Goal: Task Accomplishment & Management: Use online tool/utility

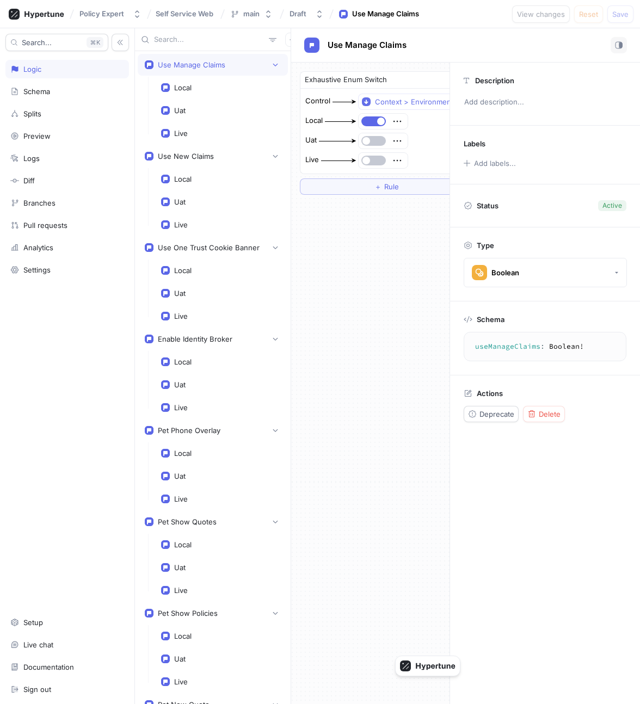
click at [103, 20] on button "Policy Expert" at bounding box center [110, 14] width 71 height 18
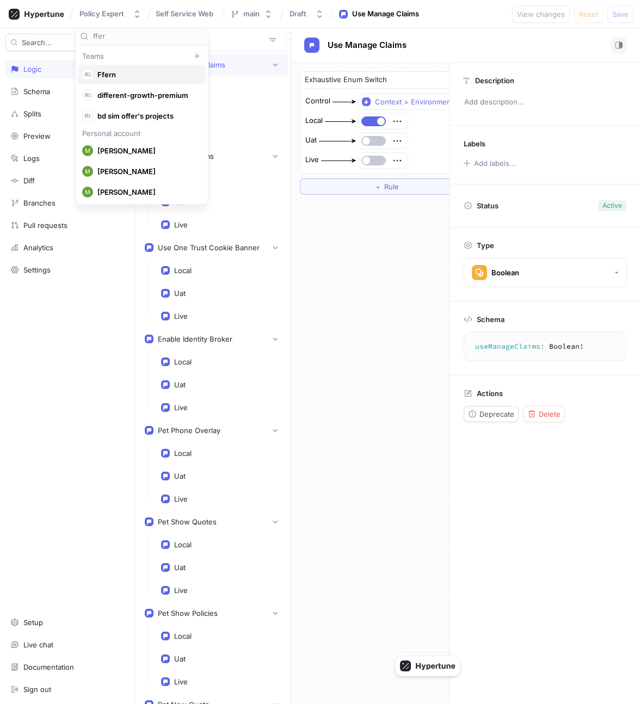
type input "ffer"
click at [142, 75] on span "Ffern" at bounding box center [146, 74] width 98 height 9
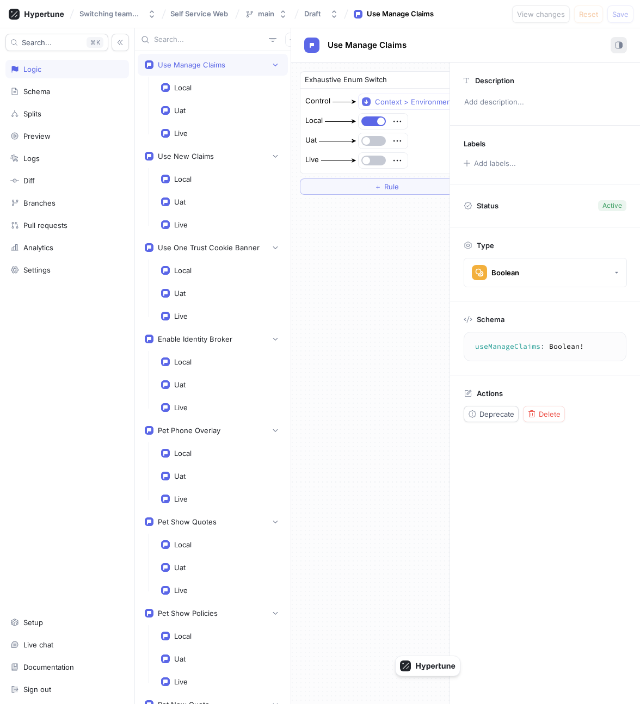
click at [619, 41] on icon "button" at bounding box center [619, 45] width 8 height 8
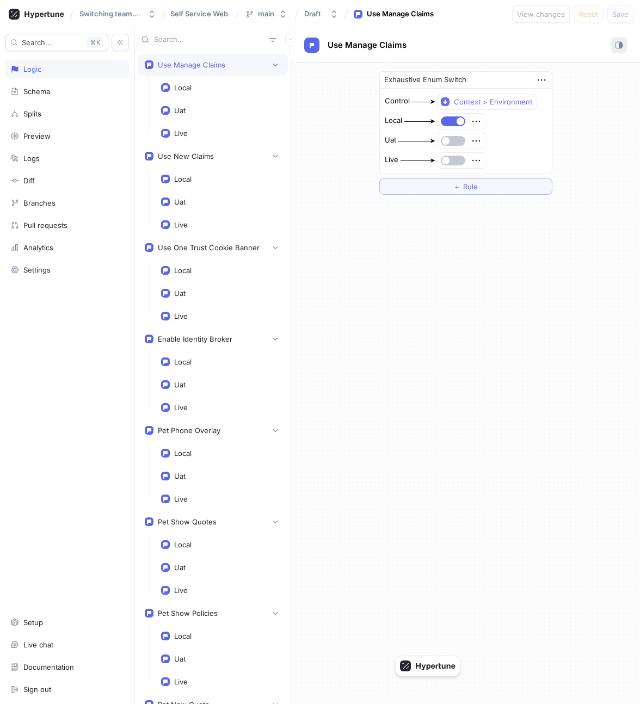
click at [619, 41] on icon "button" at bounding box center [619, 45] width 8 height 8
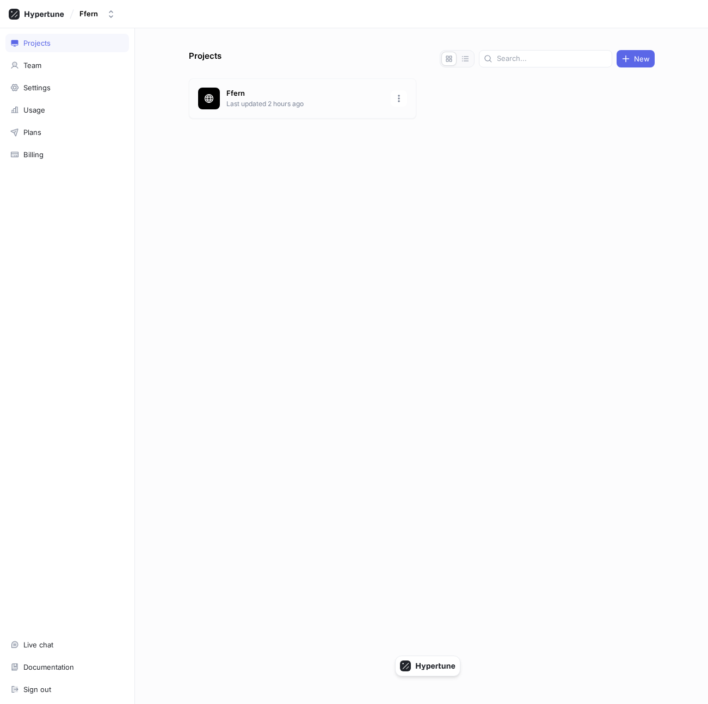
click at [251, 92] on p "Ffern" at bounding box center [305, 93] width 158 height 11
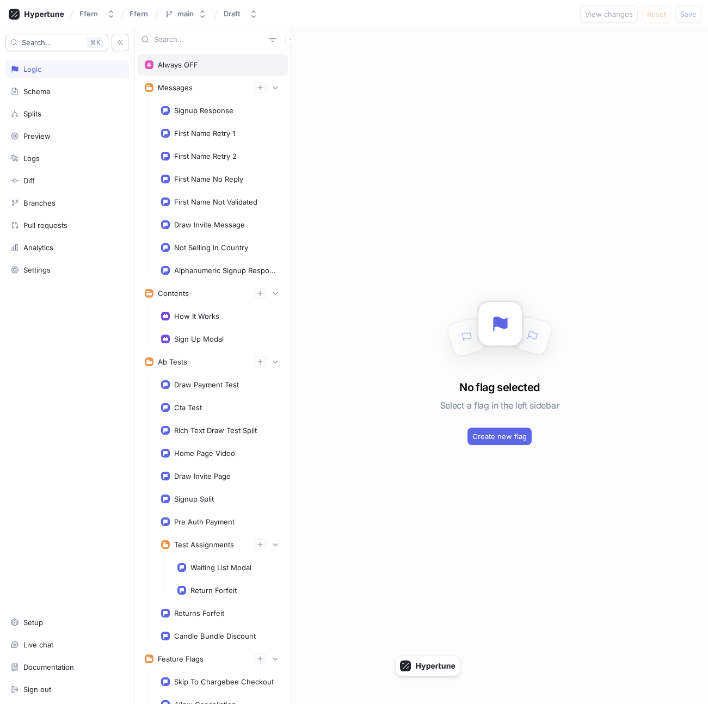
click at [213, 65] on div "Always OFF" at bounding box center [213, 64] width 136 height 9
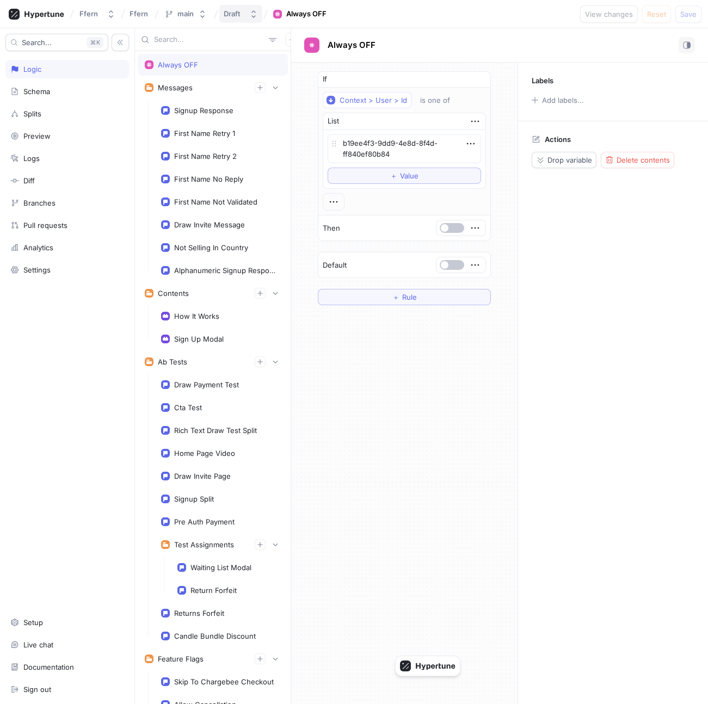
click at [251, 12] on icon "button" at bounding box center [253, 14] width 9 height 9
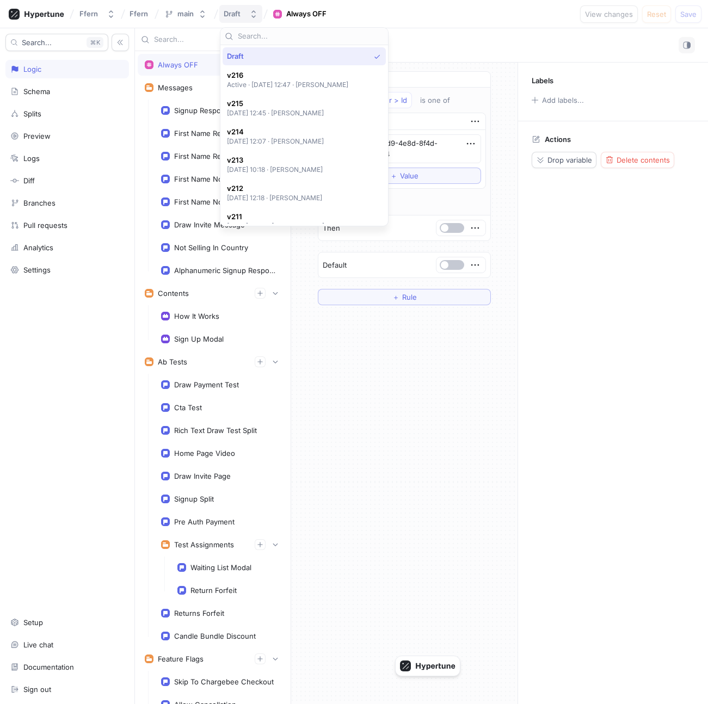
click at [251, 12] on icon "button" at bounding box center [253, 14] width 9 height 9
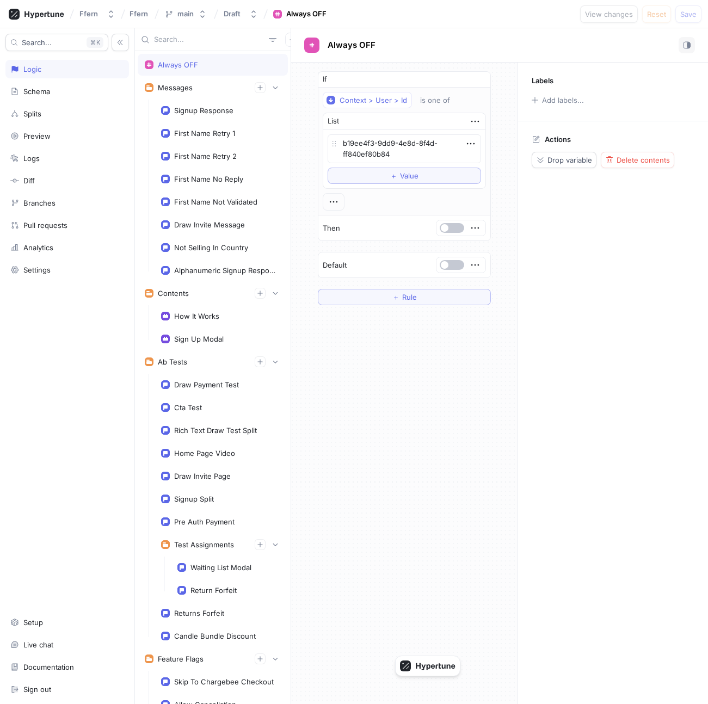
click at [221, 74] on div "Always OFF" at bounding box center [213, 65] width 150 height 22
click at [219, 82] on div "Messages" at bounding box center [213, 88] width 150 height 22
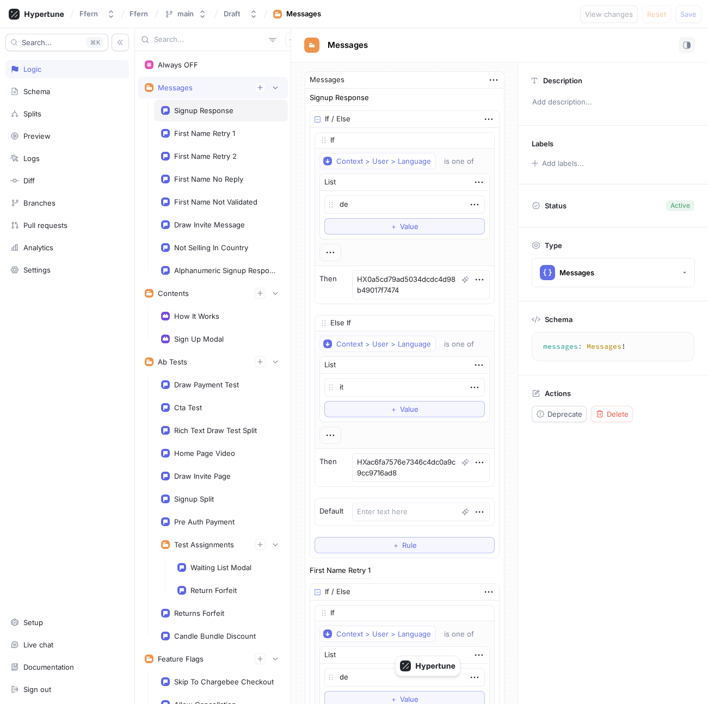
click at [207, 117] on div "Signup Response" at bounding box center [221, 111] width 134 height 22
type textarea "x"
type textarea "signupResponse: String!"
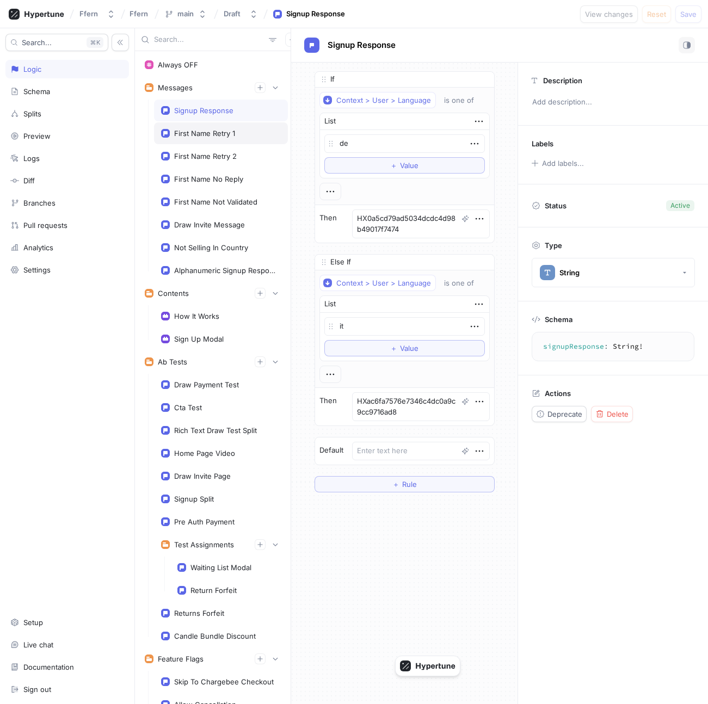
click at [208, 130] on div "First Name Retry 1" at bounding box center [204, 133] width 61 height 9
type textarea "x"
type textarea "firstNameRetry1: String!"
click at [211, 152] on div "First Name Retry 2" at bounding box center [205, 156] width 63 height 9
type textarea "x"
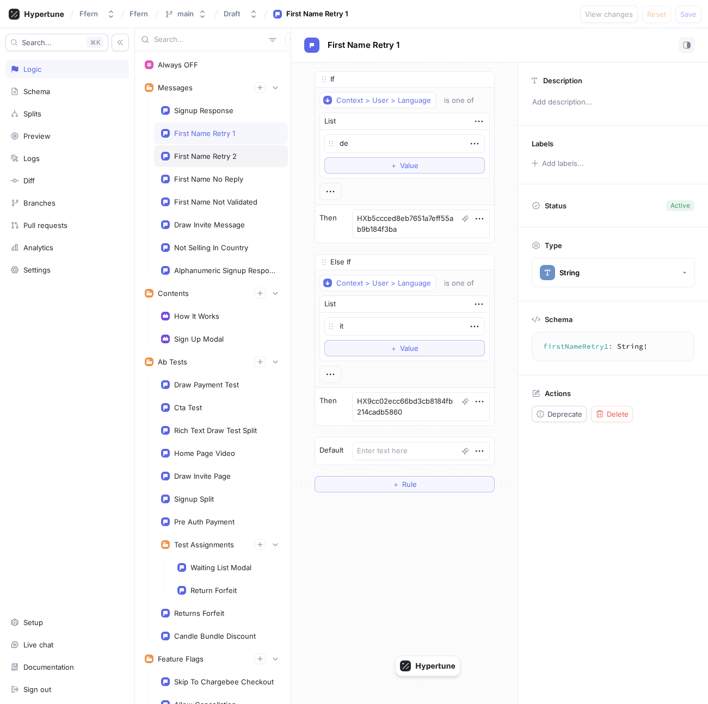
type textarea "firstNameRetry2: String!"
click at [246, 13] on button "Draft" at bounding box center [240, 14] width 43 height 18
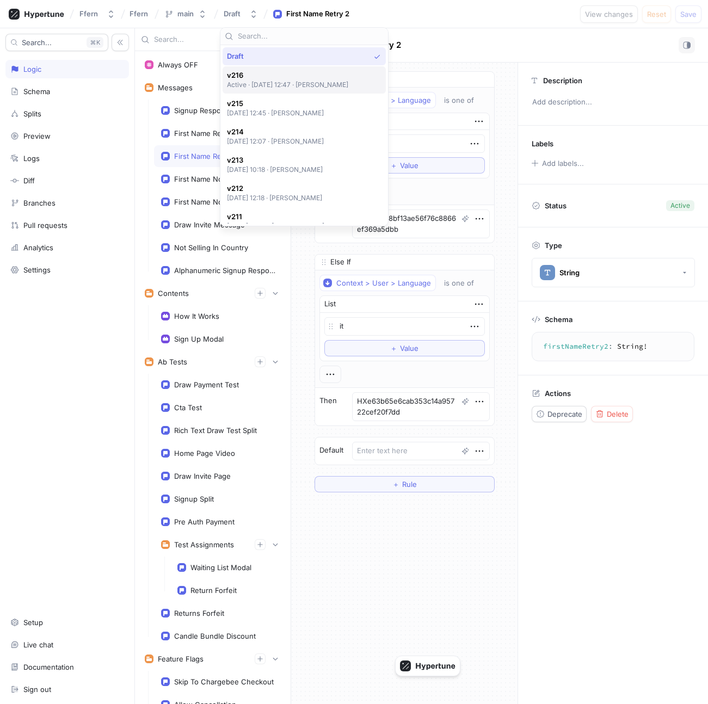
click at [273, 85] on p "Active ‧ [DATE] 12:47 ‧ [PERSON_NAME]" at bounding box center [288, 84] width 122 height 9
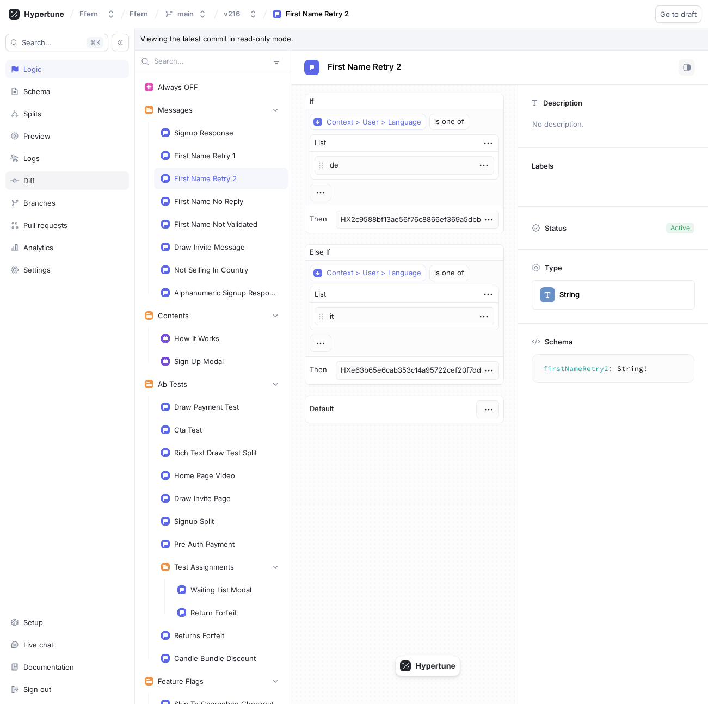
click at [29, 178] on div "Diff" at bounding box center [28, 180] width 11 height 9
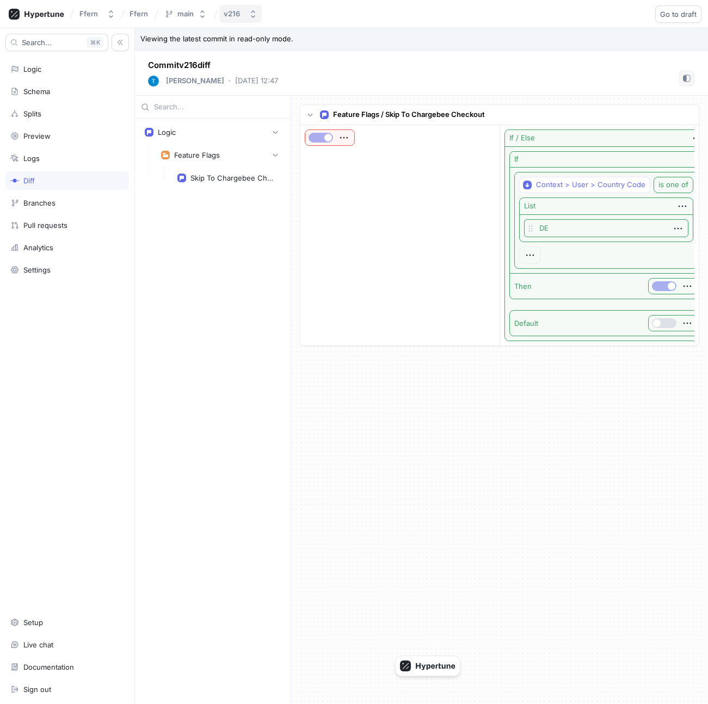
click at [241, 13] on div "v216" at bounding box center [234, 13] width 21 height 9
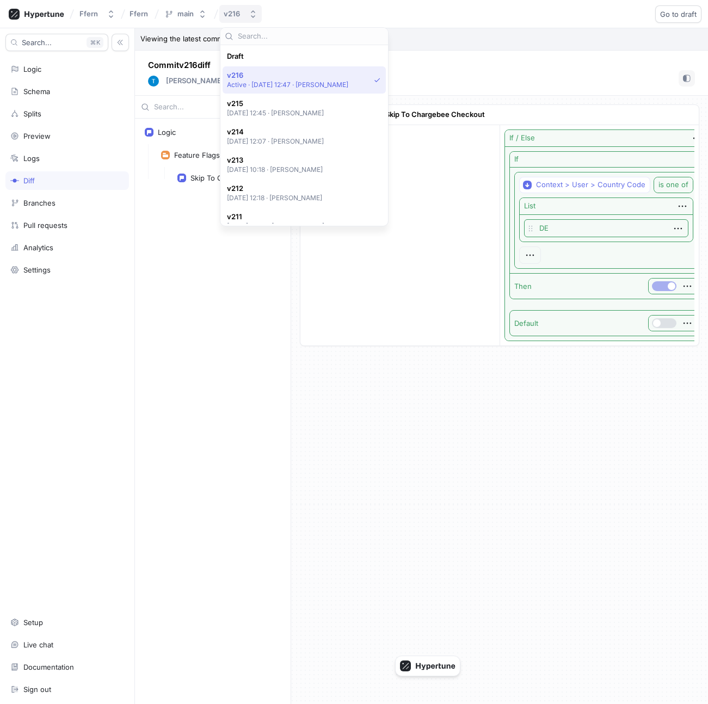
scroll to position [19, 0]
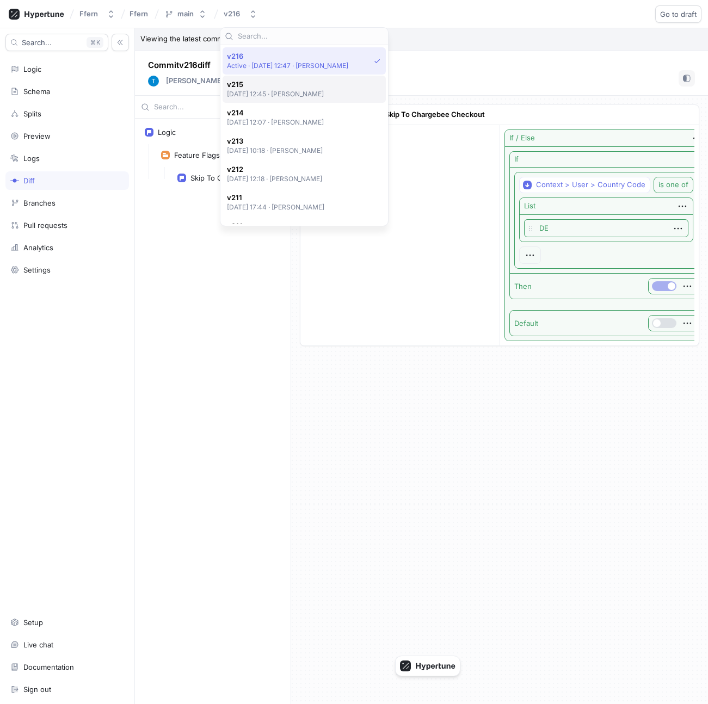
click at [278, 86] on span "v215" at bounding box center [275, 84] width 97 height 9
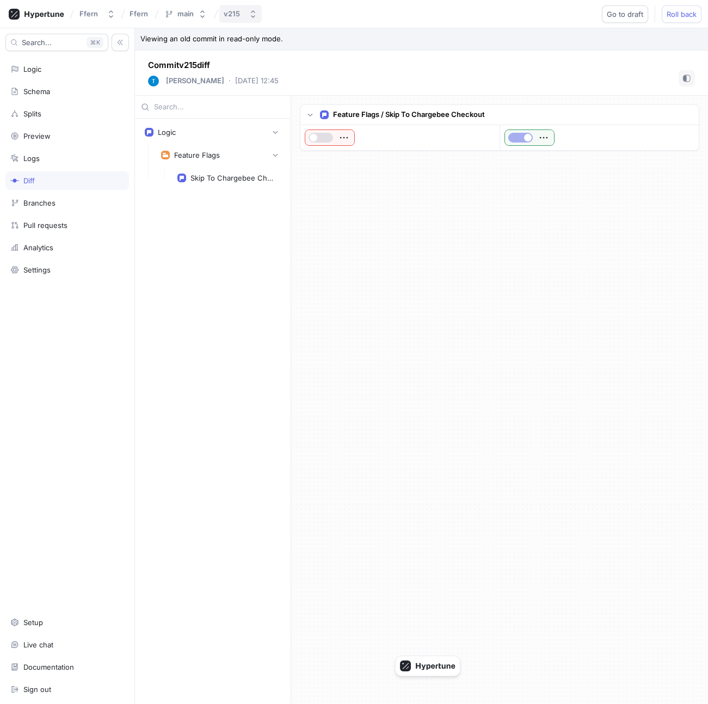
click at [243, 11] on div "v215" at bounding box center [234, 13] width 21 height 9
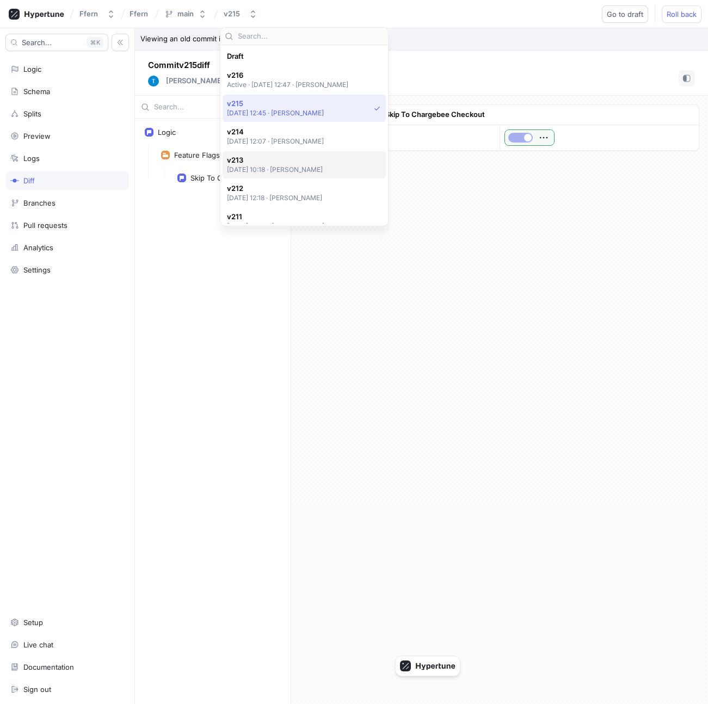
scroll to position [47, 0]
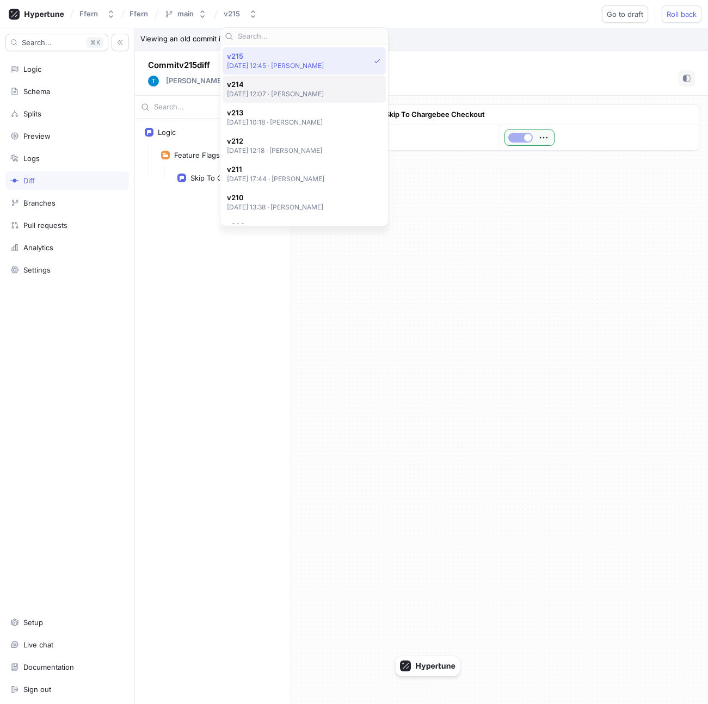
click at [267, 93] on p "[DATE] 12:07 ‧ [PERSON_NAME]" at bounding box center [275, 93] width 97 height 9
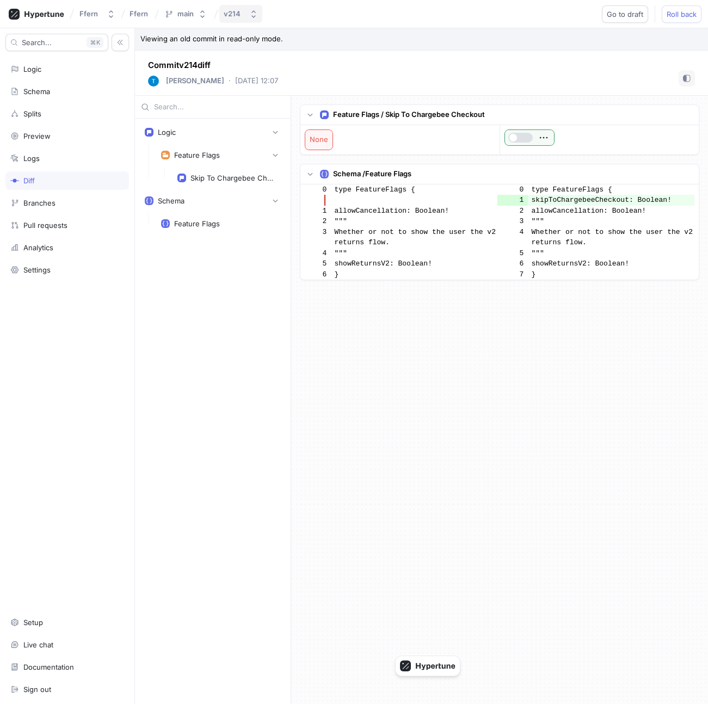
click at [239, 19] on button "v214" at bounding box center [240, 14] width 43 height 18
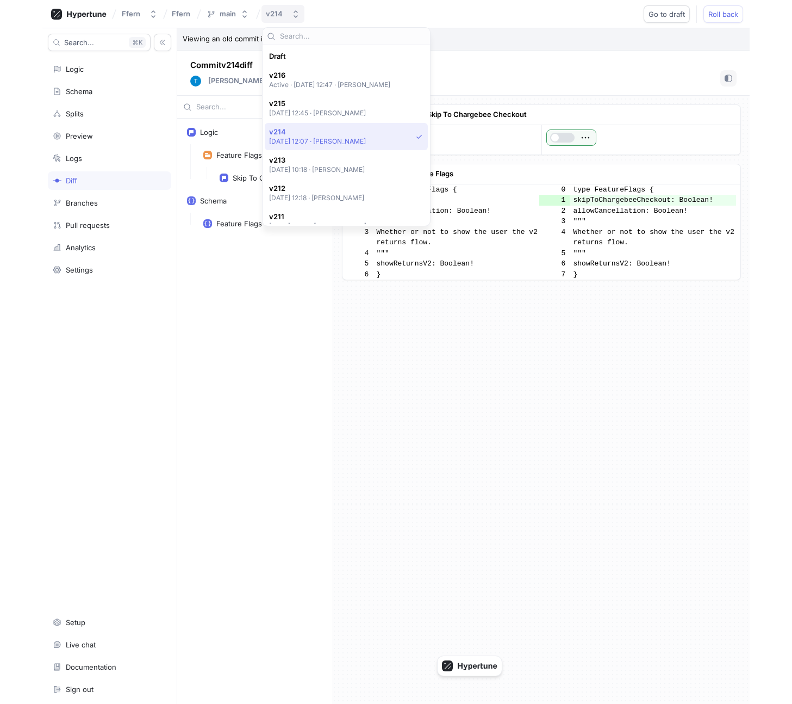
scroll to position [76, 0]
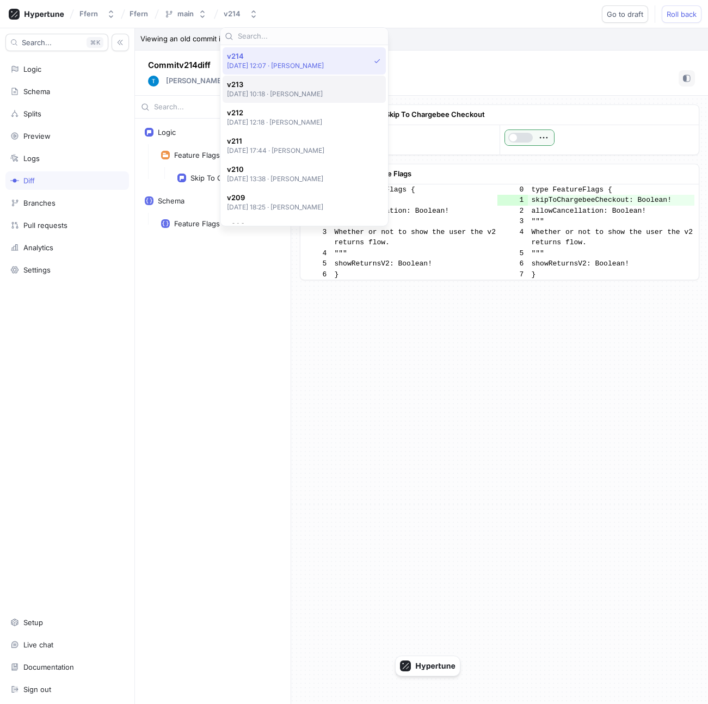
click at [264, 91] on p "[DATE] 10:18 ‧ [PERSON_NAME]" at bounding box center [275, 93] width 96 height 9
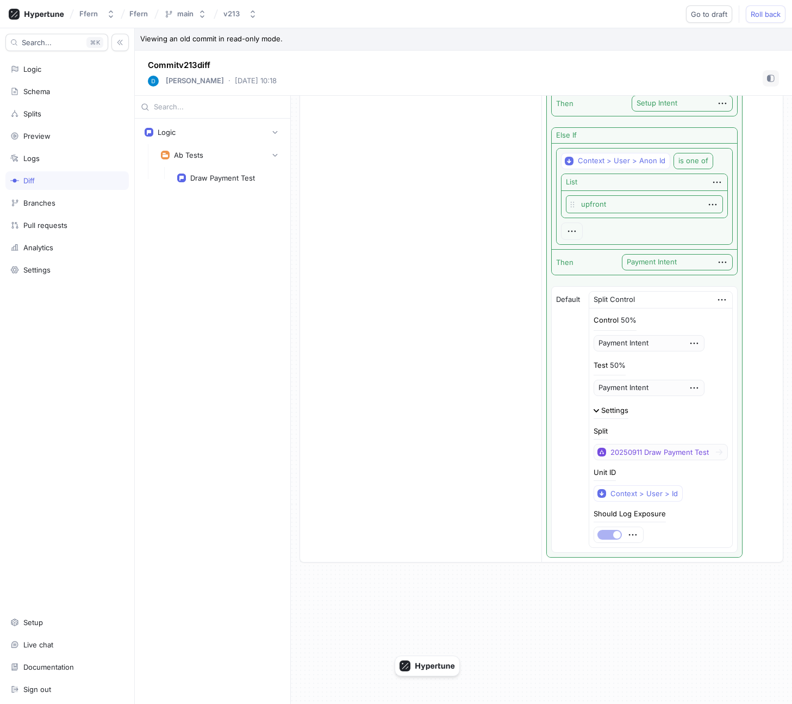
scroll to position [372, 0]
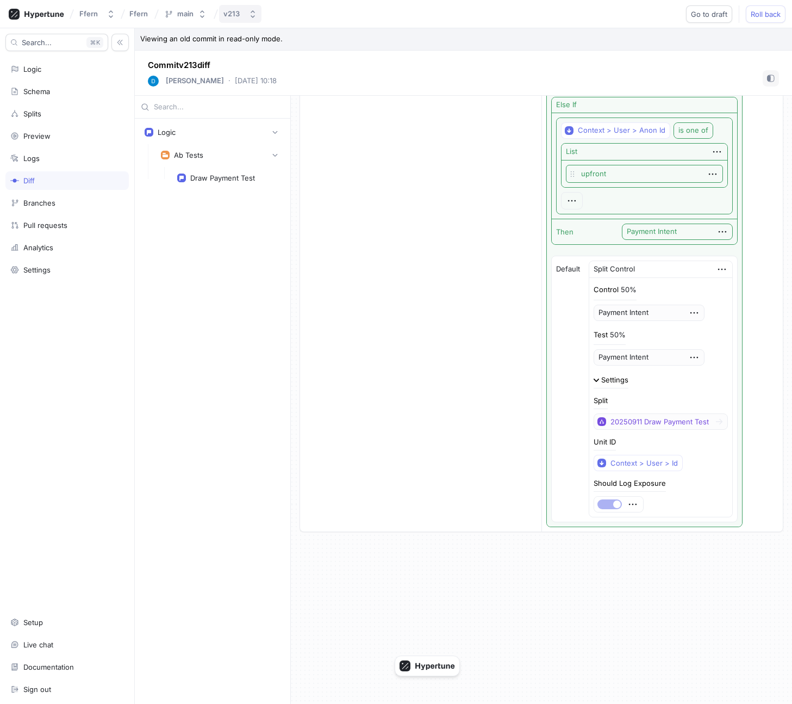
click at [243, 20] on button "v213" at bounding box center [240, 14] width 42 height 18
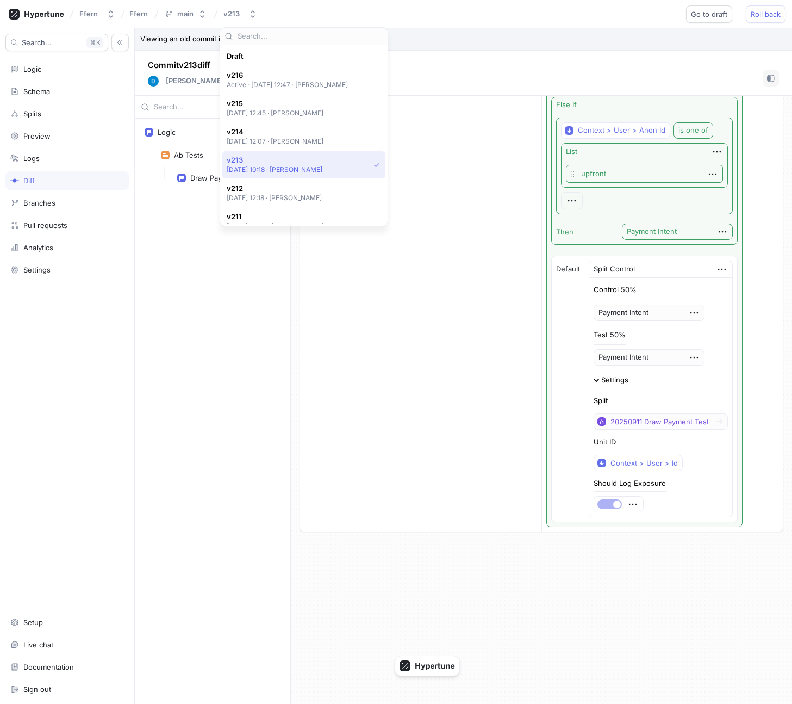
scroll to position [104, 0]
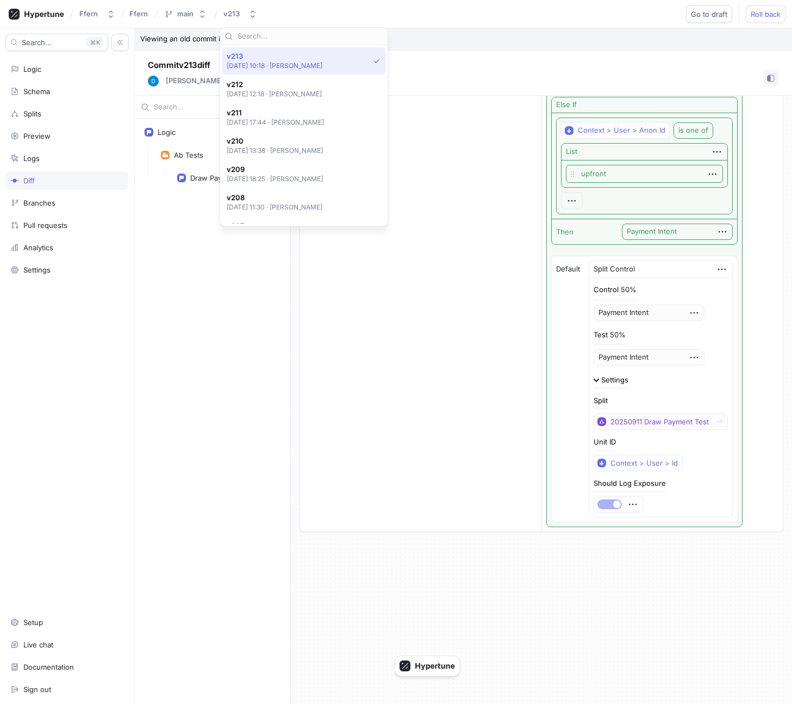
click at [265, 103] on div "Draft v216 Active ‧ [DATE] 12:47 ‧ [PERSON_NAME] v215 [DATE] 12:45 ‧ [PERSON_NA…" at bounding box center [303, 135] width 163 height 176
click at [264, 96] on p "[DATE] 12:18 ‧ [PERSON_NAME]" at bounding box center [275, 93] width 96 height 9
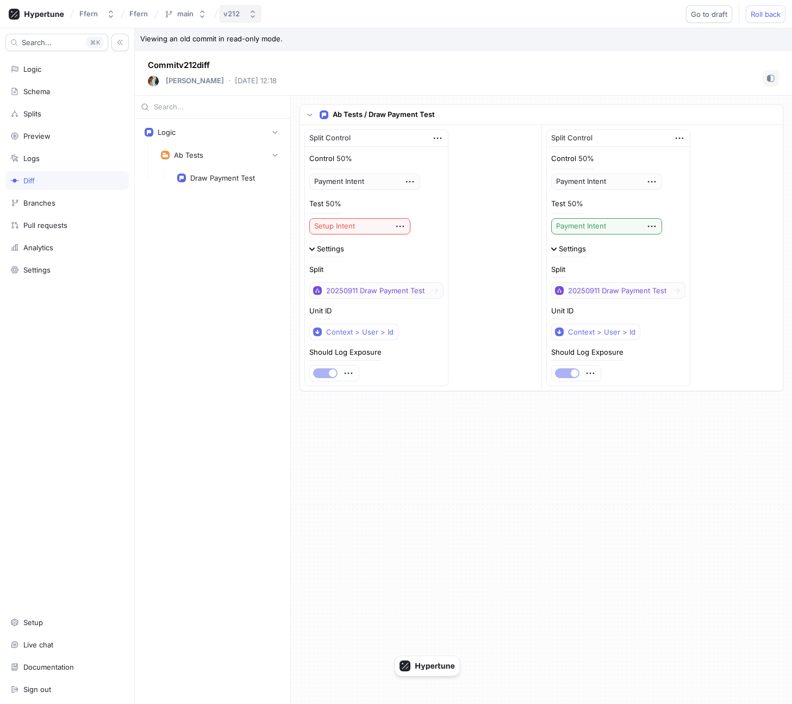
click at [234, 15] on div "v212" at bounding box center [232, 13] width 16 height 9
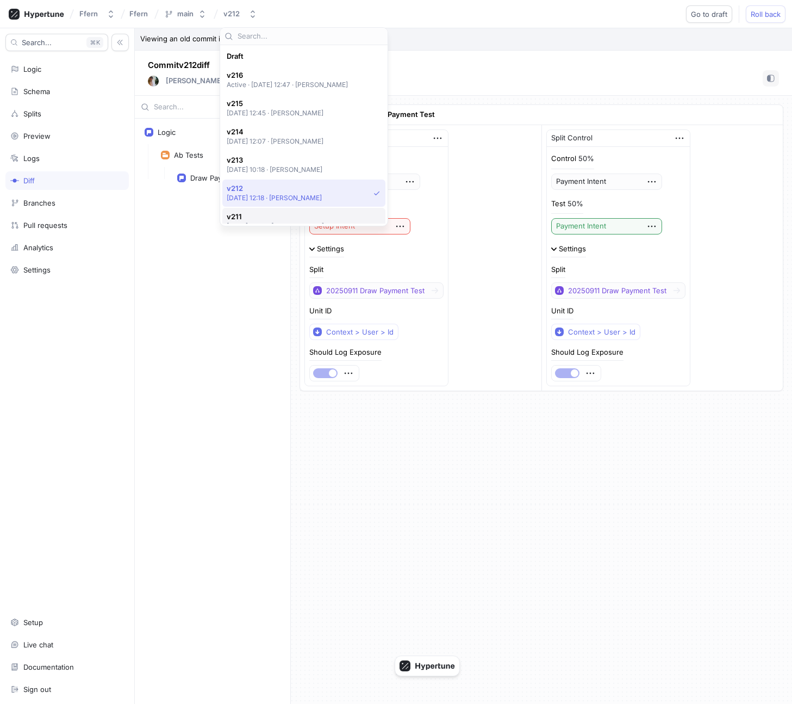
scroll to position [132, 0]
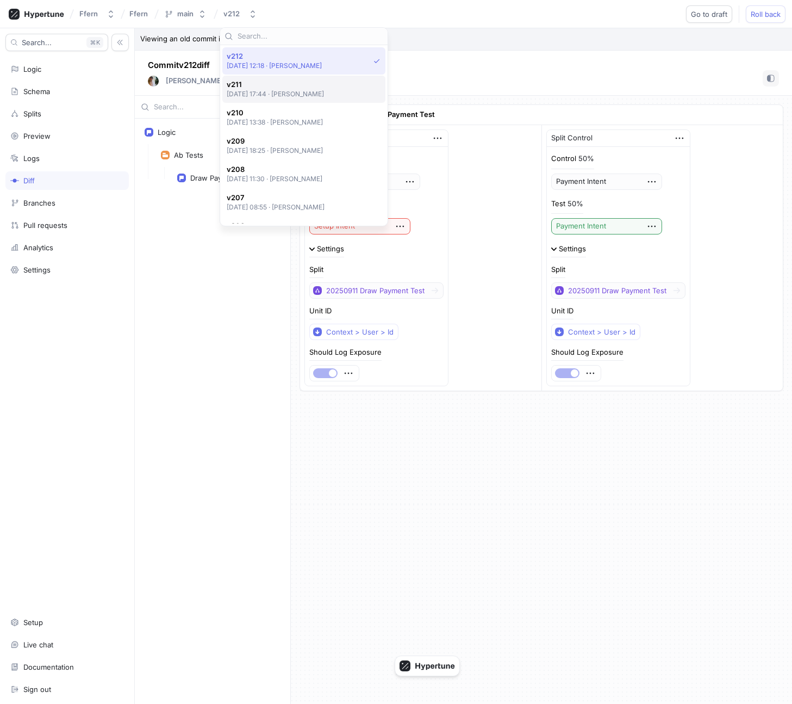
click at [277, 97] on p "[DATE] 17:44 ‧ [PERSON_NAME]" at bounding box center [276, 93] width 98 height 9
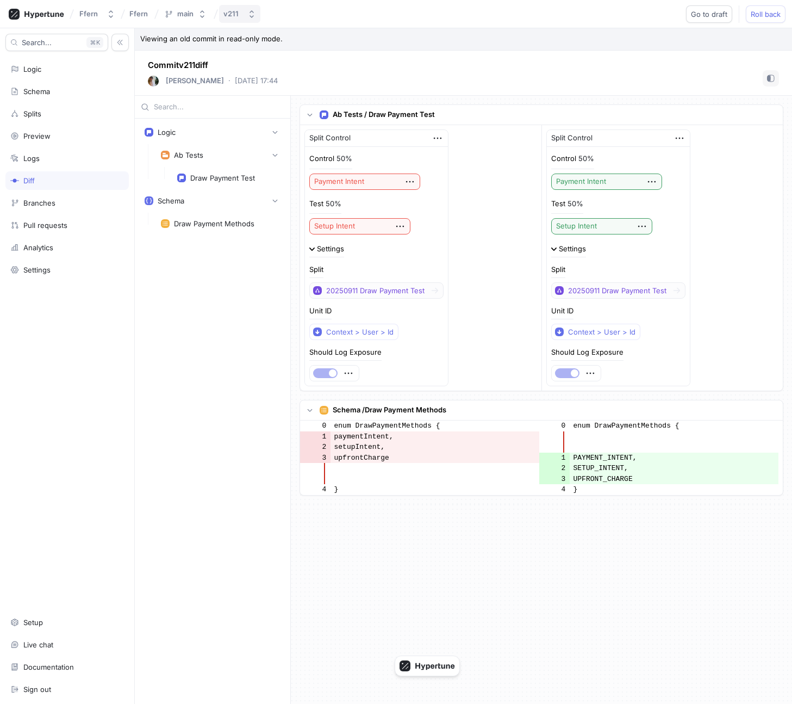
click at [246, 14] on button "v211" at bounding box center [239, 14] width 41 height 18
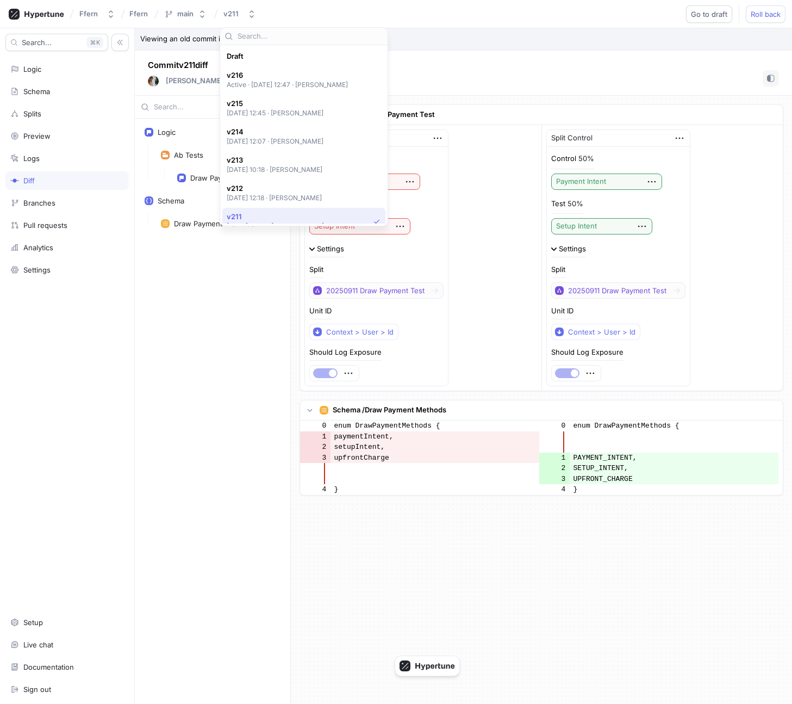
scroll to position [160, 0]
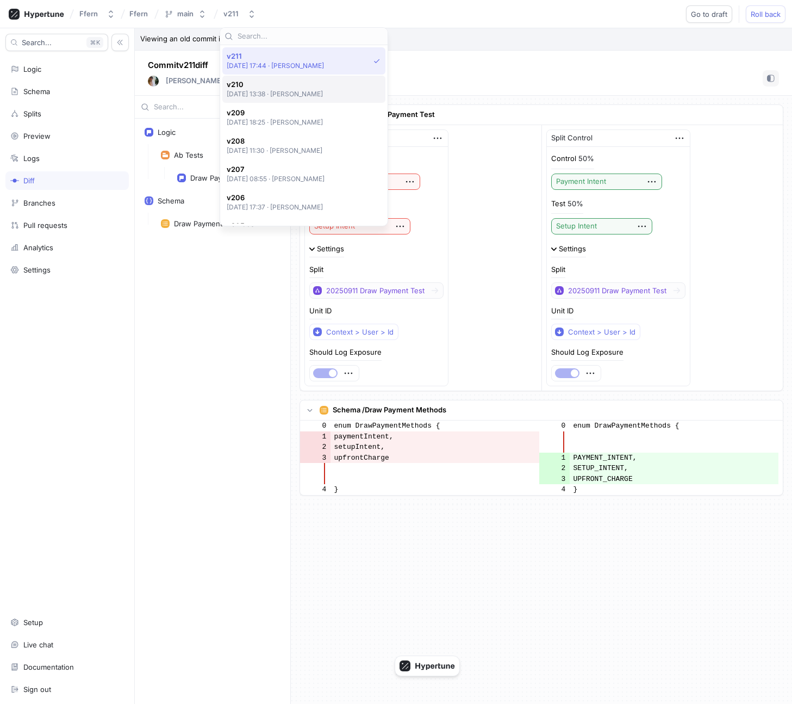
click at [276, 91] on p "[DATE] 13:38 ‧ [PERSON_NAME]" at bounding box center [275, 93] width 97 height 9
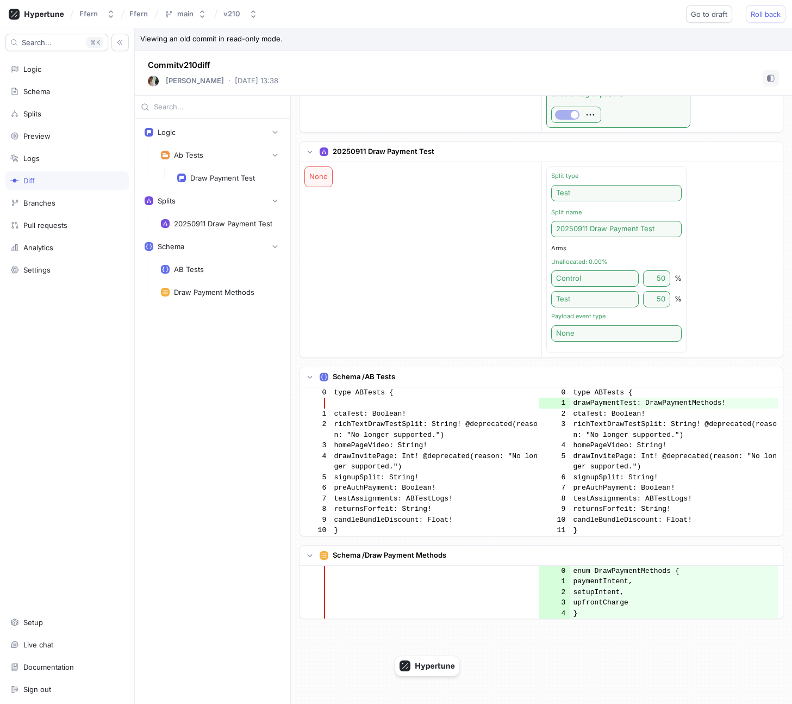
scroll to position [272, 0]
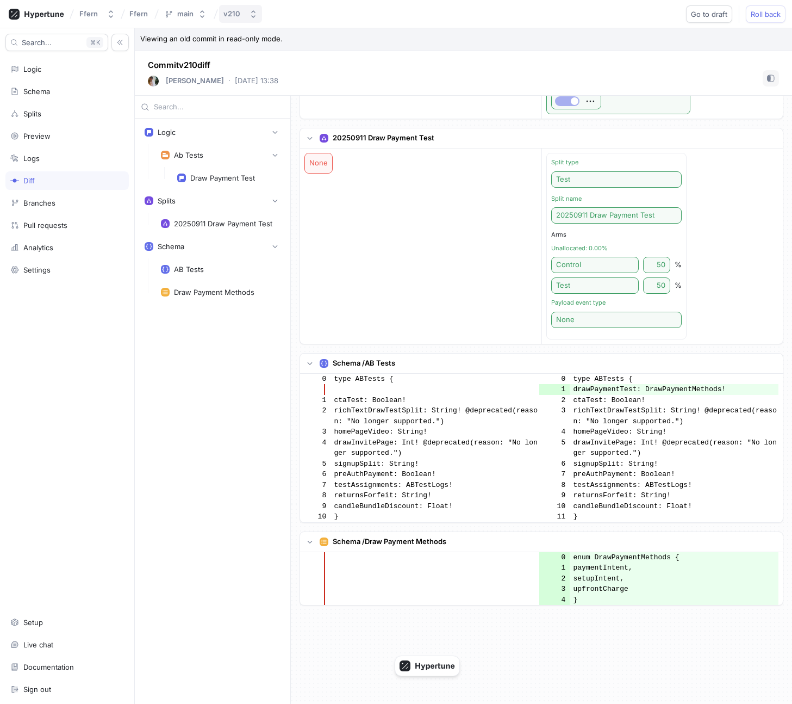
click at [244, 16] on div "v210" at bounding box center [234, 13] width 21 height 9
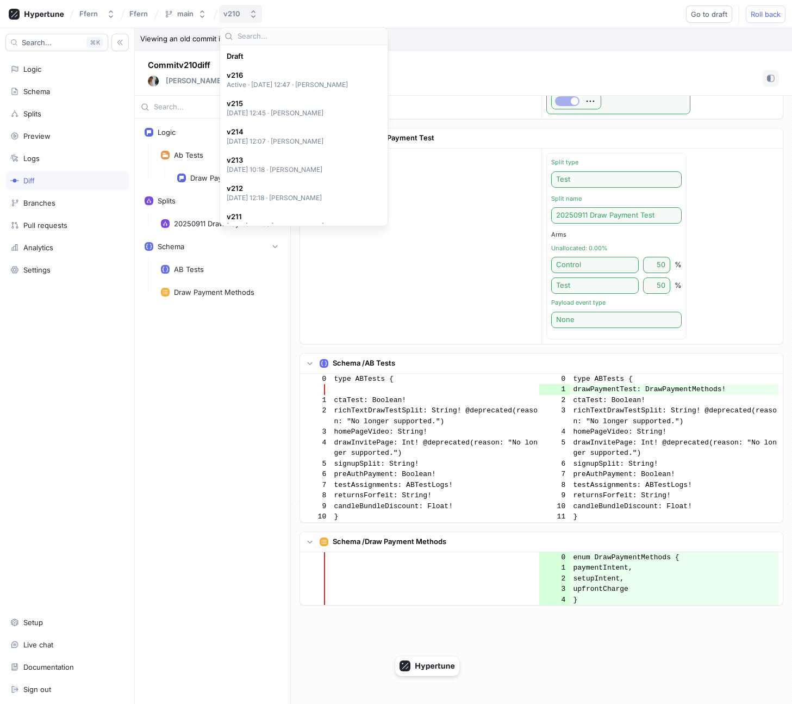
scroll to position [189, 0]
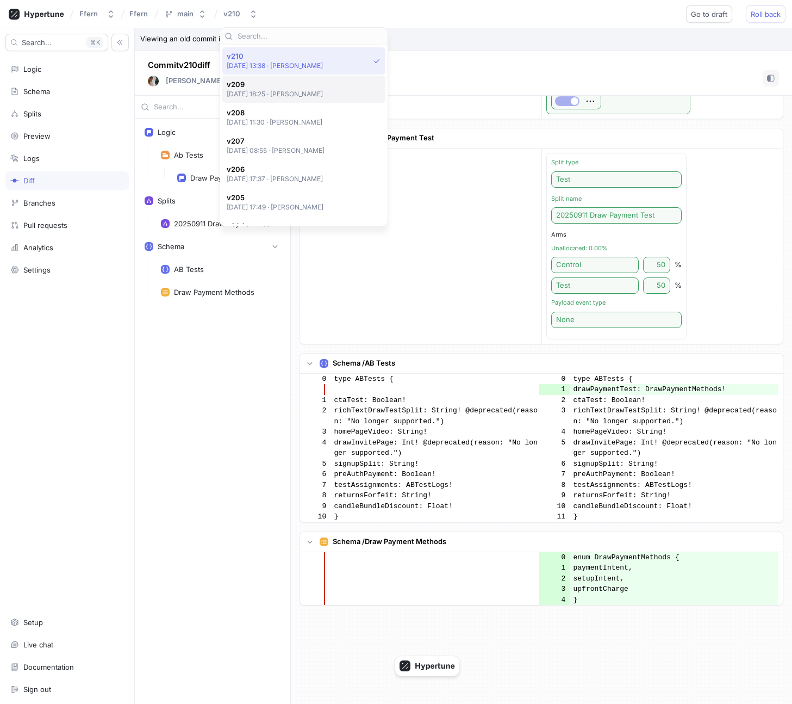
click at [270, 92] on p "[DATE] 18:25 ‧ [PERSON_NAME]" at bounding box center [275, 93] width 97 height 9
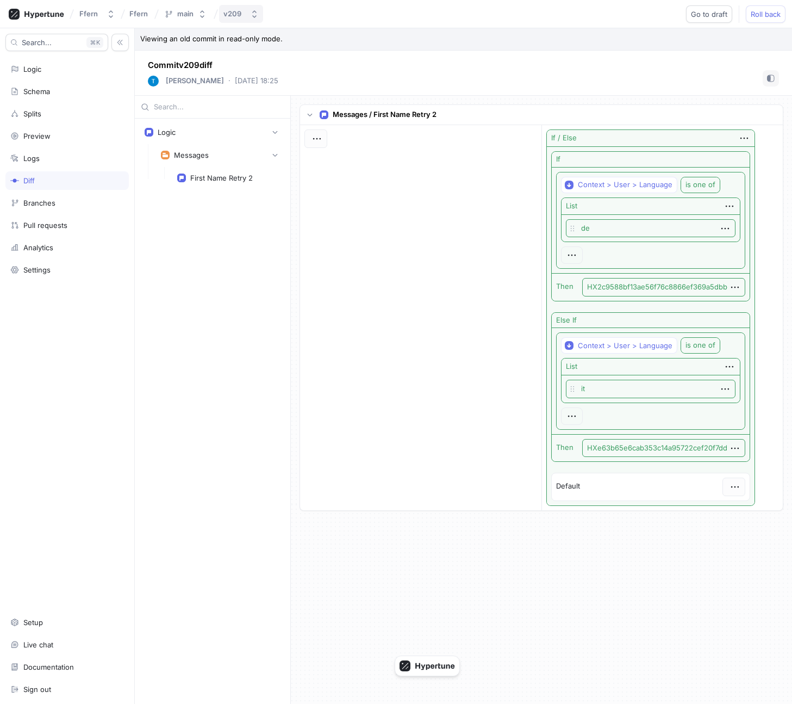
click at [249, 12] on button "v209" at bounding box center [241, 14] width 44 height 18
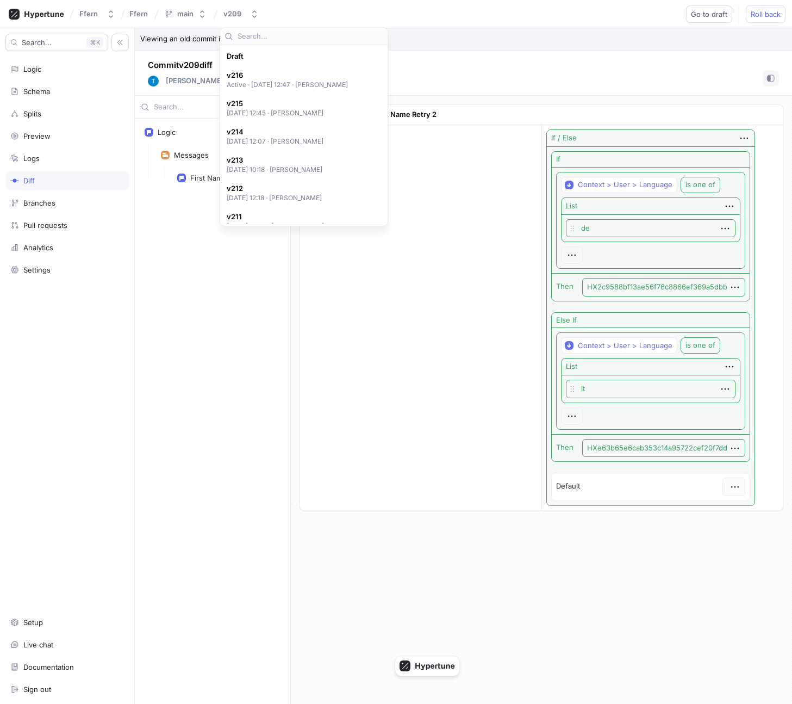
scroll to position [217, 0]
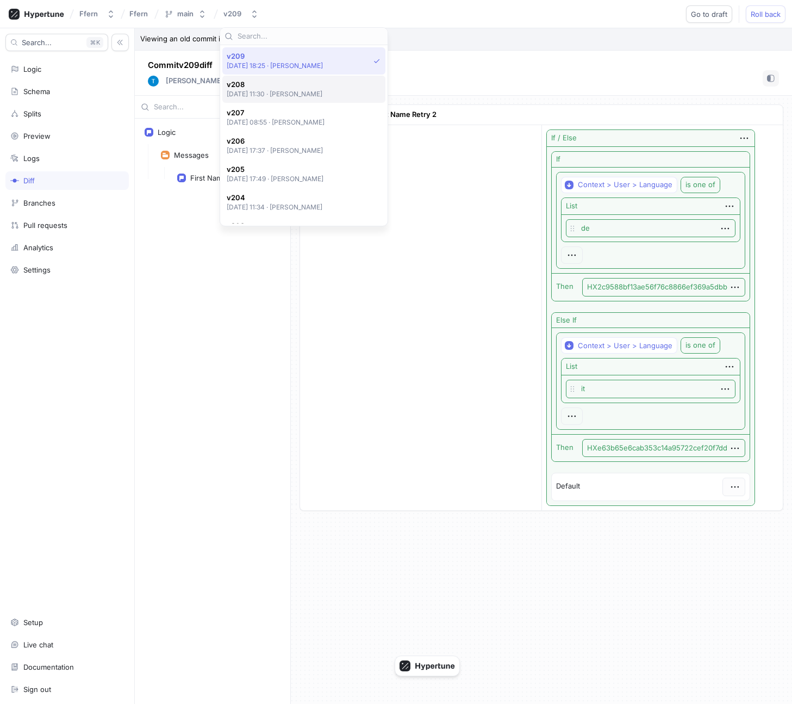
click at [276, 91] on p "[DATE] 11:30 ‧ [PERSON_NAME]" at bounding box center [275, 93] width 96 height 9
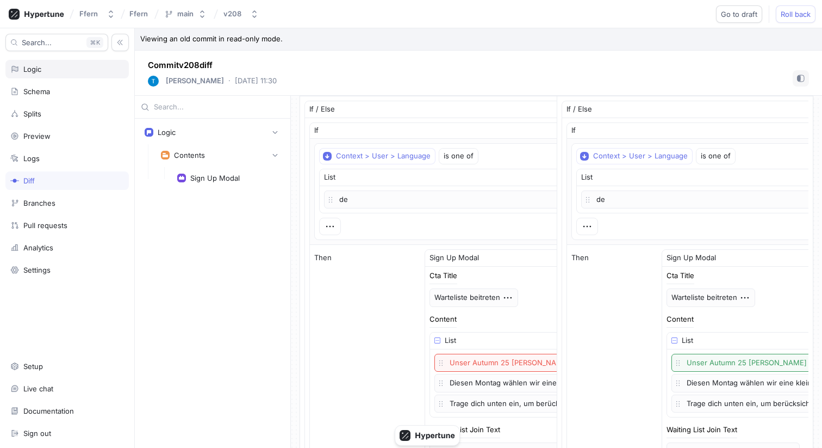
click at [63, 72] on div "Logic" at bounding box center [67, 69] width 114 height 9
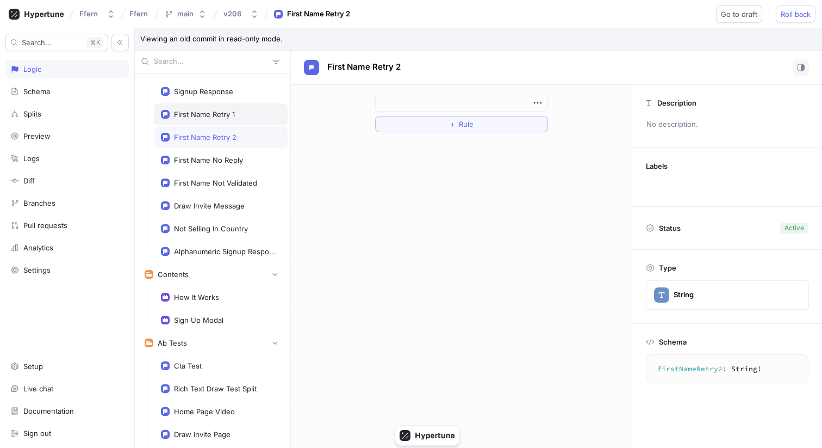
scroll to position [46, 0]
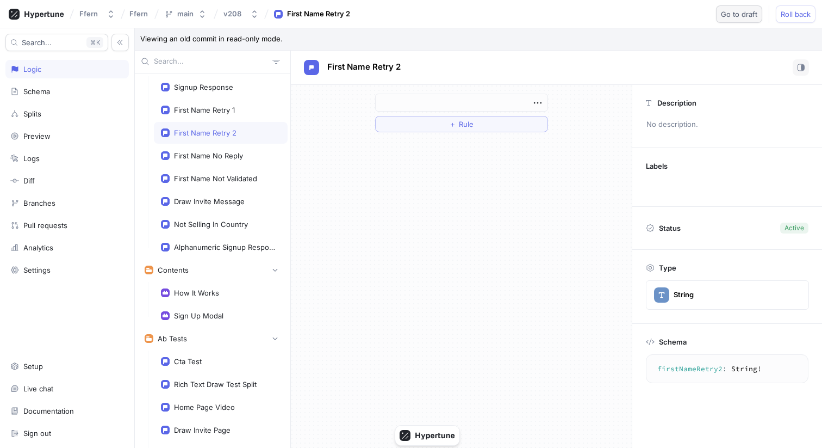
click at [639, 7] on button "Go to draft" at bounding box center [739, 13] width 46 height 17
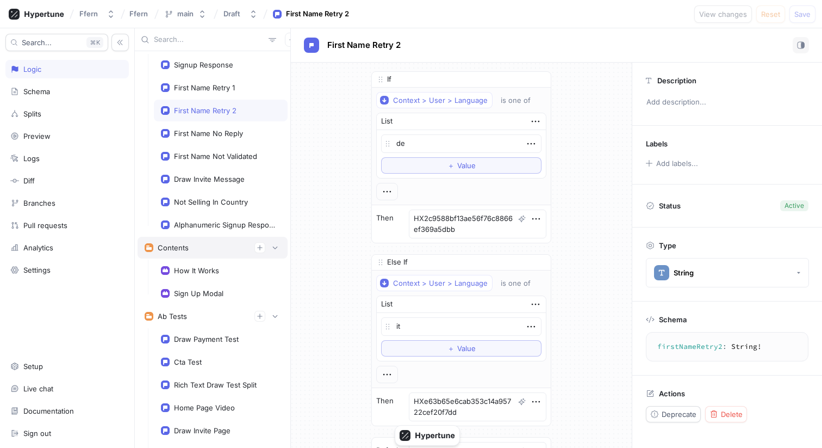
click at [209, 247] on div "Contents" at bounding box center [213, 247] width 136 height 11
type textarea "x"
type textarea "contents: Contents!"
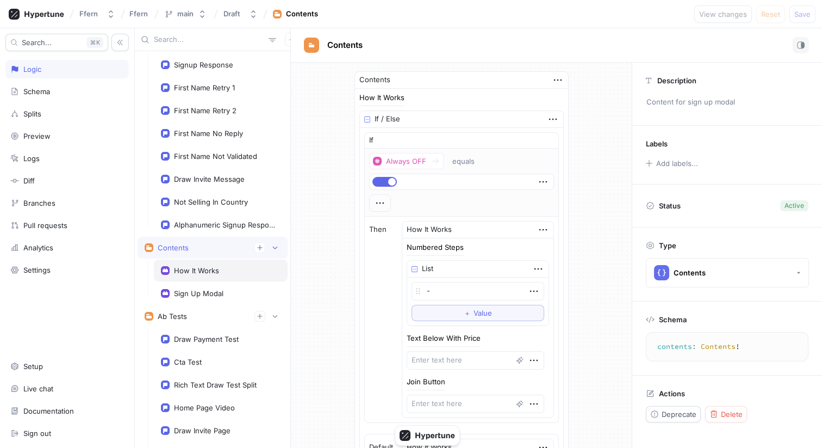
click at [206, 263] on div "How It Works" at bounding box center [221, 270] width 134 height 22
type textarea "x"
type textarea "howItWorks: HowItWorks!"
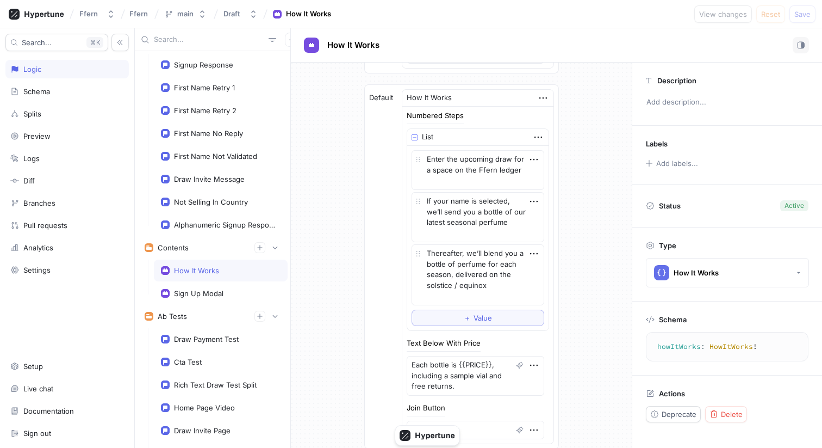
scroll to position [460, 0]
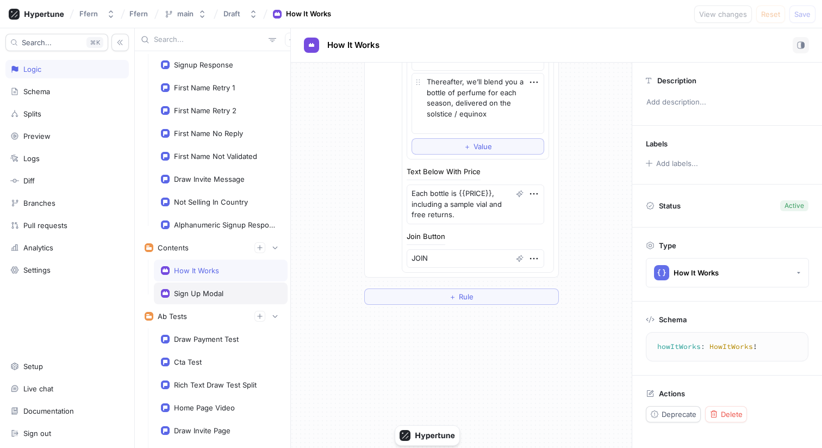
click at [202, 296] on div "Sign Up Modal" at bounding box center [198, 293] width 49 height 9
type textarea "x"
type textarea "signUpModal: SignUpModal!"
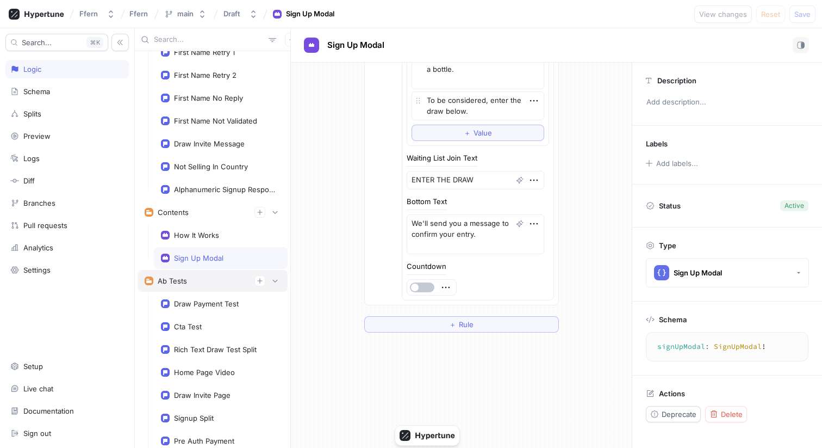
scroll to position [154, 0]
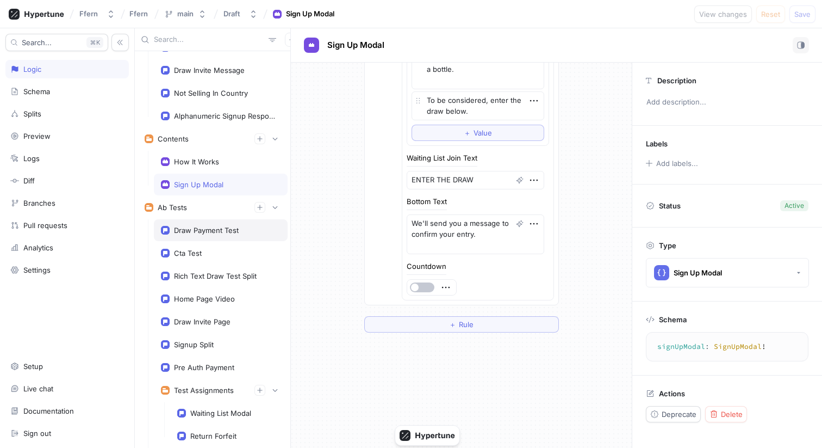
click at [223, 222] on div "Draw Payment Test" at bounding box center [221, 230] width 134 height 22
type textarea "x"
type textarea "drawPaymentTest: DrawPaymentMethods!"
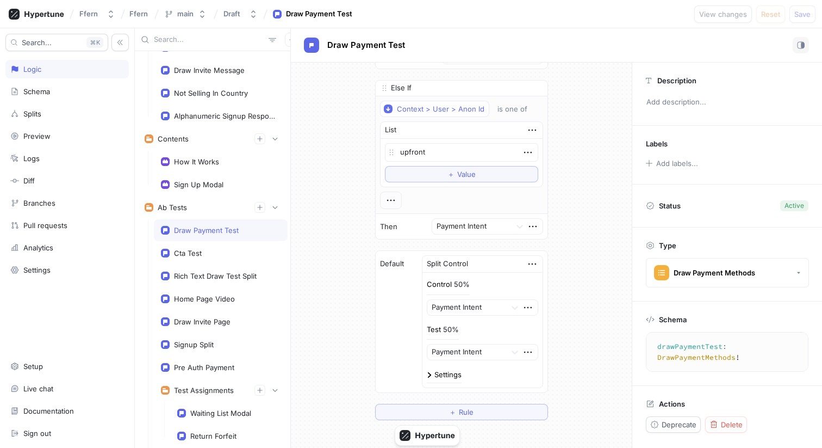
scroll to position [346, 0]
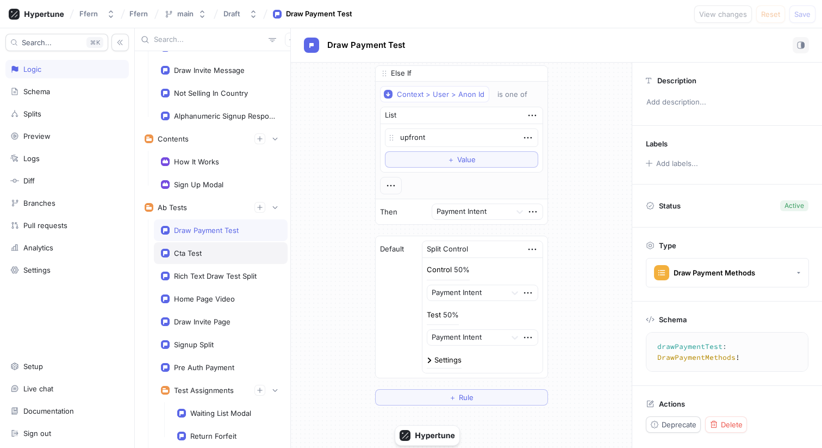
click at [215, 250] on div "Cta Test" at bounding box center [221, 253] width 120 height 9
type textarea "x"
type textarea "ctaTest: Boolean!"
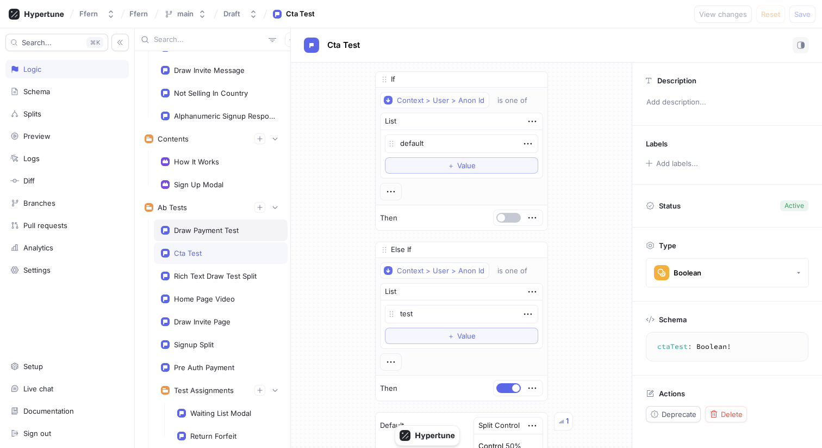
click at [219, 237] on div "Draw Payment Test" at bounding box center [221, 230] width 134 height 22
type textarea "x"
type textarea "drawPaymentTest: DrawPaymentMethods!"
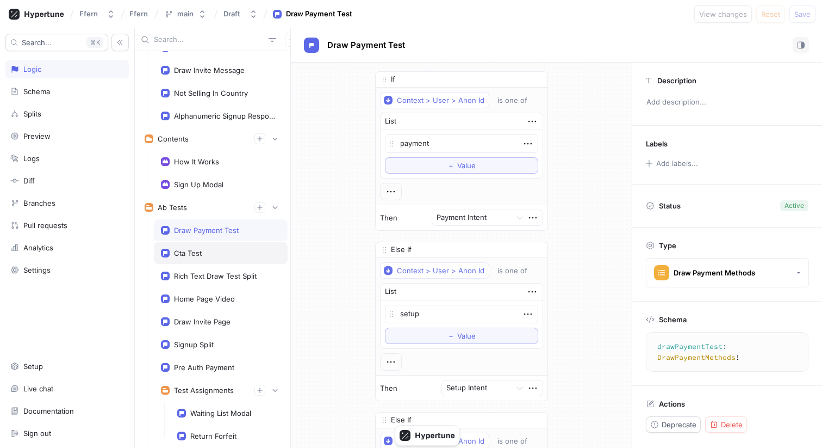
click at [215, 256] on div "Cta Test" at bounding box center [221, 253] width 120 height 9
type textarea "x"
type textarea "ctaTest: Boolean!"
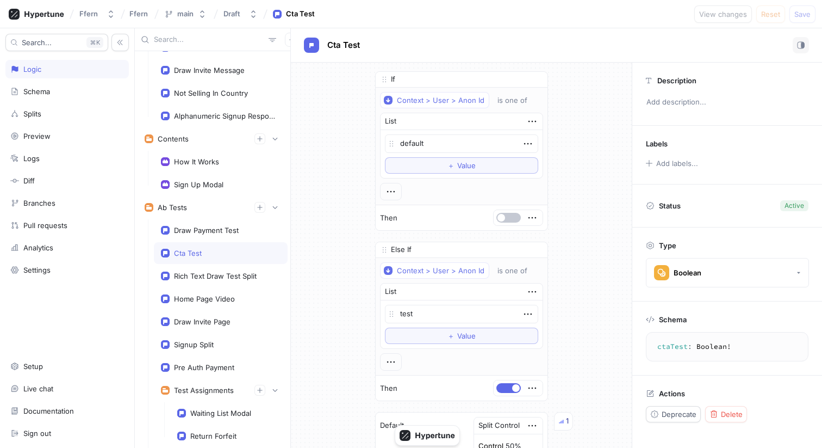
click at [214, 242] on div "Cta Test" at bounding box center [221, 253] width 134 height 22
click at [210, 238] on div "Draw Payment Test" at bounding box center [221, 230] width 134 height 22
type textarea "x"
type textarea "drawPaymentTest: DrawPaymentMethods!"
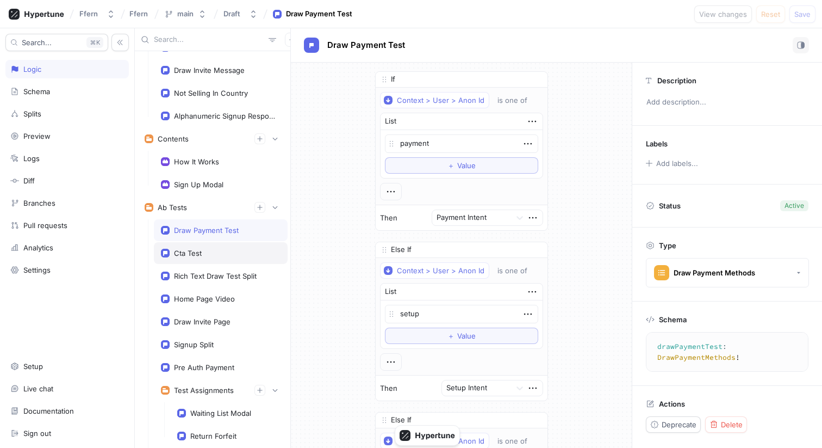
click at [213, 247] on div "Cta Test" at bounding box center [221, 253] width 134 height 22
type textarea "x"
type textarea "ctaTest: Boolean!"
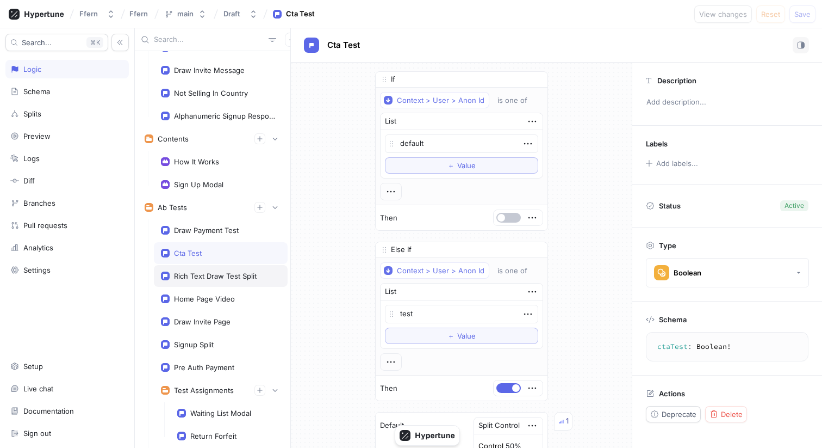
click at [215, 283] on div "Rich Text Draw Test Split" at bounding box center [221, 276] width 134 height 22
type textarea "x"
type textarea "richTextDrawTestSplit: String!"
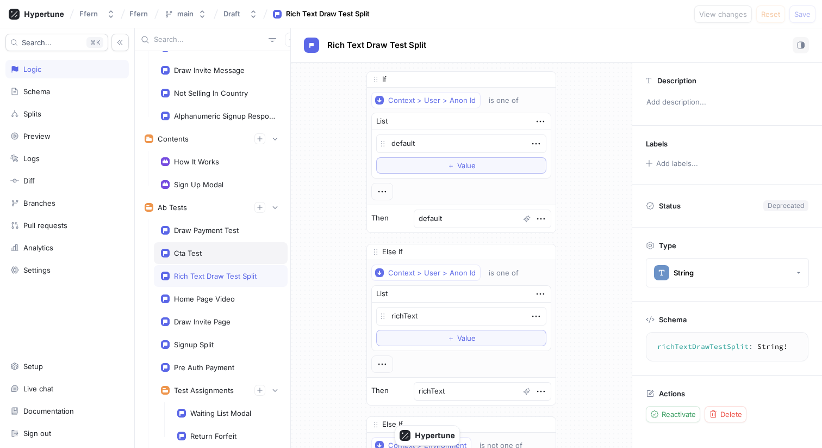
click at [215, 258] on div "Cta Test" at bounding box center [221, 253] width 134 height 22
type textarea "x"
type textarea "ctaTest: Boolean!"
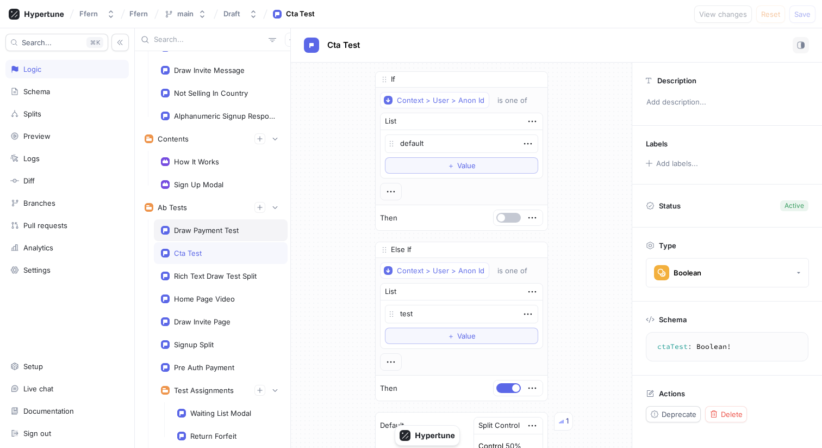
click at [215, 240] on div "Draw Payment Test" at bounding box center [221, 230] width 134 height 22
type textarea "x"
type textarea "drawPaymentTest: DrawPaymentMethods!"
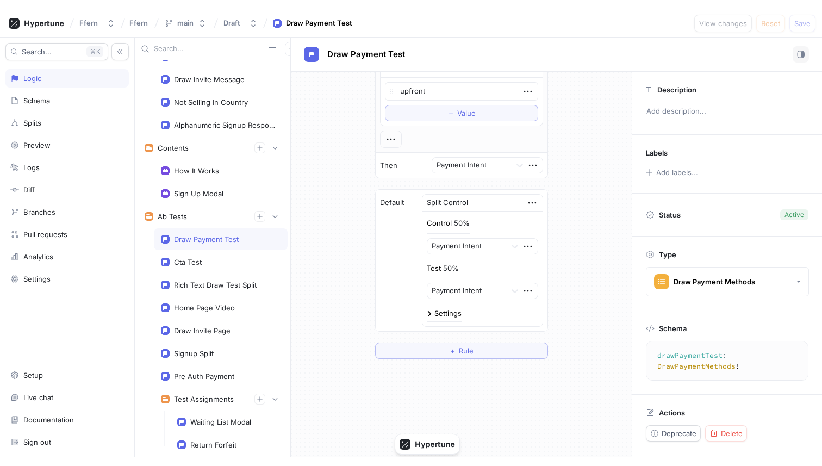
scroll to position [416, 0]
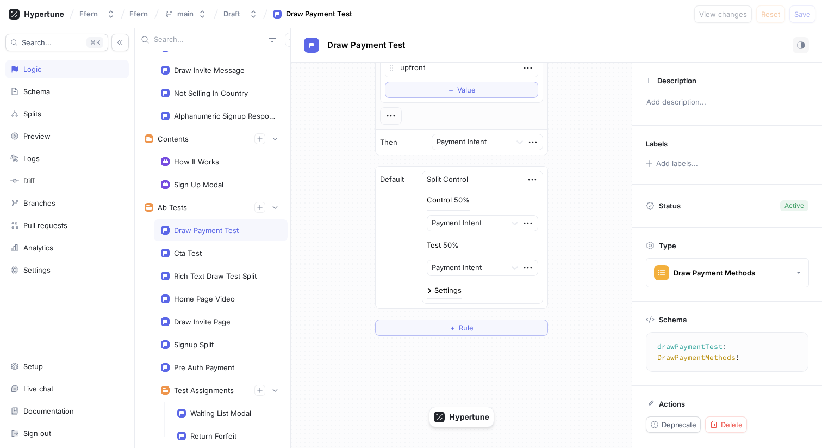
drag, startPoint x: 427, startPoint y: 429, endPoint x: 354, endPoint y: 150, distance: 288.5
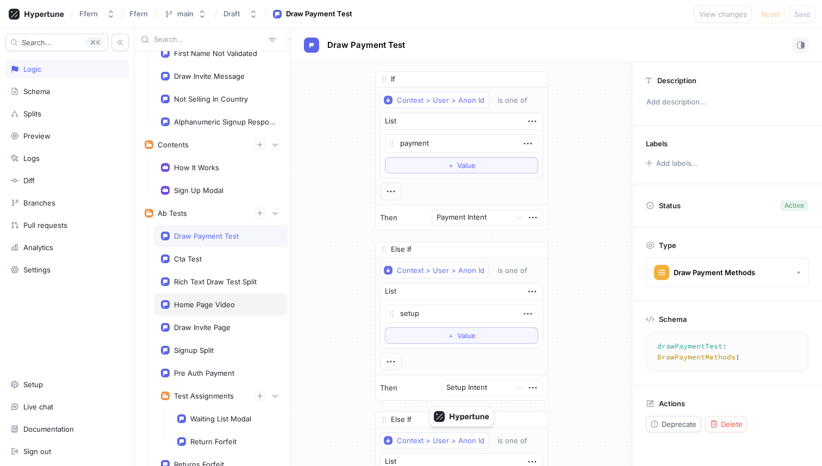
scroll to position [107, 0]
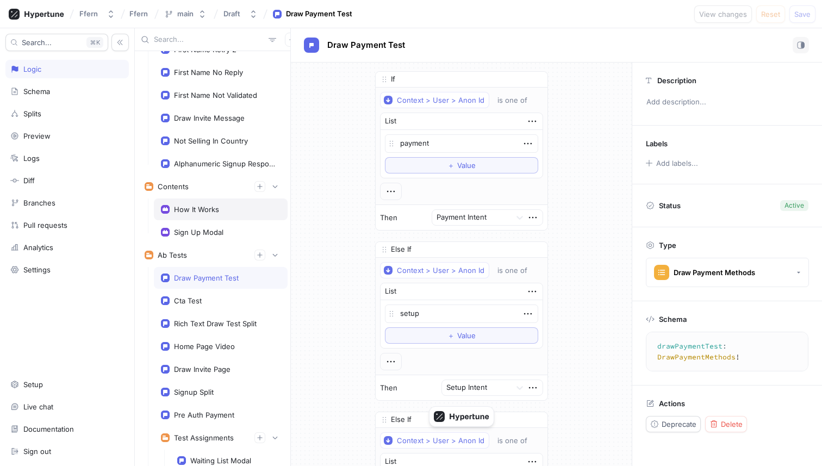
click at [230, 215] on div "How It Works" at bounding box center [221, 210] width 134 height 22
type textarea "x"
type textarea "howItWorks: HowItWorks!"
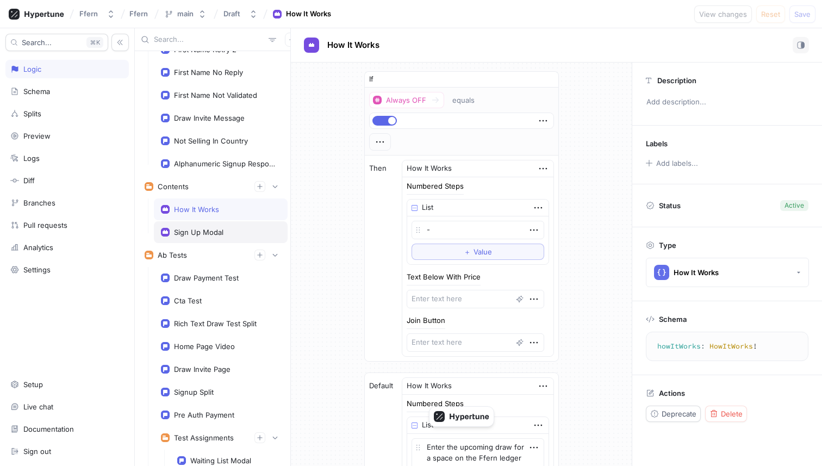
click at [205, 238] on div "Sign Up Modal" at bounding box center [221, 232] width 134 height 22
type textarea "x"
type textarea "signUpModal: SignUpModal!"
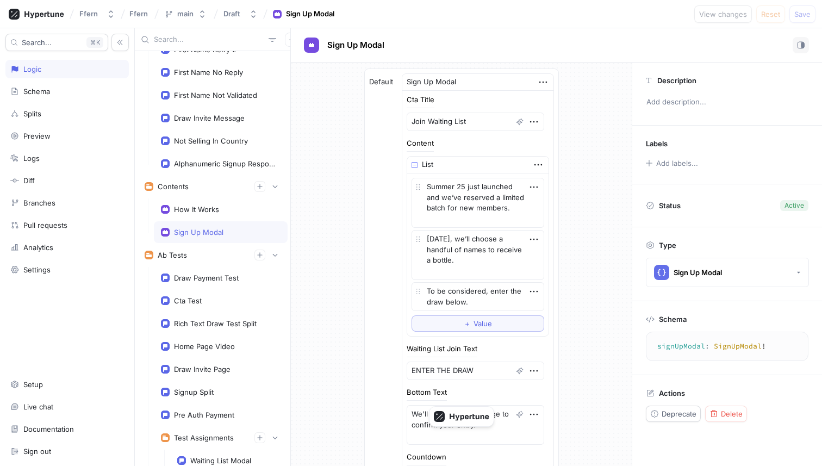
scroll to position [1753, 0]
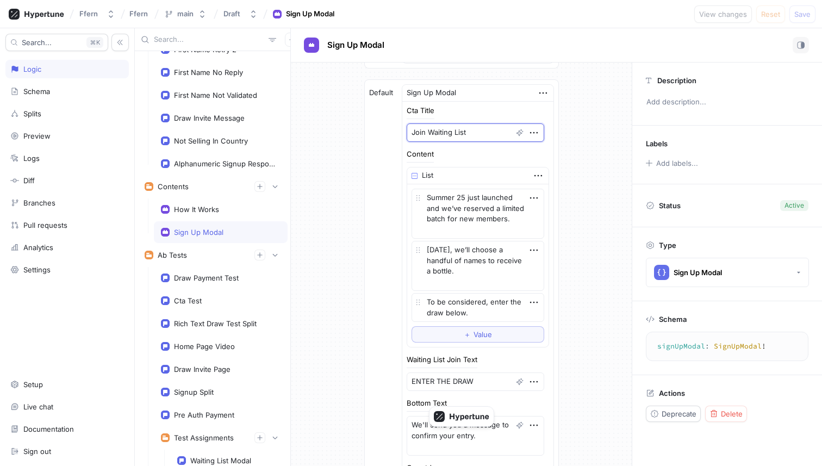
click at [452, 131] on textarea "Join Waiting List" at bounding box center [476, 132] width 138 height 18
click at [475, 131] on textarea "Join Waiting List" at bounding box center [476, 132] width 138 height 18
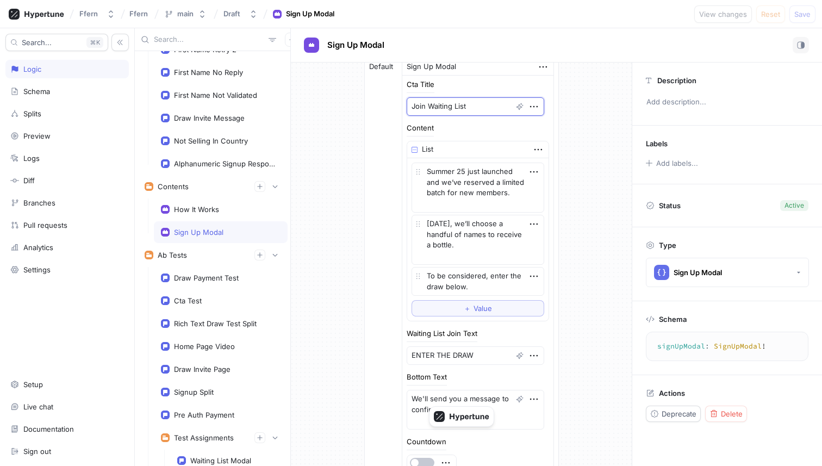
scroll to position [1780, 0]
click at [470, 189] on textarea "Summer 25 just launched and we’ve reserved a limited batch for new members." at bounding box center [478, 187] width 133 height 50
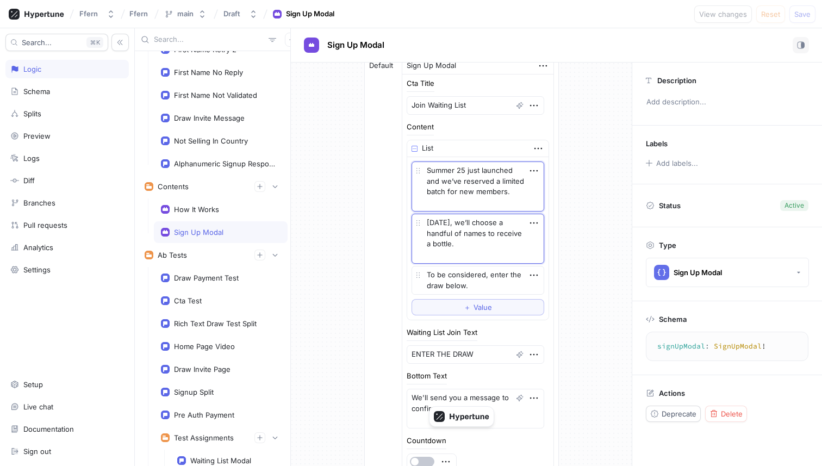
click at [472, 235] on textarea "[DATE], we’ll choose a handful of names to receive a bottle." at bounding box center [478, 239] width 133 height 50
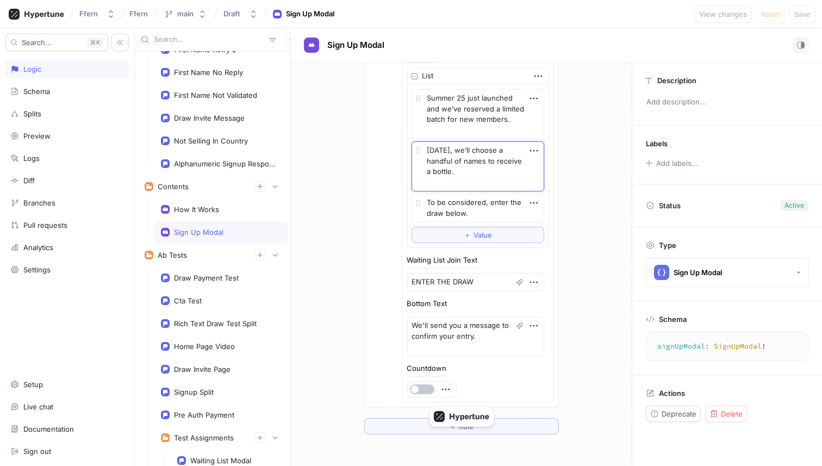
scroll to position [1927, 0]
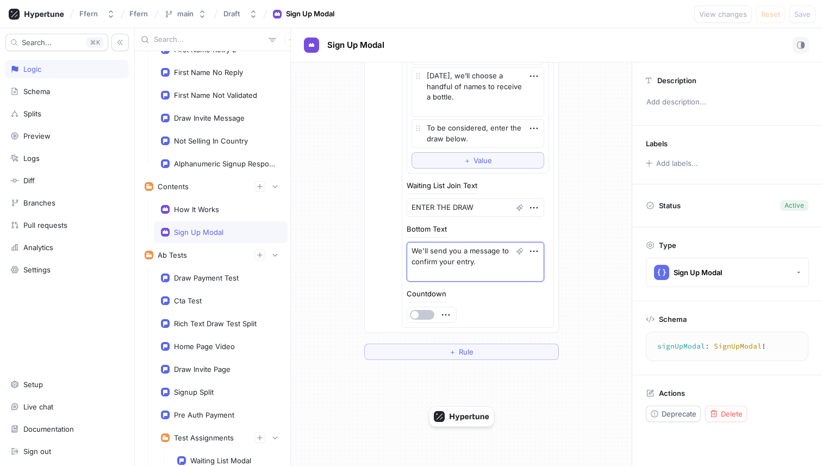
click at [464, 262] on textarea "We'll send you a message to confirm your entry." at bounding box center [476, 262] width 138 height 40
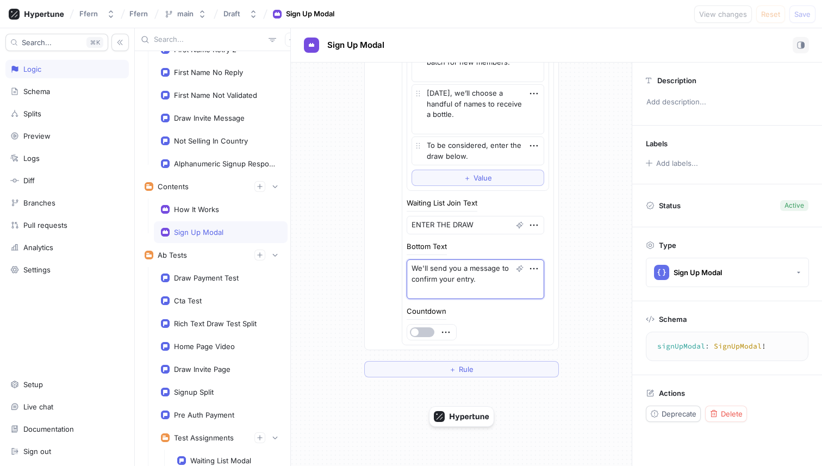
click at [457, 292] on textarea "We'll send you a message to confirm your entry." at bounding box center [476, 279] width 138 height 40
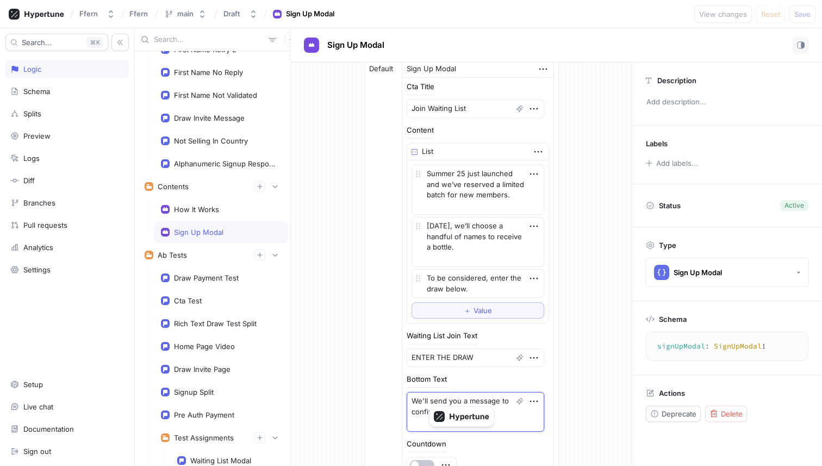
scroll to position [1778, 0]
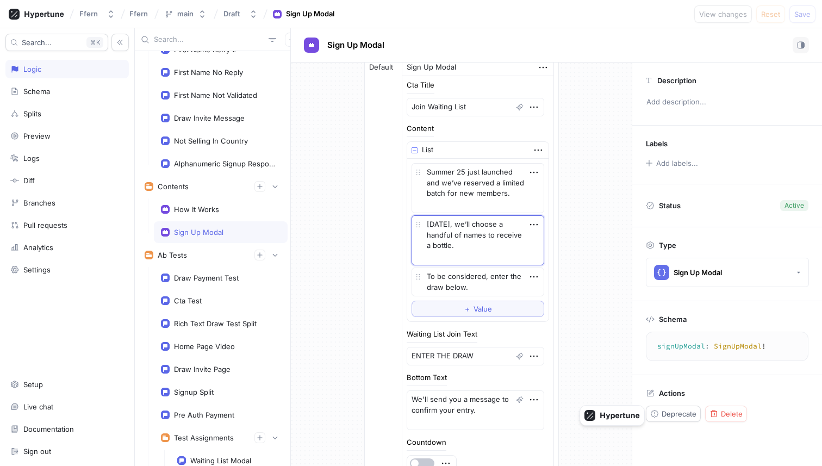
click at [482, 247] on textarea "[DATE], we’ll choose a handful of names to receive a bottle." at bounding box center [478, 240] width 133 height 50
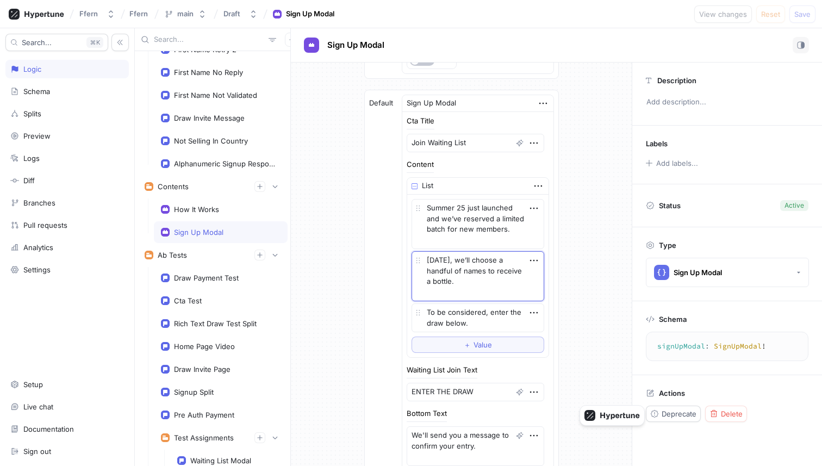
scroll to position [1741, 0]
click at [472, 235] on textarea "Summer 25 just launched and we’ve reserved a limited batch for new members." at bounding box center [478, 225] width 133 height 50
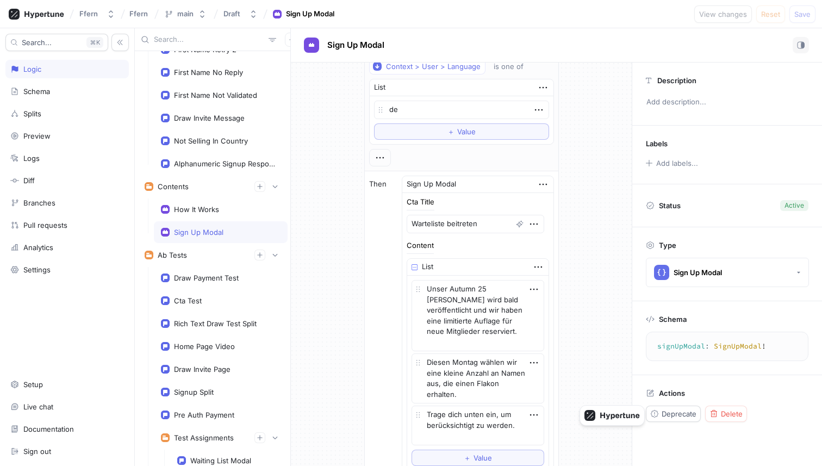
scroll to position [0, 0]
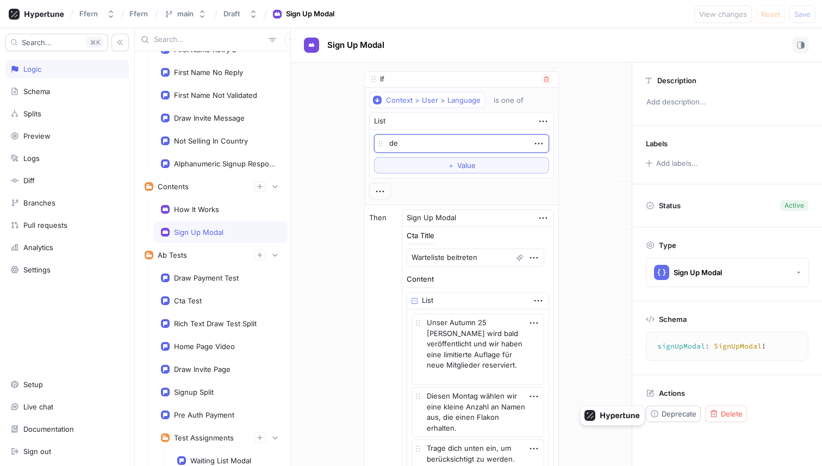
click at [428, 147] on textarea "de" at bounding box center [461, 143] width 175 height 18
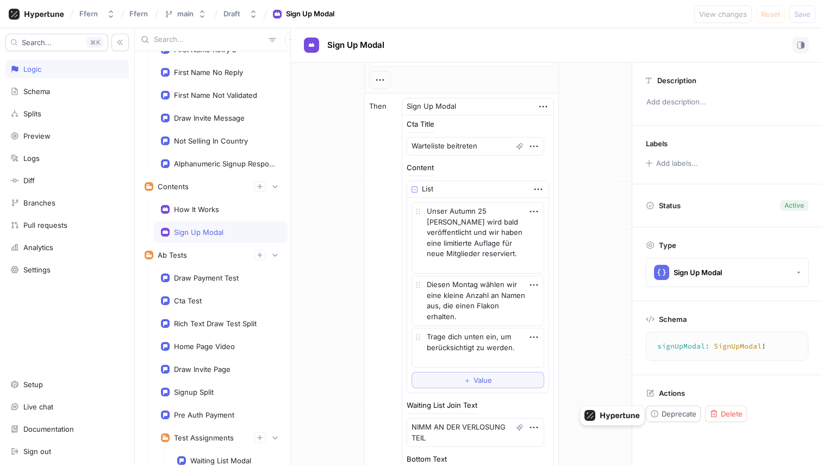
scroll to position [129, 0]
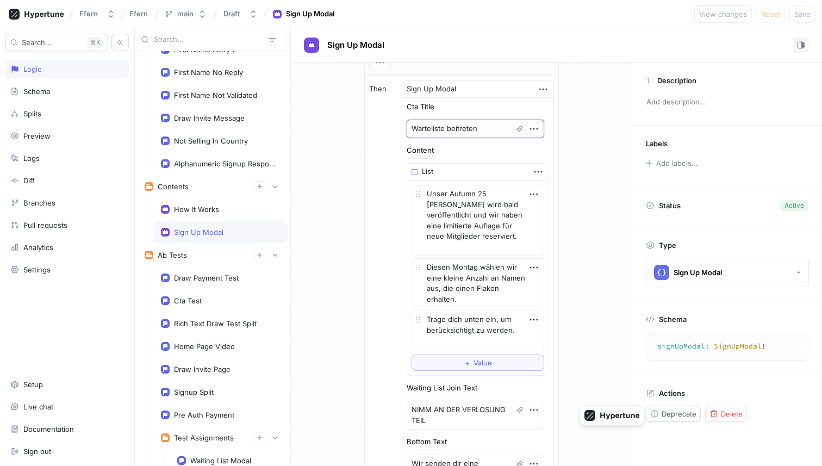
click at [457, 135] on textarea "Warteliste beitreten" at bounding box center [476, 129] width 138 height 18
click at [474, 213] on textarea "Unser Autumn 25 [PERSON_NAME] wird bald veröffentlicht und wir haben eine limit…" at bounding box center [478, 220] width 133 height 71
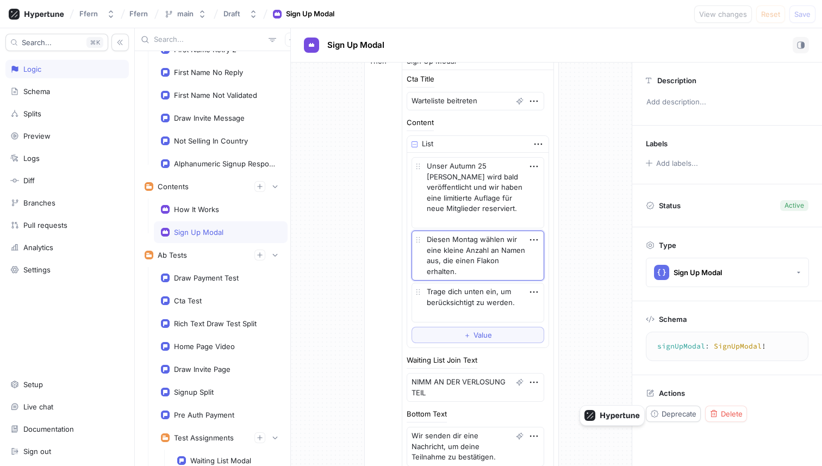
click at [477, 261] on textarea "Diesen Montag wählen wir eine kleine Anzahl an Namen aus, die einen Flakon erha…" at bounding box center [478, 256] width 133 height 50
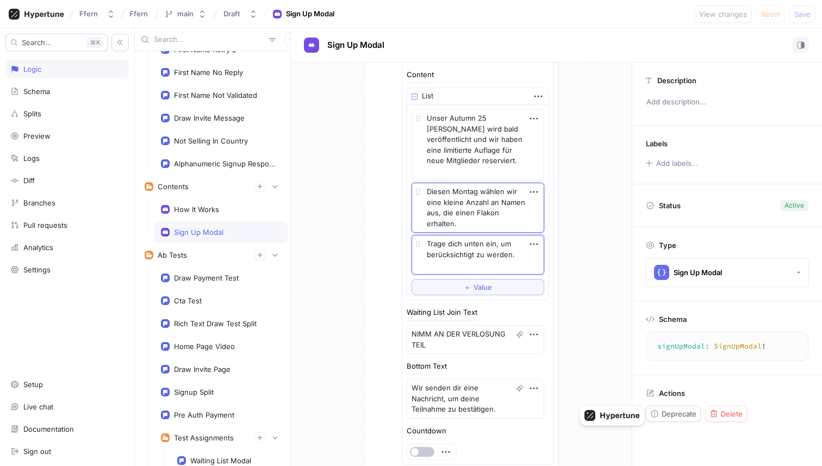
click at [472, 254] on textarea "Trage dich unten ein, um berücksichtigt zu werden." at bounding box center [478, 255] width 133 height 40
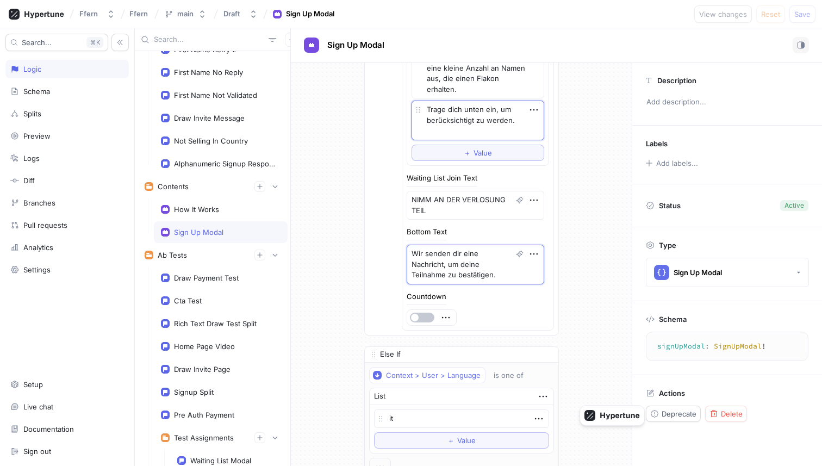
click at [471, 275] on textarea "Wir senden dir eine Nachricht, um deine Teilnahme zu bestätigen." at bounding box center [476, 265] width 138 height 40
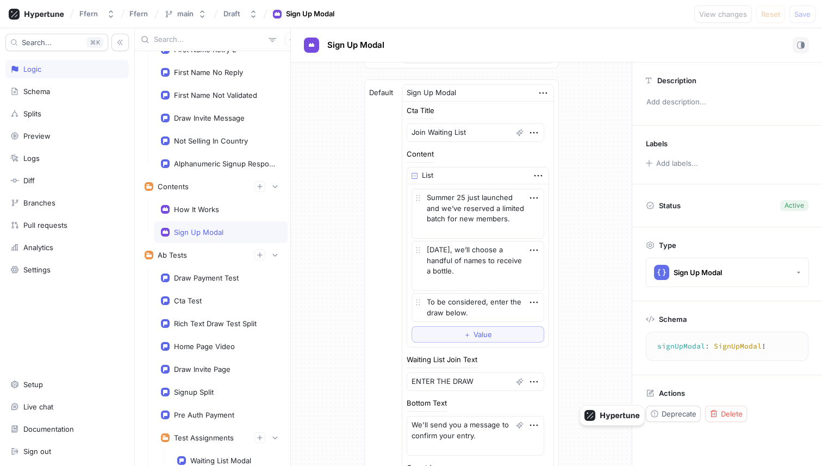
scroll to position [1736, 0]
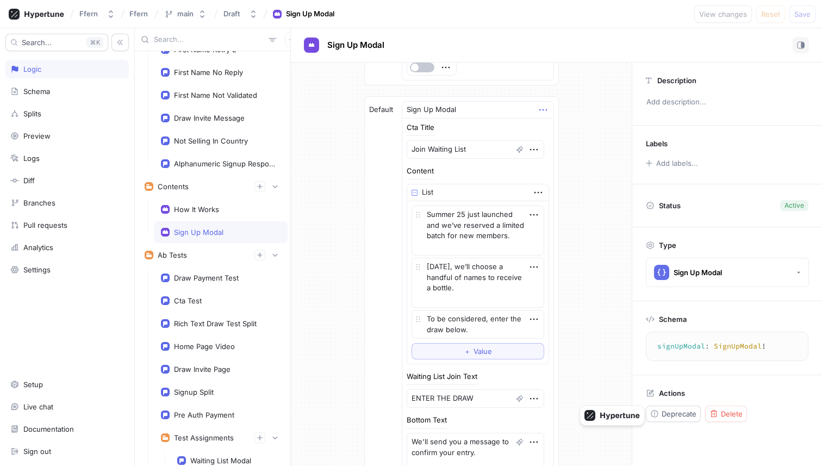
type textarea "x"
click at [537, 111] on icon "button" at bounding box center [543, 110] width 12 height 12
click at [548, 189] on p "Convert to variable" at bounding box center [579, 184] width 64 height 11
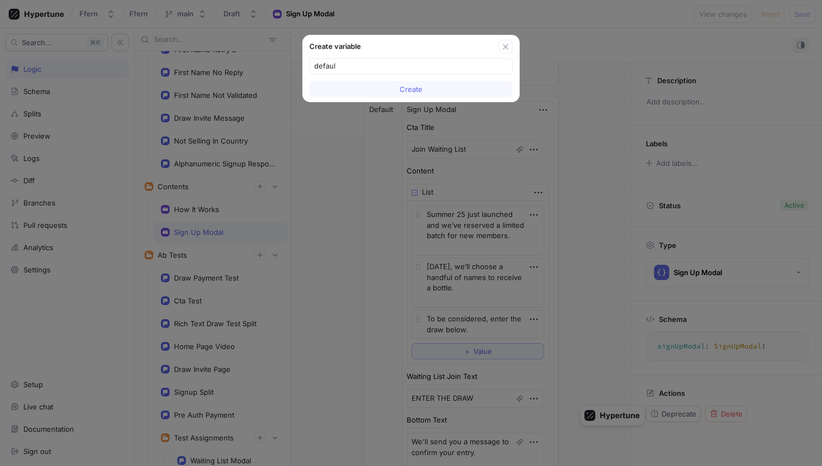
type input "default"
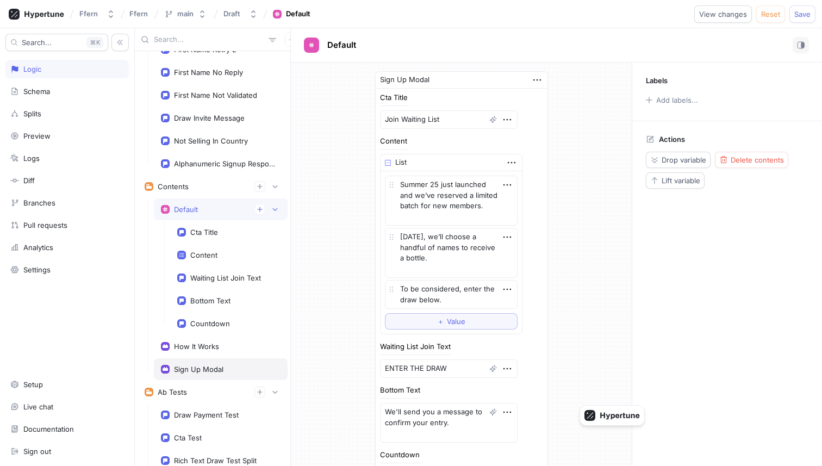
click at [220, 364] on div "Sign Up Modal" at bounding box center [221, 369] width 134 height 22
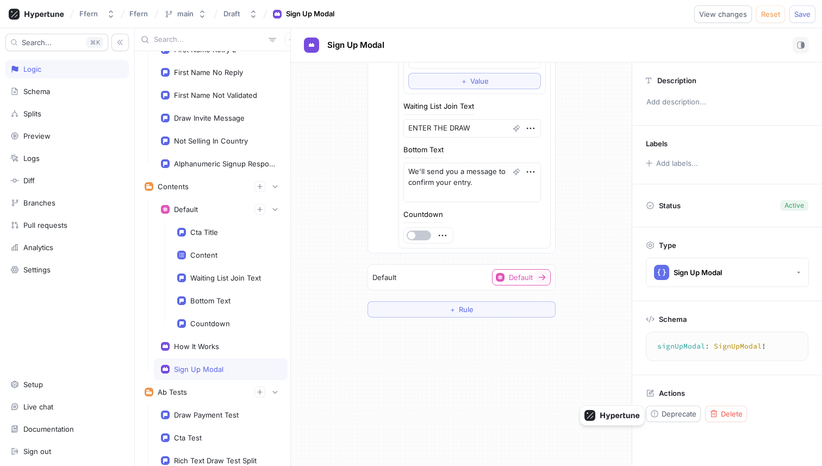
click at [538, 277] on icon at bounding box center [541, 278] width 7 height 6
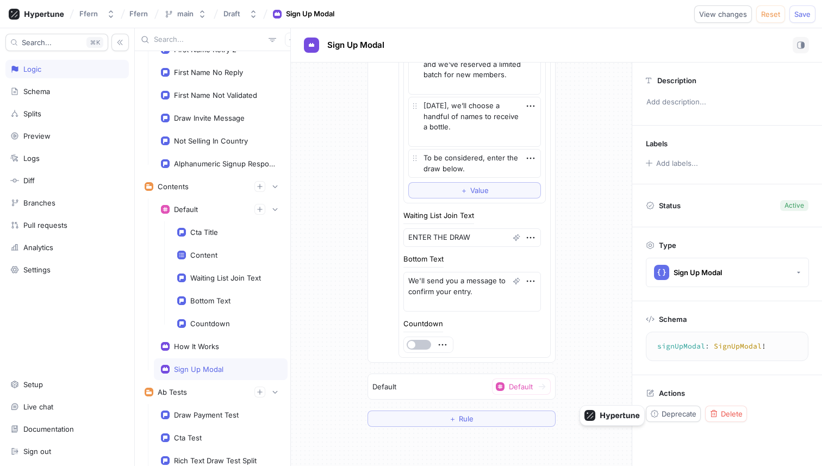
scroll to position [1551, 0]
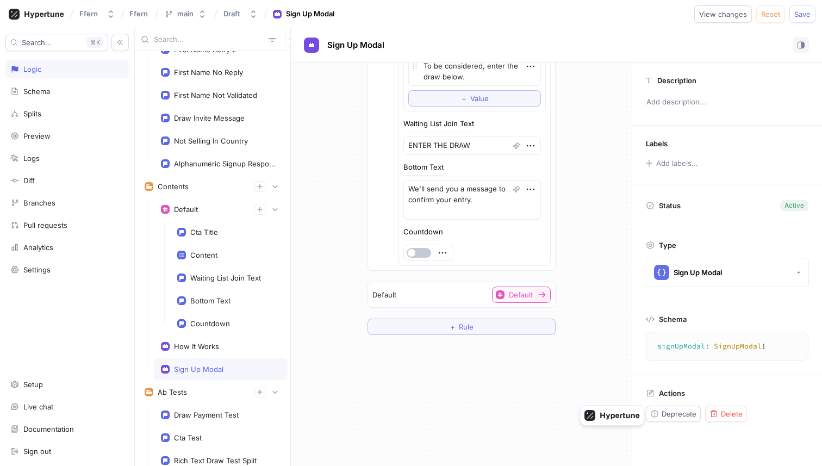
click at [501, 297] on div "Default" at bounding box center [514, 294] width 37 height 9
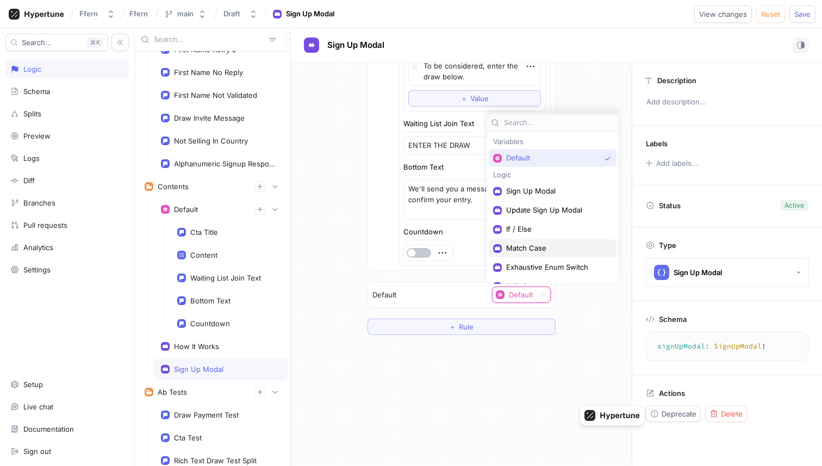
scroll to position [14, 0]
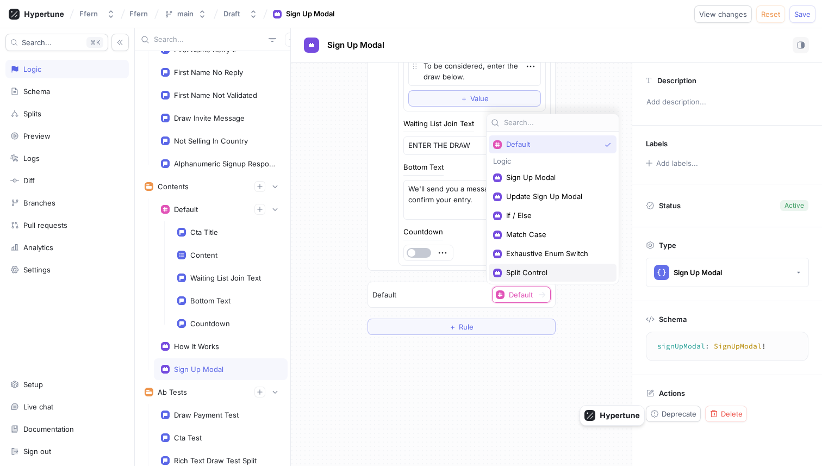
click at [527, 268] on span "Split Control" at bounding box center [556, 272] width 101 height 9
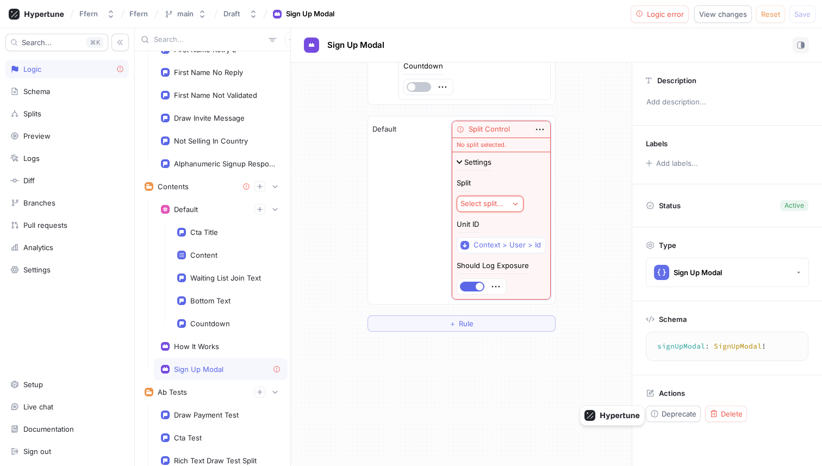
scroll to position [1719, 0]
click at [482, 202] on div "Select split..." at bounding box center [482, 201] width 43 height 9
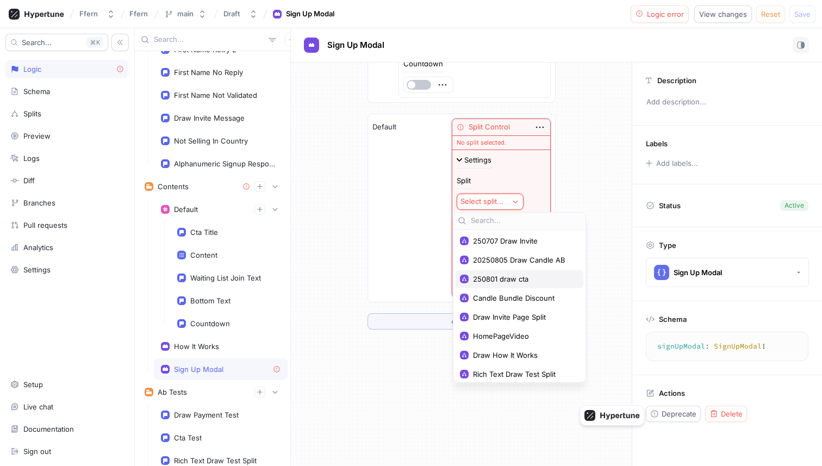
scroll to position [251, 0]
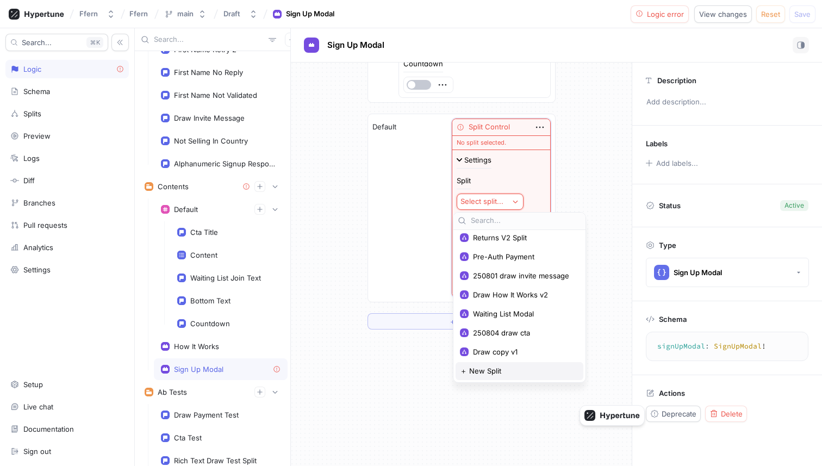
type textarea "x"
click at [494, 369] on span "＋ New Split" at bounding box center [480, 371] width 41 height 9
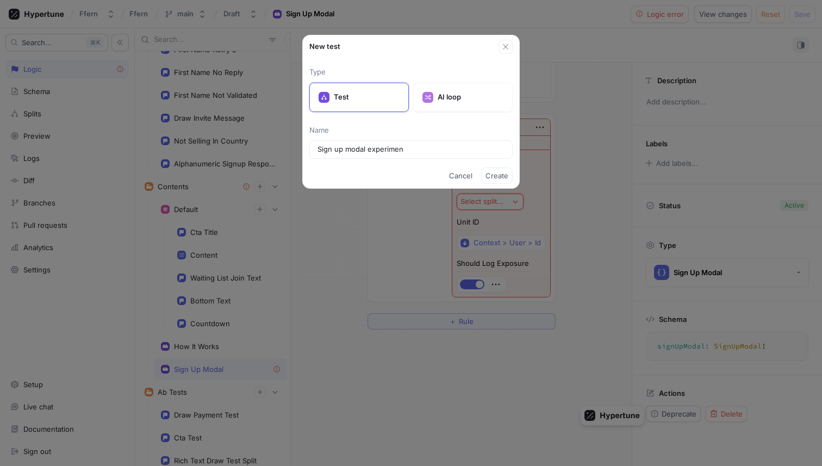
type input "Sign up modal experiment"
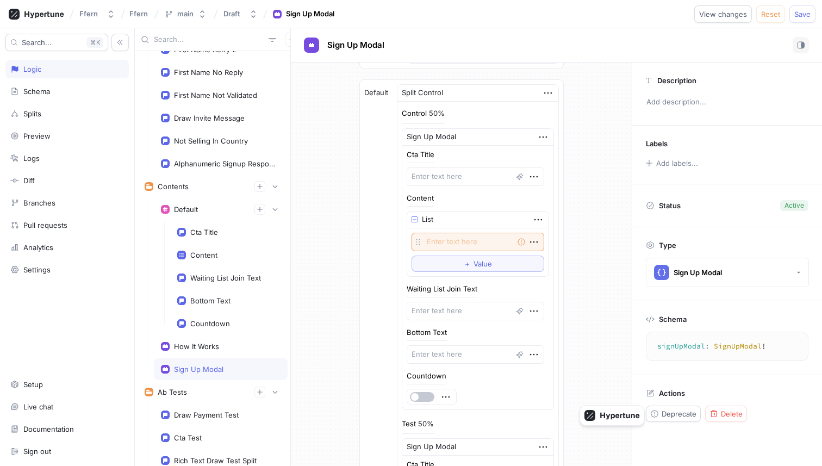
scroll to position [1765, 0]
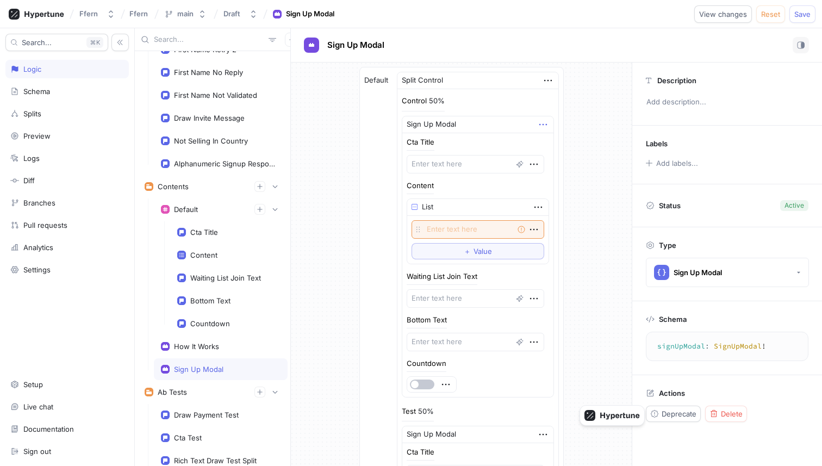
click at [537, 128] on icon "button" at bounding box center [543, 125] width 12 height 12
click at [537, 144] on img at bounding box center [540, 144] width 7 height 7
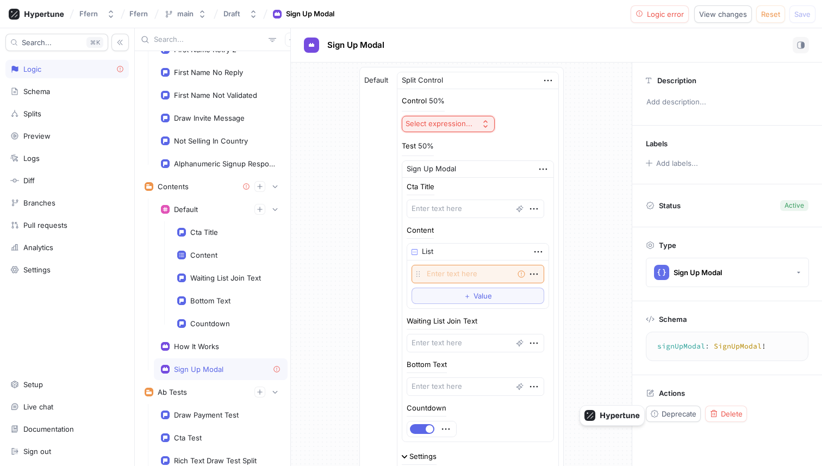
click at [471, 130] on button "Select expression..." at bounding box center [448, 124] width 93 height 16
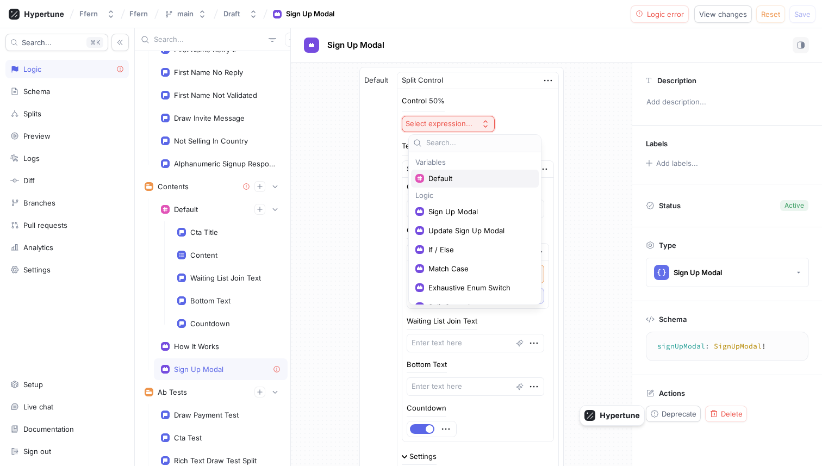
click at [453, 179] on span "Default" at bounding box center [479, 178] width 101 height 9
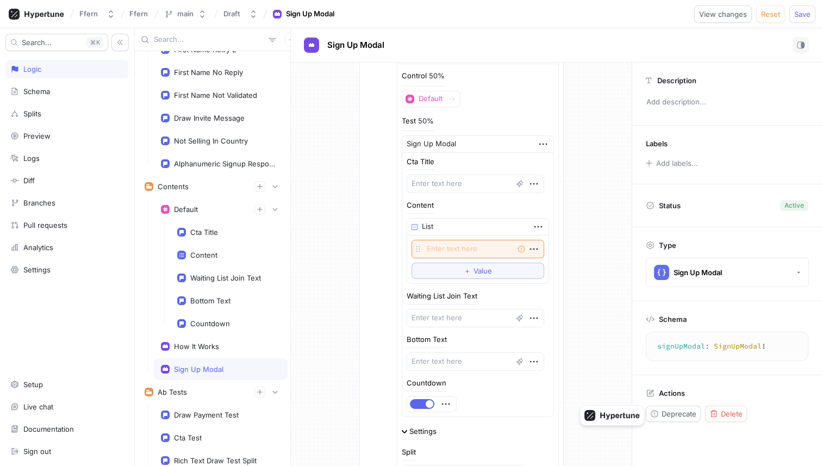
scroll to position [1791, 0]
click at [462, 185] on textarea at bounding box center [476, 182] width 138 height 18
type textarea "x"
type textarea "N"
type textarea "x"
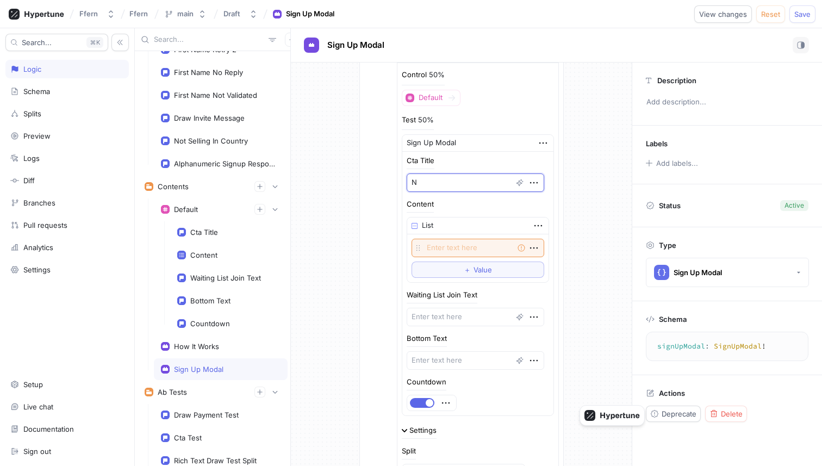
type textarea "Ne"
type textarea "x"
type textarea "New"
type textarea "x"
type textarea "New"
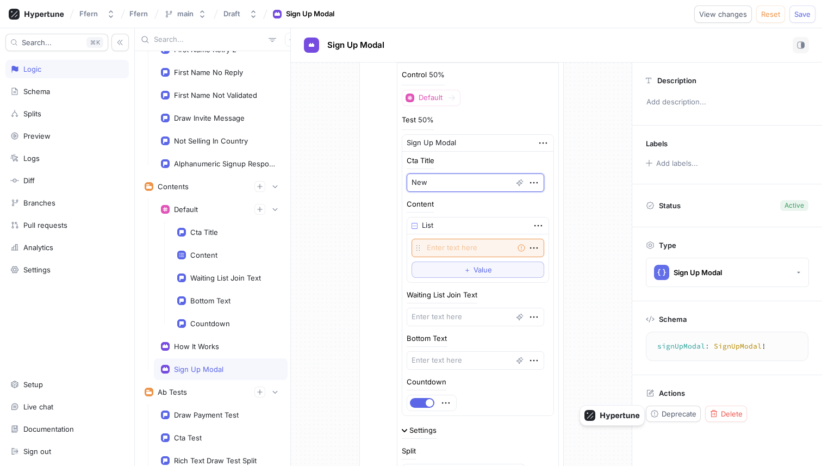
type textarea "x"
type textarea "New m"
type textarea "x"
type textarea "New mo"
type textarea "x"
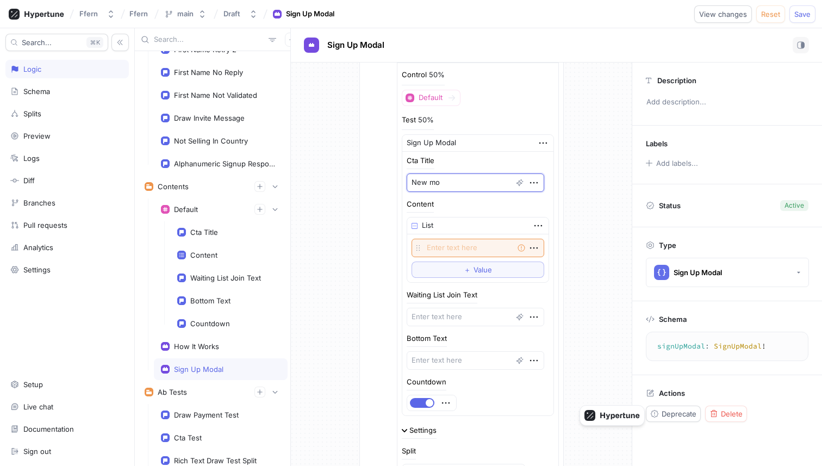
type textarea "New mod"
type textarea "x"
type textarea "New moda"
type textarea "x"
type textarea "New modal"
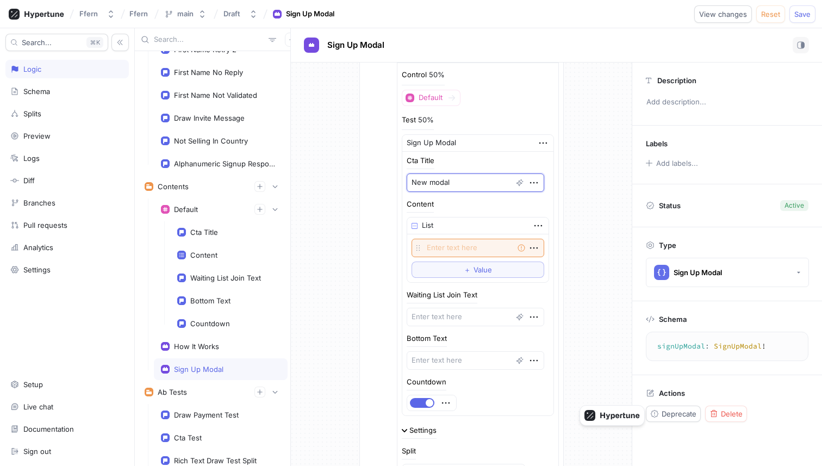
type textarea "x"
type textarea "New modal"
type textarea "x"
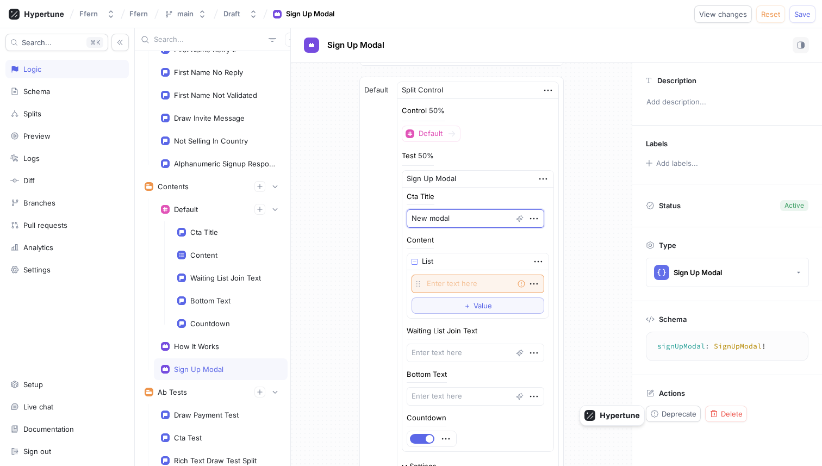
scroll to position [1766, 0]
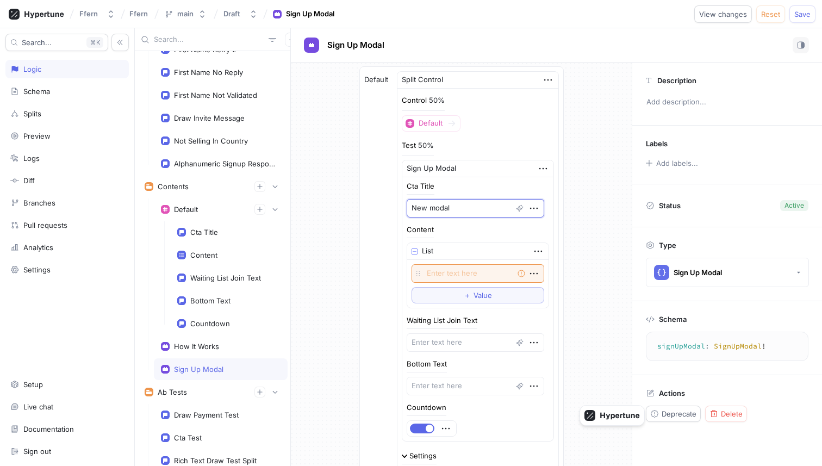
type textarea "New modal"
click at [434, 226] on div "Content" at bounding box center [420, 229] width 27 height 7
click at [454, 207] on textarea "New modal" at bounding box center [476, 208] width 138 height 18
click at [471, 207] on textarea "New modal" at bounding box center [476, 208] width 138 height 18
click at [468, 210] on textarea "New modal" at bounding box center [476, 208] width 138 height 18
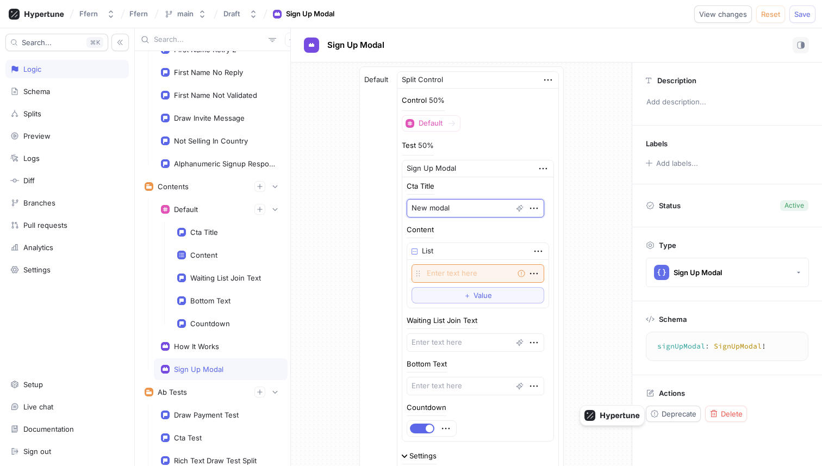
scroll to position [1753, 0]
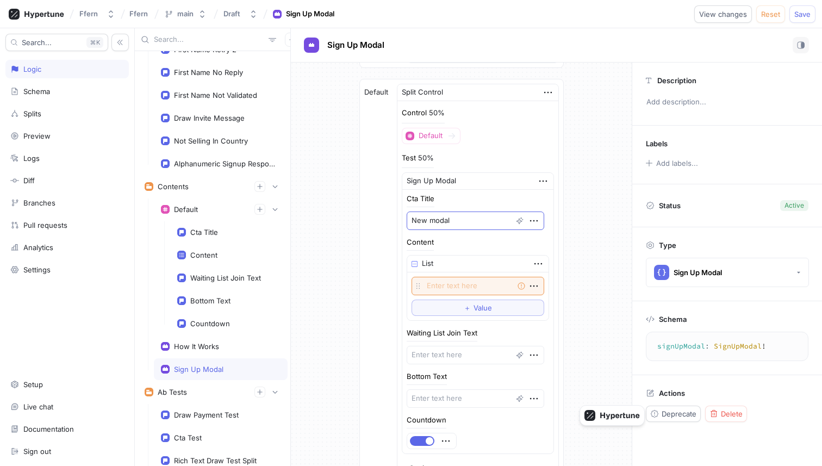
click at [468, 210] on div "Cta Title New modal" at bounding box center [478, 212] width 142 height 35
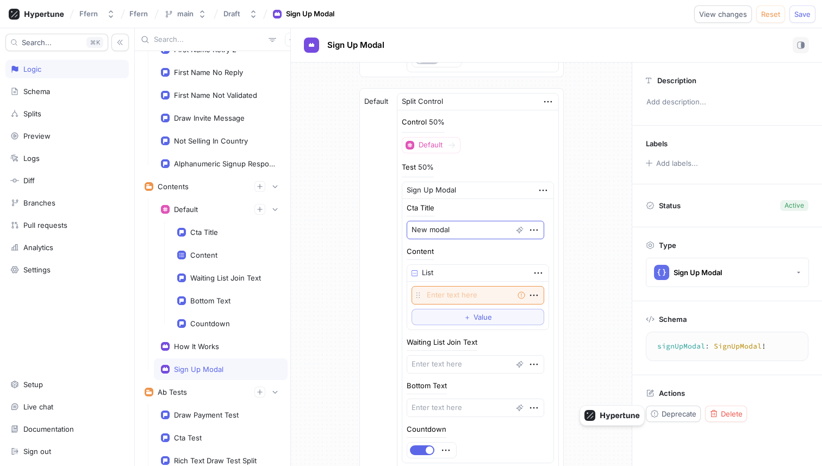
scroll to position [1740, 0]
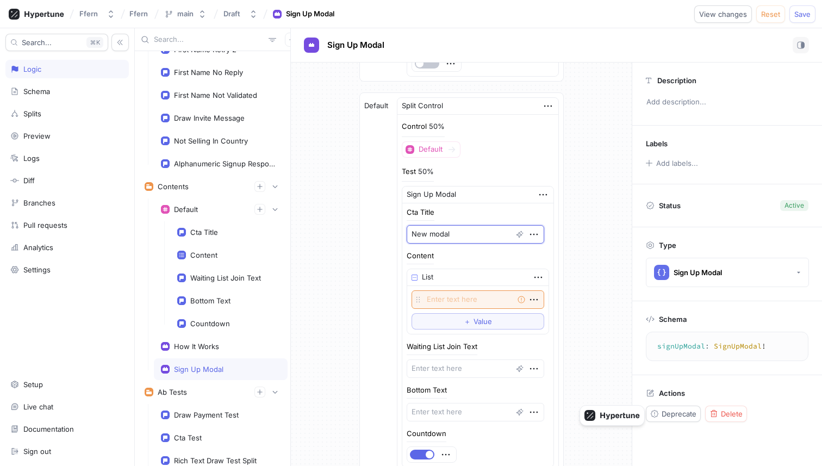
click at [474, 238] on textarea "New modal" at bounding box center [476, 234] width 138 height 18
click at [475, 265] on div "Content List Empty string To pick up a draggable item, press the space bar. Whi…" at bounding box center [478, 293] width 142 height 82
type textarea "x"
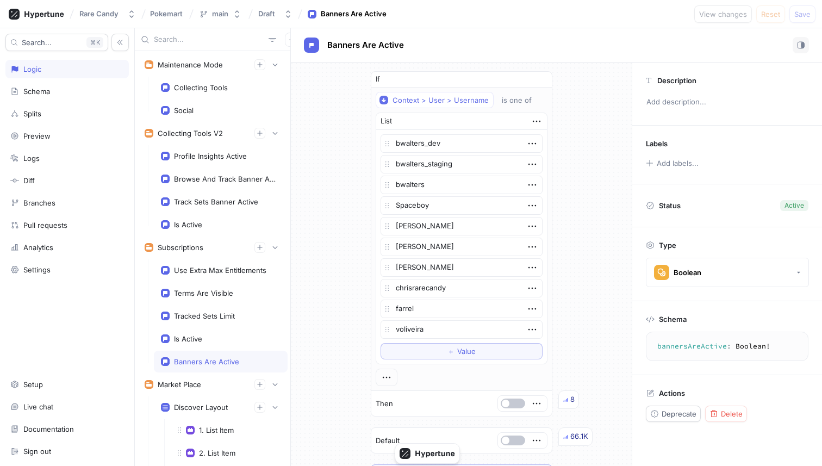
click at [365, 158] on div "If Context > User > Username is one of List bwalters_dev bwalters_staging bwalt…" at bounding box center [461, 276] width 199 height 427
click at [467, 144] on textarea "bwalters_dev" at bounding box center [462, 143] width 162 height 18
click at [470, 165] on textarea "bwalters_staging" at bounding box center [462, 164] width 162 height 18
click at [471, 209] on textarea "Spaceboy" at bounding box center [462, 205] width 162 height 18
type textarea "x"
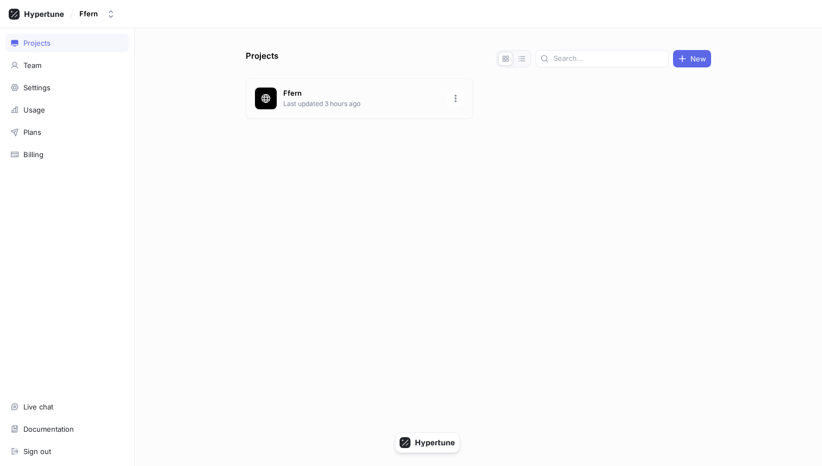
click at [284, 96] on p "Ffern" at bounding box center [362, 93] width 158 height 11
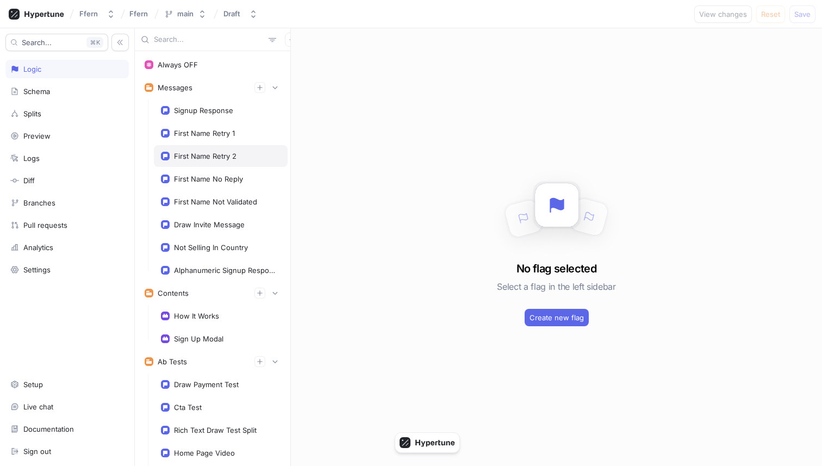
click at [214, 145] on div "First Name Retry 2" at bounding box center [221, 156] width 134 height 22
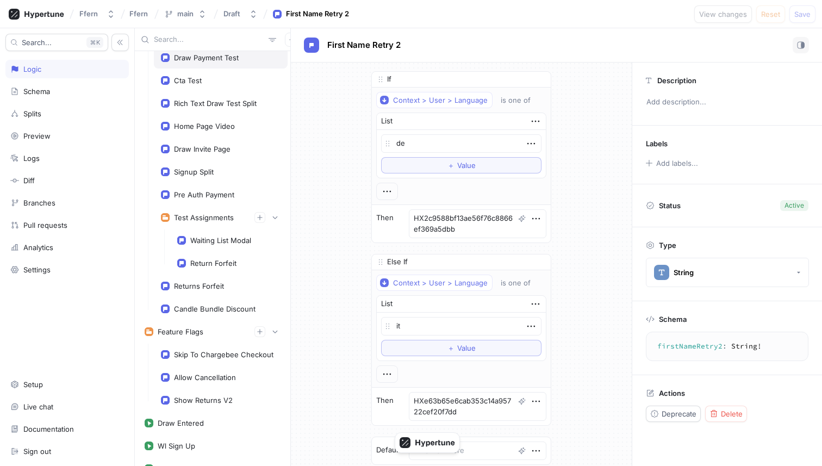
scroll to position [398, 0]
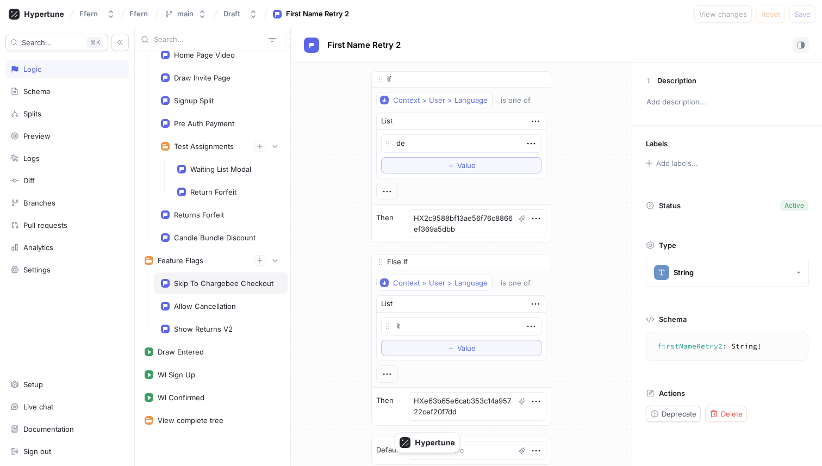
click at [221, 285] on div "Skip To Chargebee Checkout" at bounding box center [224, 283] width 100 height 9
type textarea "x"
type textarea "skipToChargebeeCheckout: Boolean!"
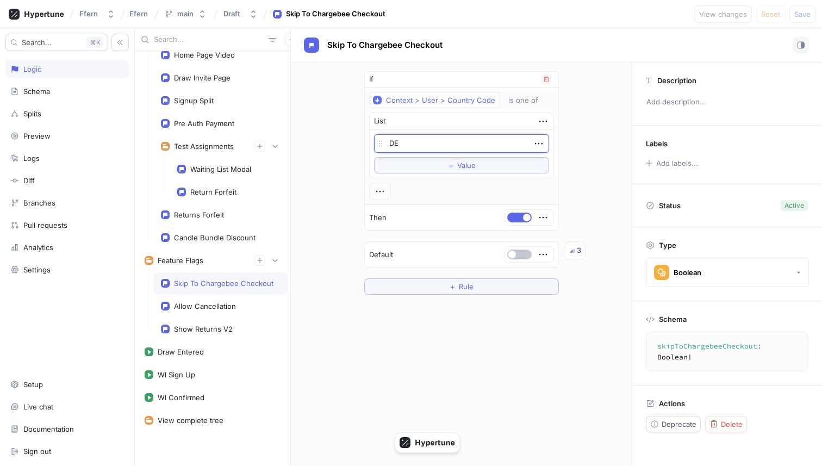
click at [418, 143] on textarea "DE" at bounding box center [461, 143] width 175 height 18
click at [398, 146] on textarea "DE" at bounding box center [461, 143] width 175 height 18
click at [560, 152] on div "If Context > User > Country Code is one of List DE To pick up a draggable item,…" at bounding box center [462, 183] width 212 height 241
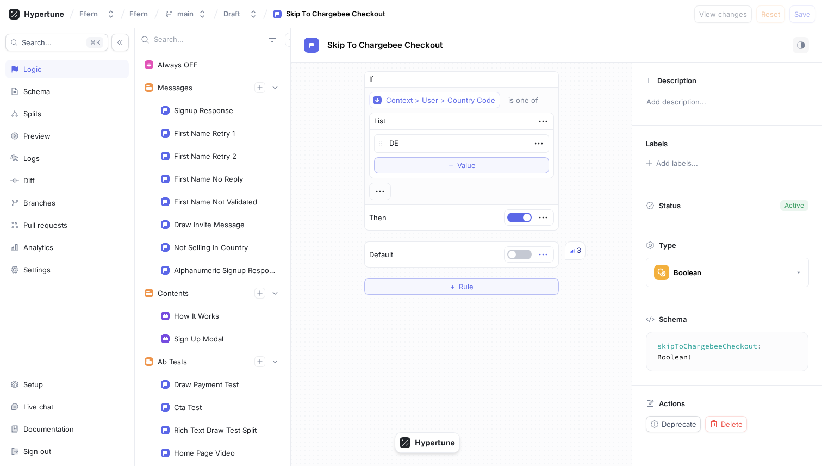
click at [538, 256] on icon "button" at bounding box center [543, 255] width 12 height 12
click at [548, 270] on div "Delete" at bounding box center [584, 274] width 92 height 18
click at [535, 256] on button "Select expression..." at bounding box center [507, 254] width 93 height 16
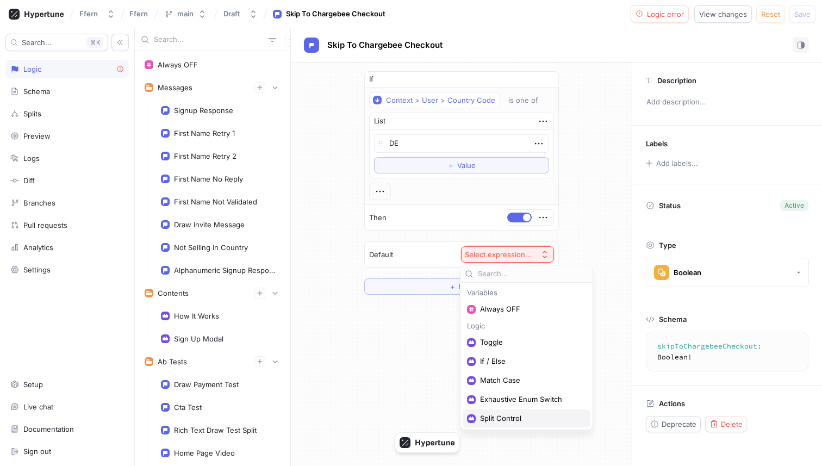
click at [514, 420] on span "Split Control" at bounding box center [530, 418] width 101 height 9
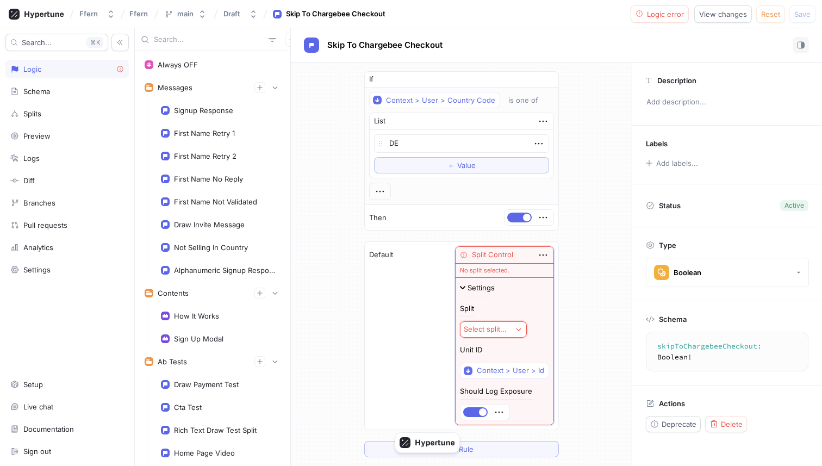
click at [502, 330] on div "Select split..." at bounding box center [485, 329] width 43 height 9
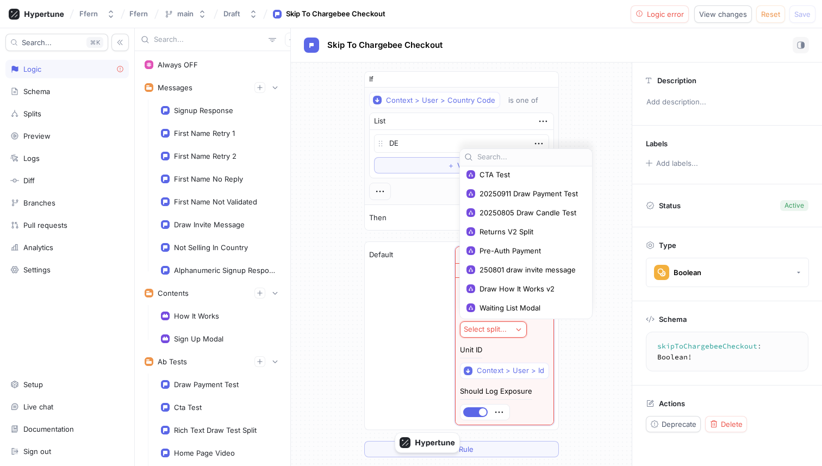
scroll to position [251, 0]
type textarea "x"
click at [506, 308] on span "＋ New Split" at bounding box center [487, 307] width 41 height 9
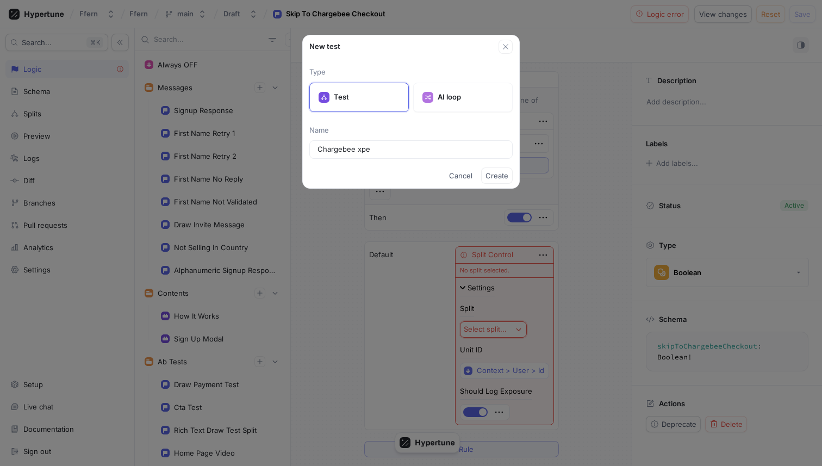
type input "Chargebee xper"
type textarea "x"
type input "Chargebee experiment"
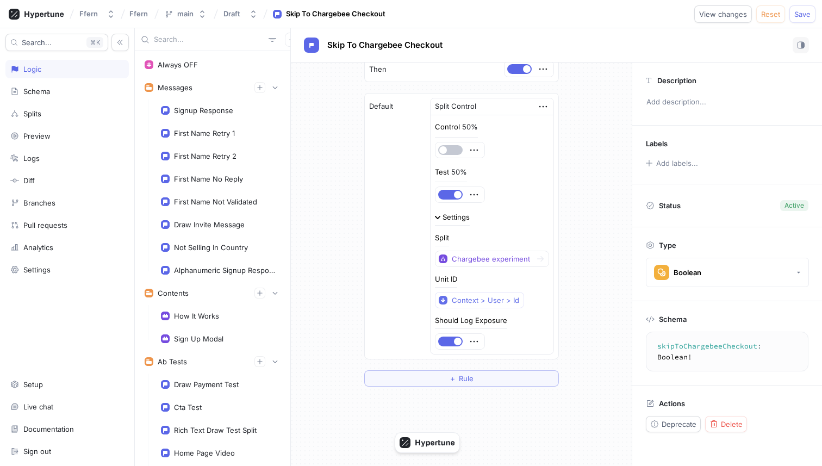
click at [459, 217] on div "Settings" at bounding box center [456, 217] width 27 height 7
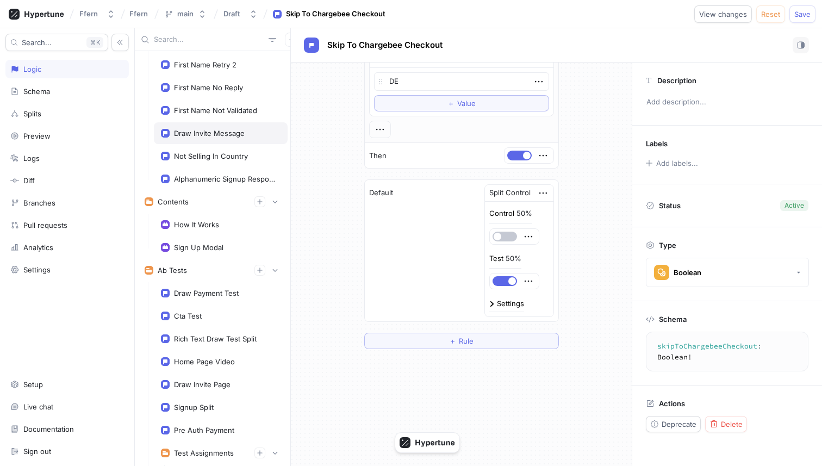
scroll to position [98, 0]
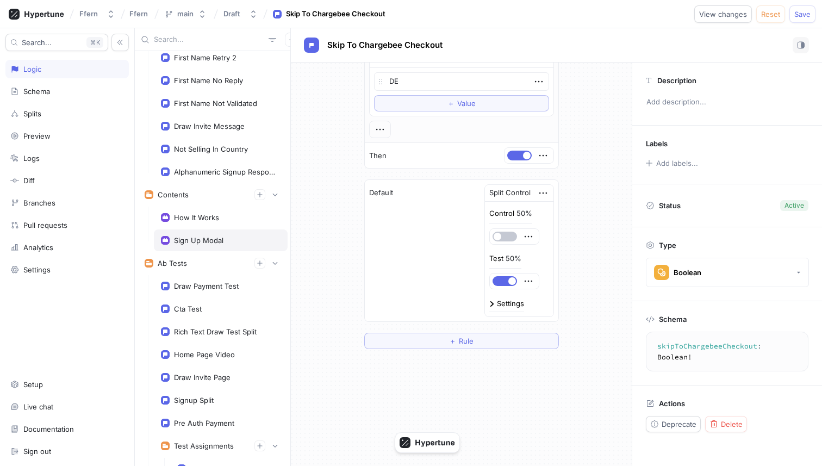
click at [228, 237] on div "Sign Up Modal" at bounding box center [221, 240] width 120 height 9
type textarea "x"
type textarea "signUpModal: SignUpModal!"
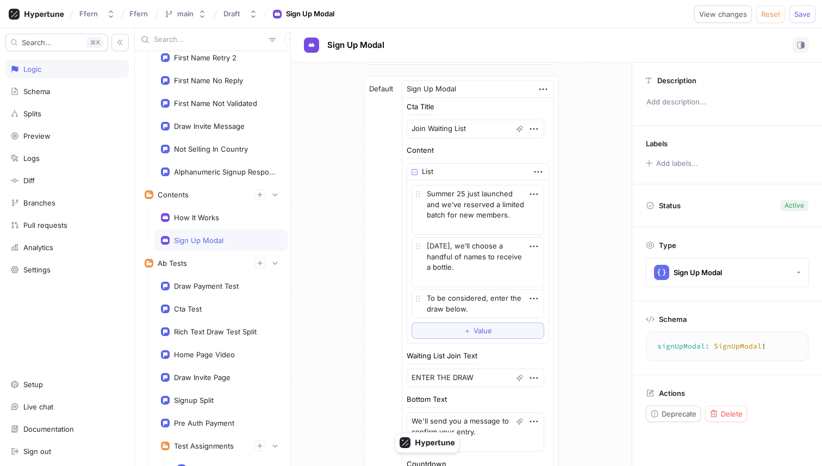
scroll to position [1760, 0]
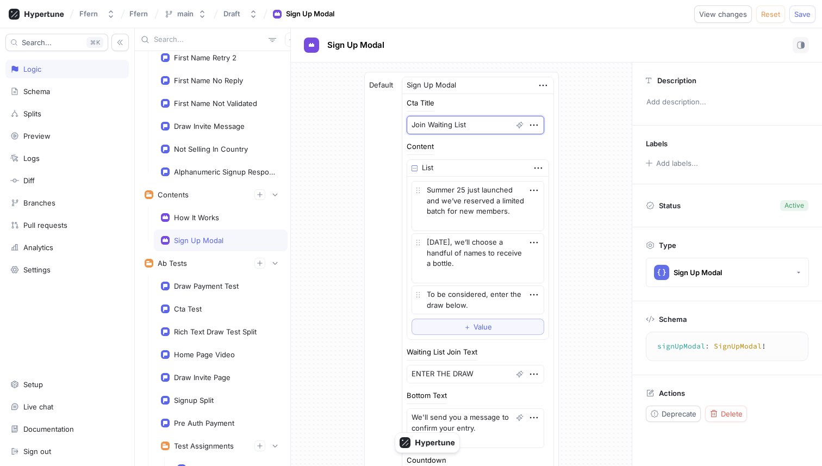
click at [476, 122] on textarea "Join Waiting List" at bounding box center [476, 125] width 138 height 18
click at [493, 222] on textarea "Summer 25 just launched and we’ve reserved a limited batch for new members." at bounding box center [478, 206] width 133 height 50
click at [458, 120] on textarea "Join Waiting List" at bounding box center [476, 125] width 138 height 18
click at [465, 198] on textarea "Summer 25 just launched and we’ve reserved a limited batch for new members." at bounding box center [478, 206] width 133 height 50
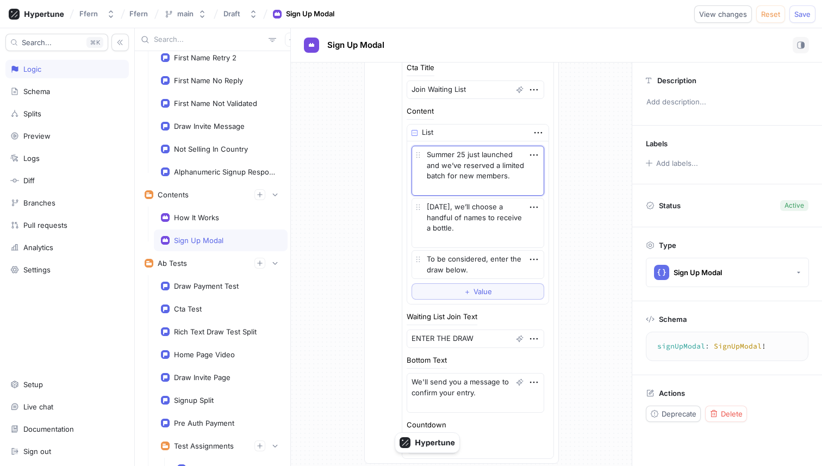
scroll to position [1797, 0]
click at [471, 223] on textarea "[DATE], we’ll choose a handful of names to receive a bottle." at bounding box center [478, 222] width 133 height 50
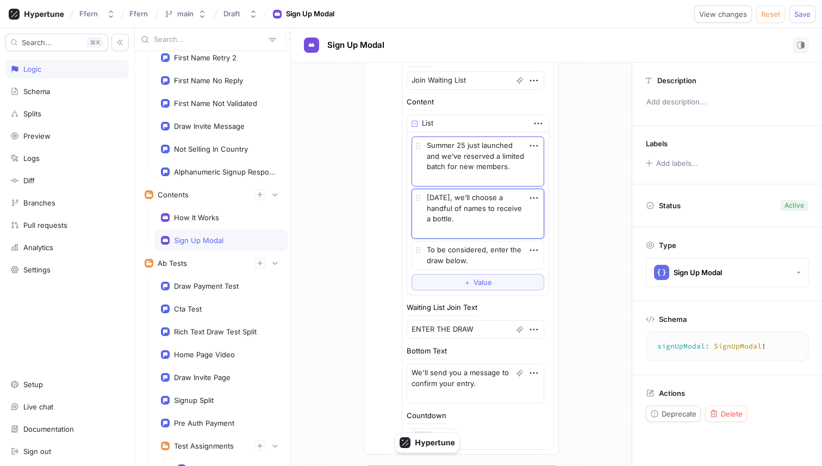
scroll to position [1769, 0]
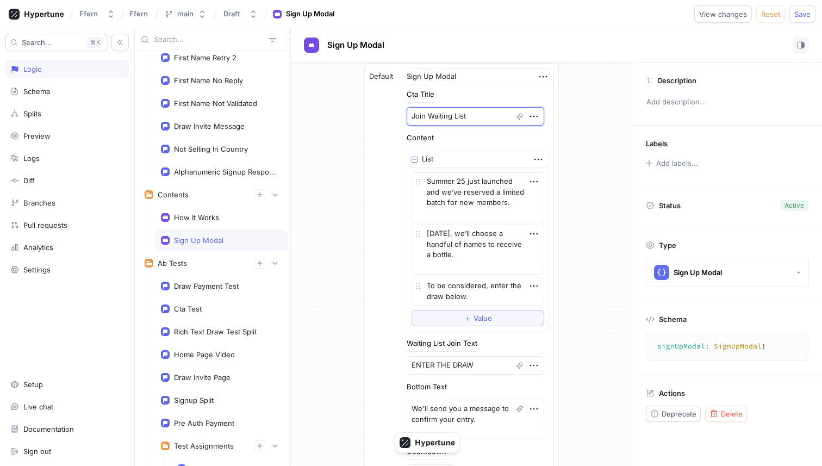
click at [473, 117] on textarea "Join Waiting List" at bounding box center [476, 116] width 138 height 18
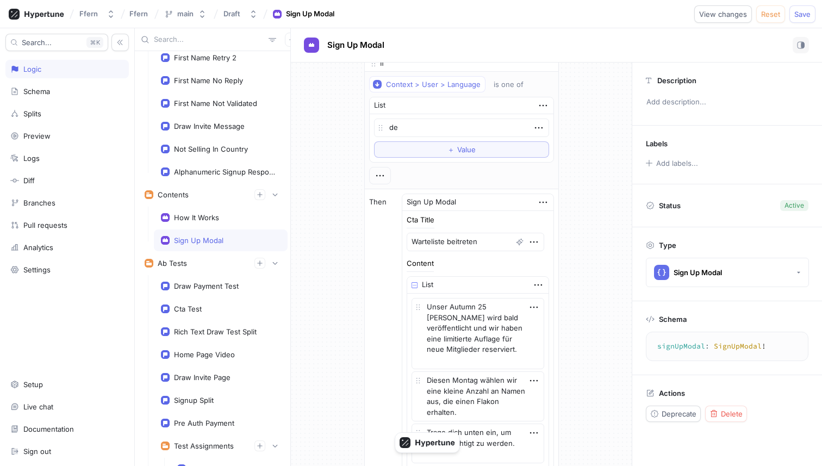
scroll to position [0, 0]
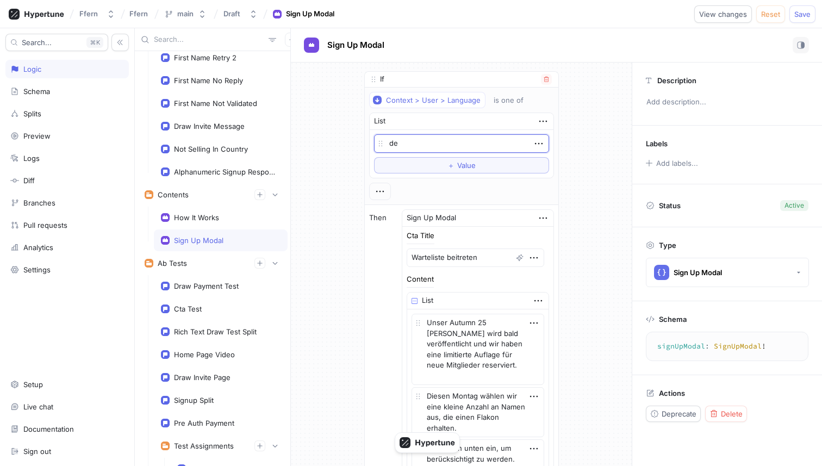
click at [438, 143] on textarea "de" at bounding box center [461, 143] width 175 height 18
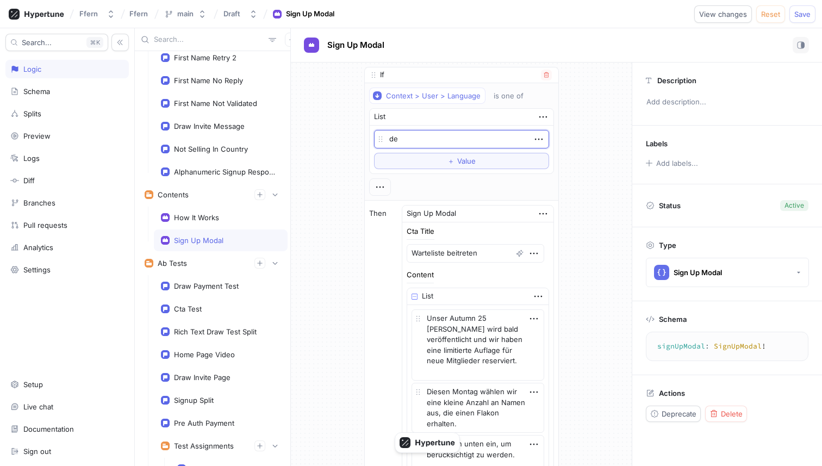
scroll to position [7, 0]
click at [416, 137] on textarea "de" at bounding box center [461, 137] width 175 height 18
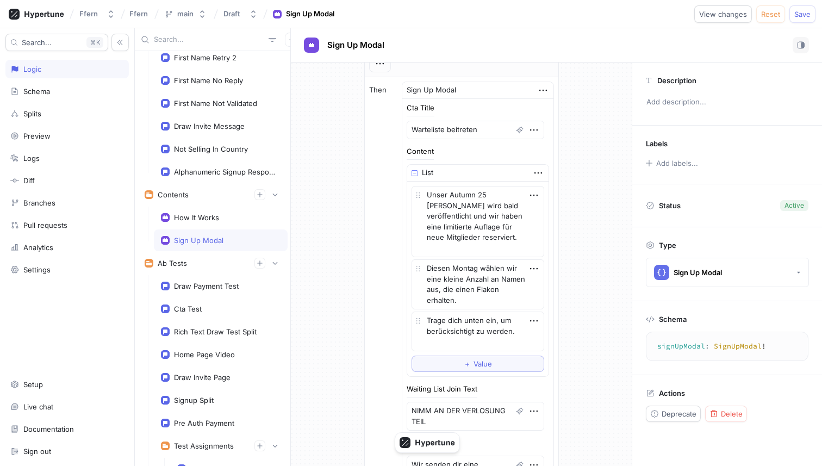
scroll to position [150, 0]
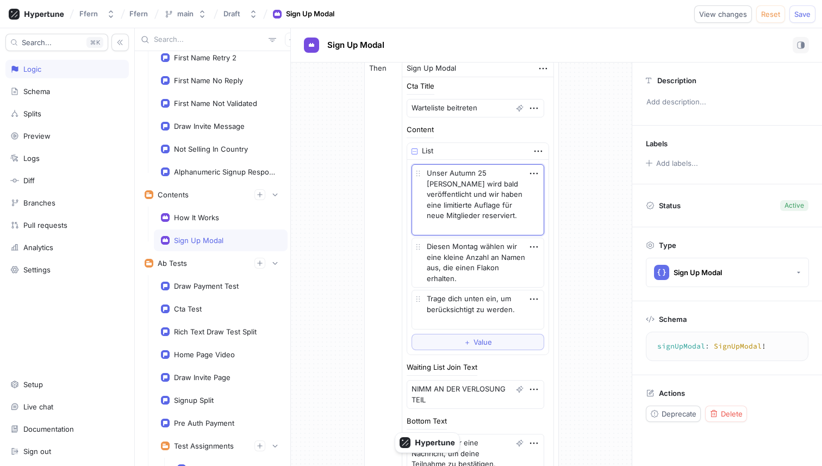
click at [455, 204] on textarea "Unser Autumn 25 [PERSON_NAME] wird bald veröffentlicht und wir haben eine limit…" at bounding box center [478, 199] width 133 height 71
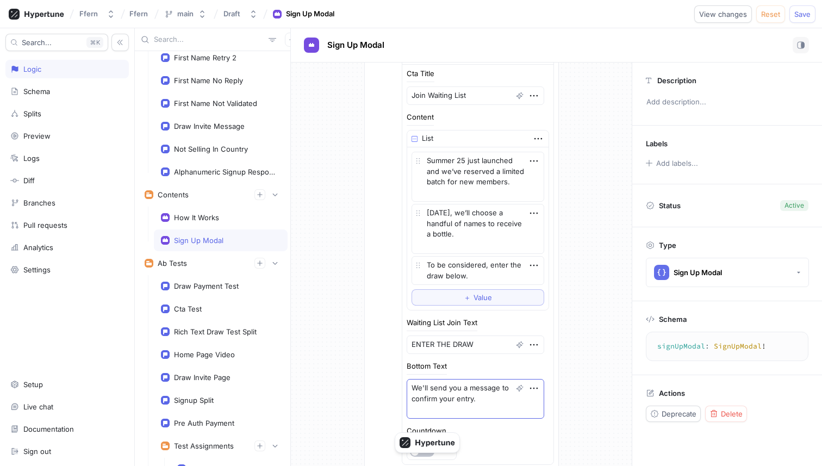
scroll to position [1733, 0]
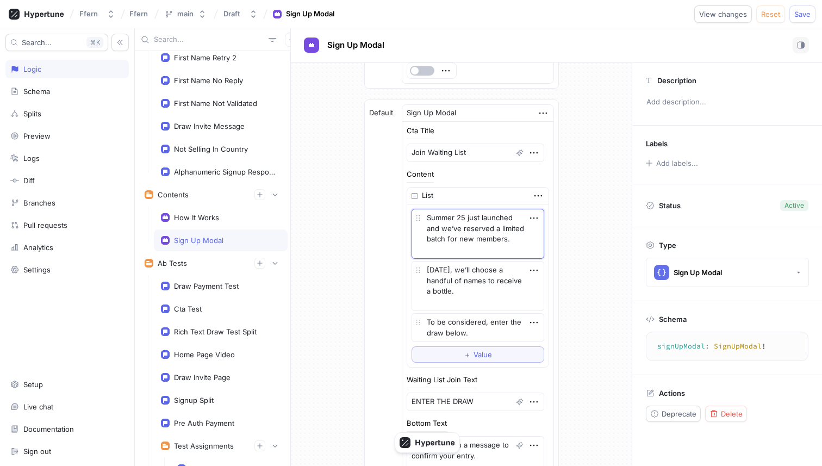
click at [484, 224] on textarea "Summer 25 just launched and we’ve reserved a limited batch for new members." at bounding box center [478, 234] width 133 height 50
click at [484, 247] on textarea "Summer 25 just launched and we’ve reserved a limited batch for new members." at bounding box center [478, 234] width 133 height 50
click at [408, 229] on div "Default Sign Up Modal Cta Title Join Waiting List Content List Summer 25 just l…" at bounding box center [462, 313] width 194 height 426
click at [483, 243] on textarea "Summer 25 just launched and we’ve reserved a limited batch for new members." at bounding box center [478, 234] width 133 height 50
click at [480, 252] on textarea "Summer 25 just launched and we’ve reserved a limited batch for new members." at bounding box center [478, 234] width 133 height 50
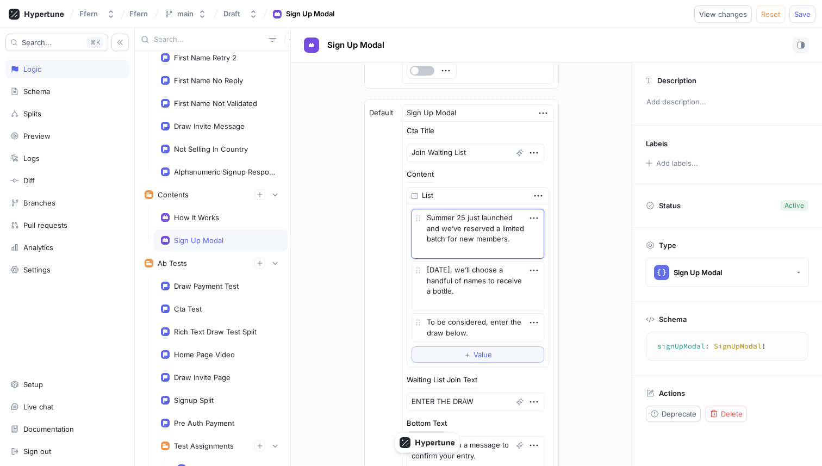
click at [487, 237] on textarea "Summer 25 just launched and we’ve reserved a limited batch for new members." at bounding box center [478, 234] width 133 height 50
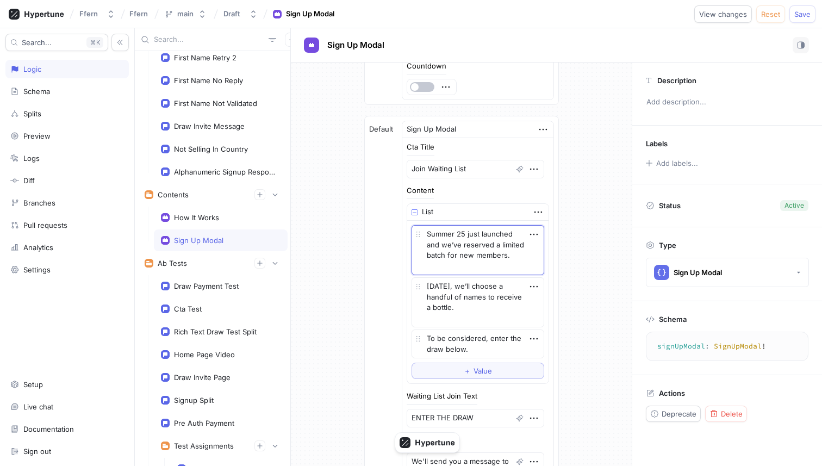
click at [486, 256] on textarea "Summer 25 just launched and we’ve reserved a limited batch for new members." at bounding box center [478, 250] width 133 height 50
click at [486, 265] on textarea "Summer 25 just launched and we’ve reserved a limited batch for new members." at bounding box center [478, 250] width 133 height 50
click at [444, 167] on textarea "Join Waiting List" at bounding box center [476, 169] width 138 height 18
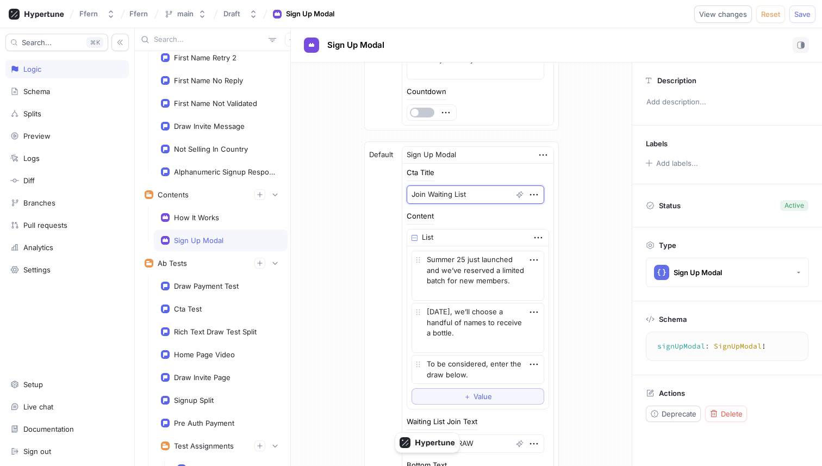
scroll to position [1685, 0]
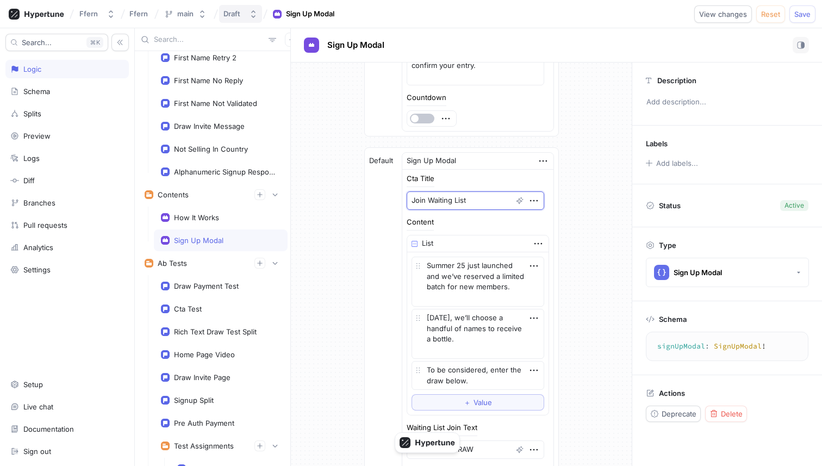
click at [241, 13] on div "Draft" at bounding box center [234, 13] width 21 height 9
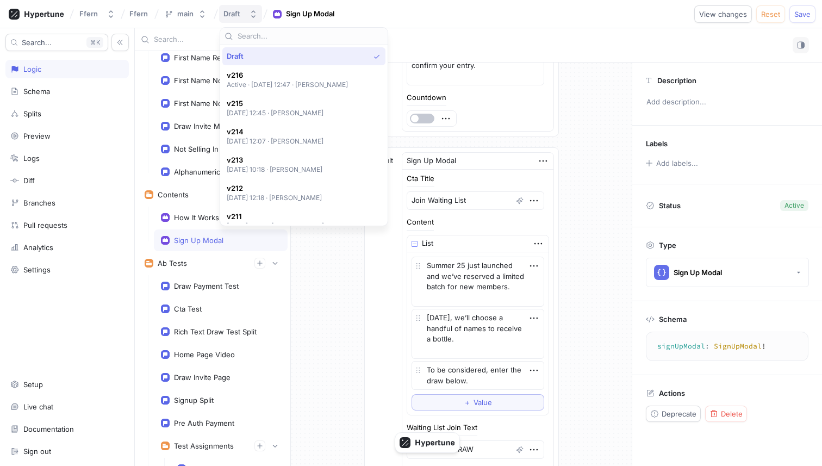
click at [241, 13] on div "Draft" at bounding box center [234, 13] width 21 height 9
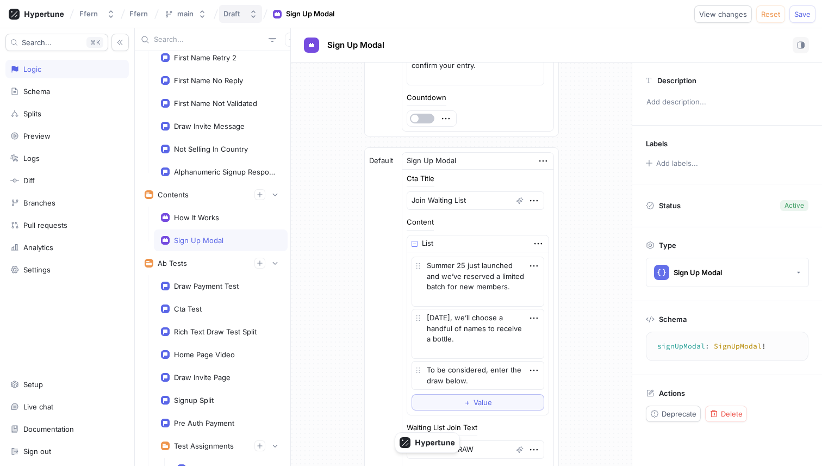
click at [236, 13] on div "Draft" at bounding box center [232, 13] width 17 height 9
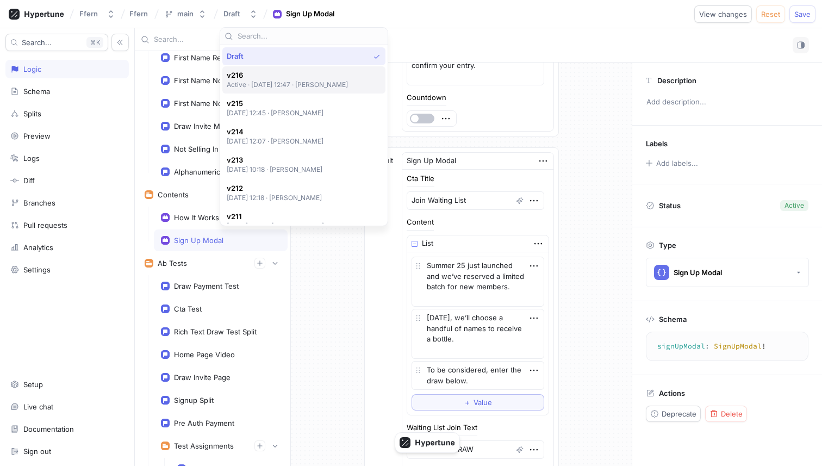
click at [342, 86] on p "Active ‧ [DATE] 12:47 ‧ [PERSON_NAME]" at bounding box center [288, 84] width 122 height 9
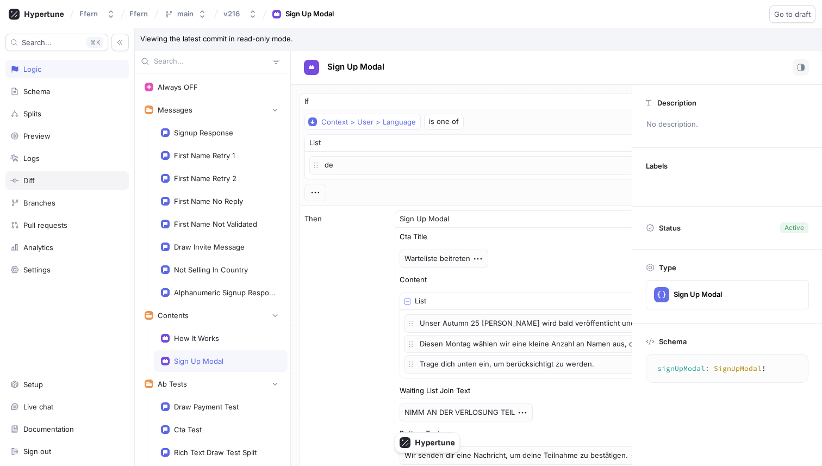
click at [66, 179] on div "Diff" at bounding box center [67, 180] width 114 height 9
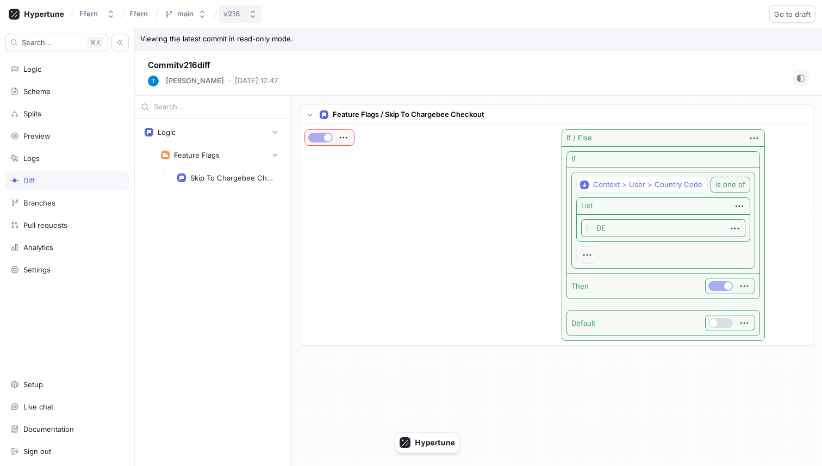
click at [240, 10] on div "v216" at bounding box center [234, 13] width 21 height 9
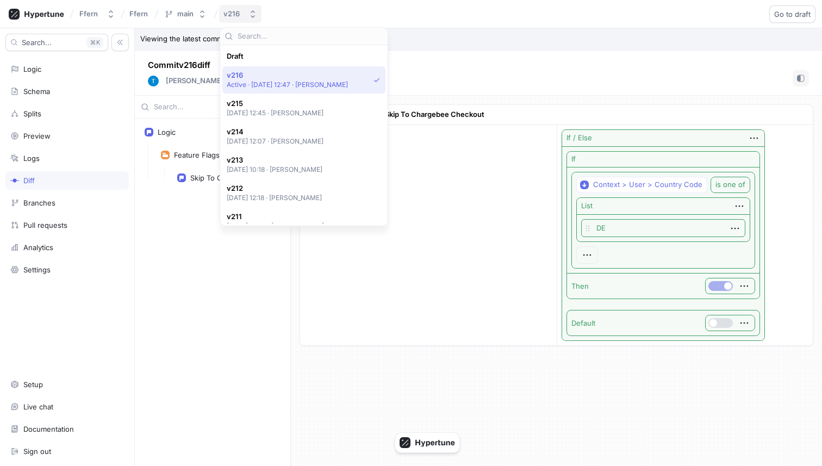
scroll to position [19, 0]
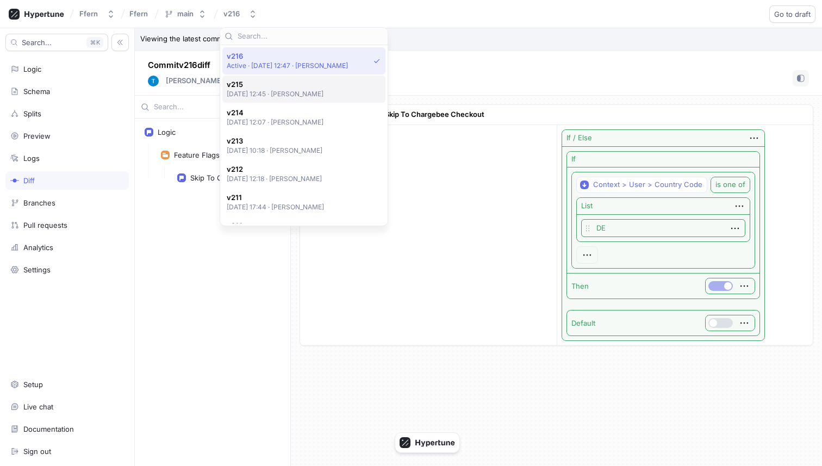
click at [297, 91] on p "[DATE] 12:45 ‧ [PERSON_NAME]" at bounding box center [275, 93] width 97 height 9
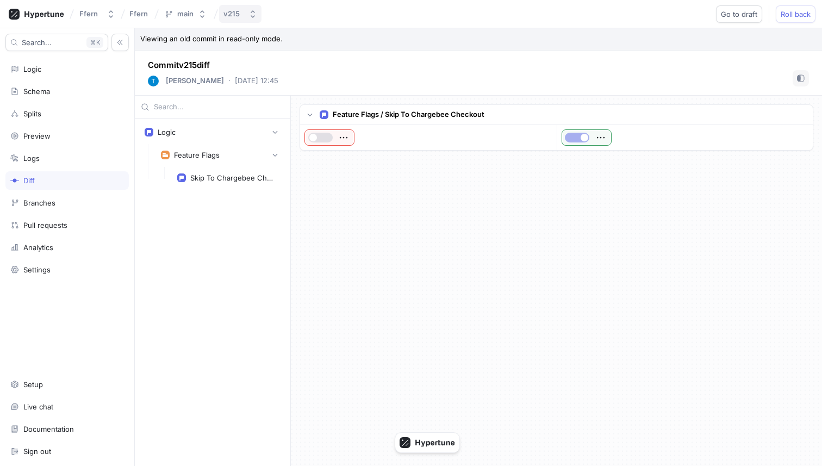
click at [244, 20] on button "v215" at bounding box center [240, 14] width 42 height 18
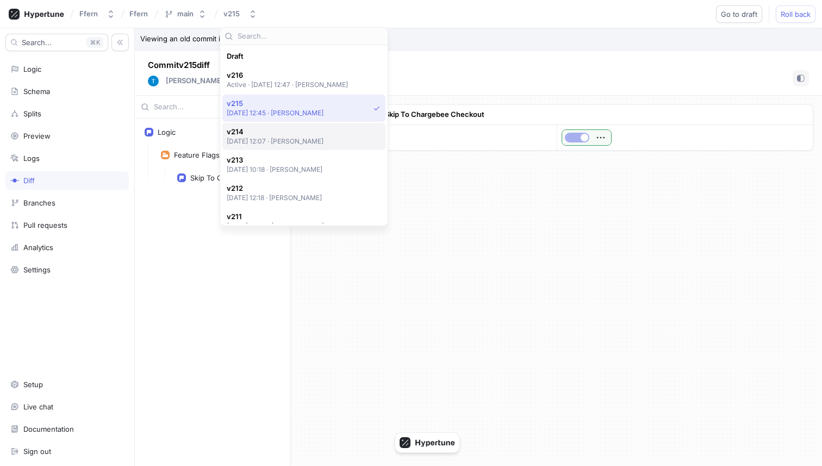
scroll to position [47, 0]
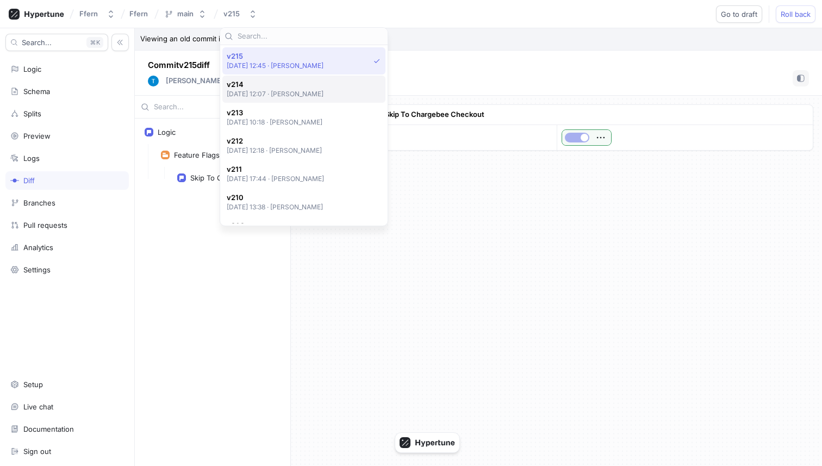
click at [264, 98] on div "v214 [DATE] 12:07 ‧ [PERSON_NAME]" at bounding box center [303, 89] width 163 height 27
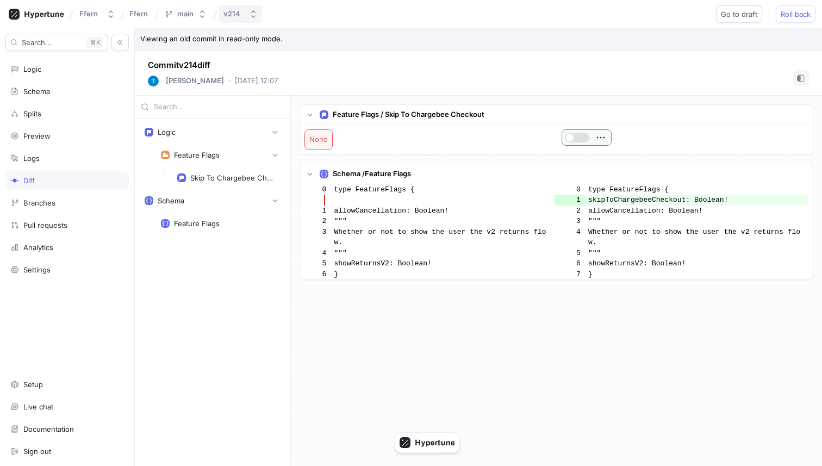
click at [248, 20] on button "v214" at bounding box center [240, 14] width 43 height 18
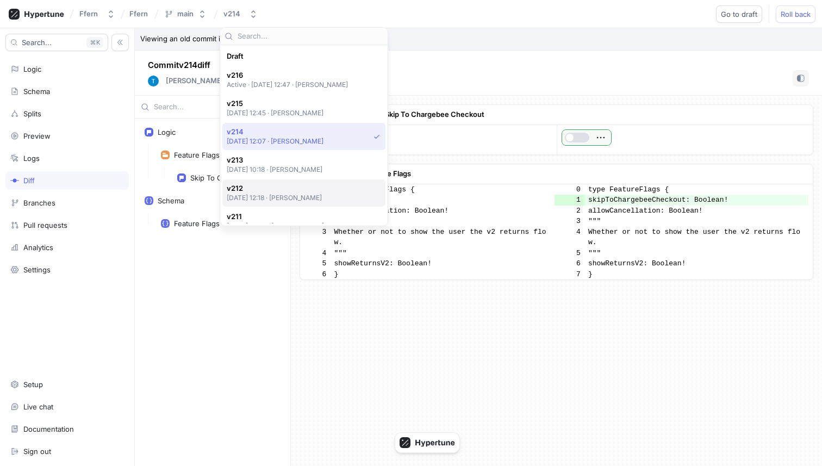
scroll to position [76, 0]
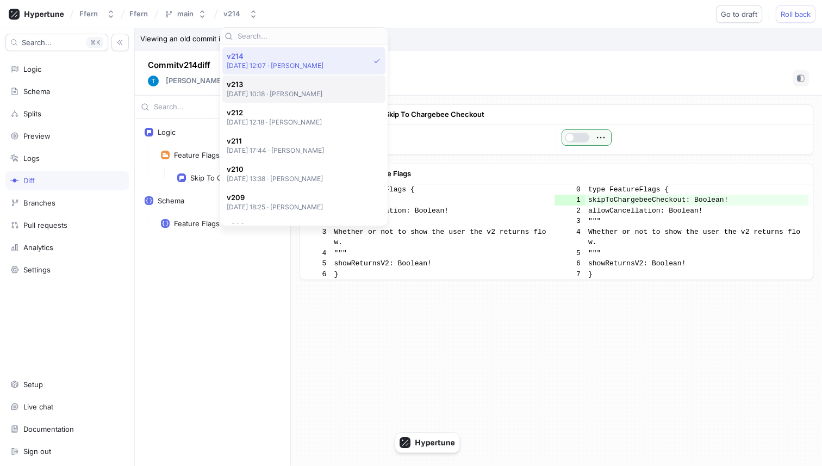
click at [277, 96] on p "[DATE] 10:18 ‧ [PERSON_NAME]" at bounding box center [275, 93] width 96 height 9
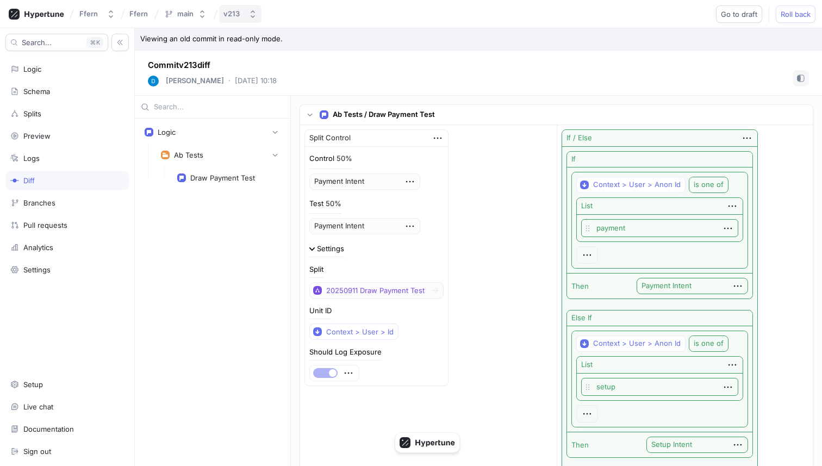
click at [246, 14] on button "v213" at bounding box center [240, 14] width 42 height 18
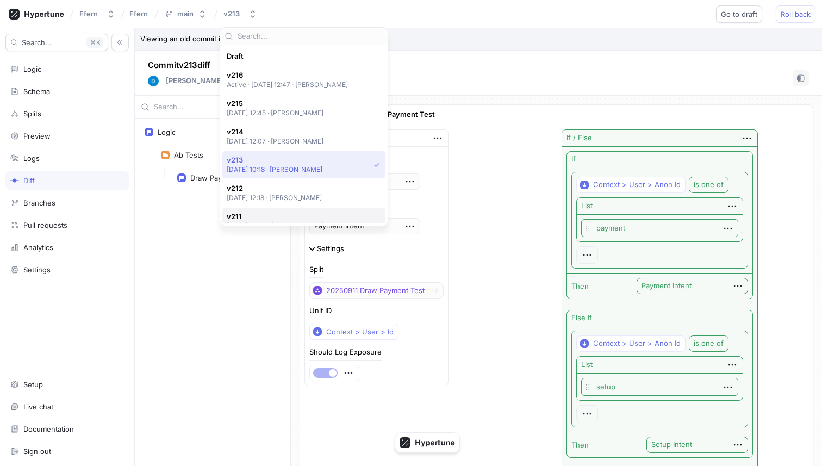
scroll to position [104, 0]
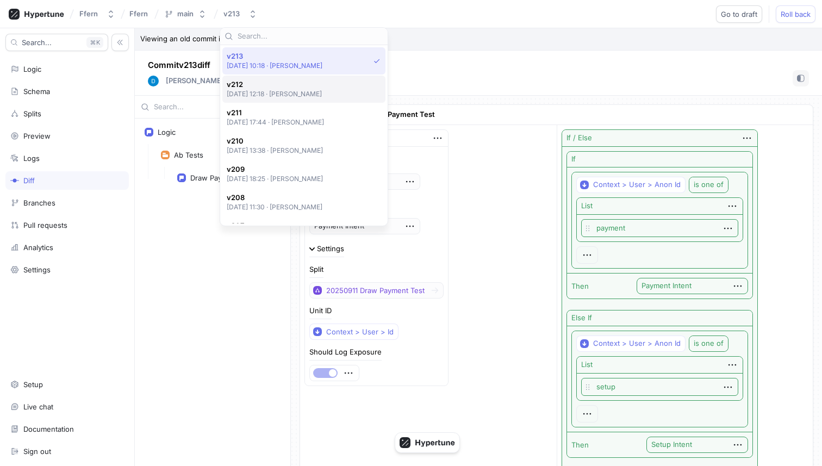
click at [302, 97] on p "[DATE] 12:18 ‧ [PERSON_NAME]" at bounding box center [275, 93] width 96 height 9
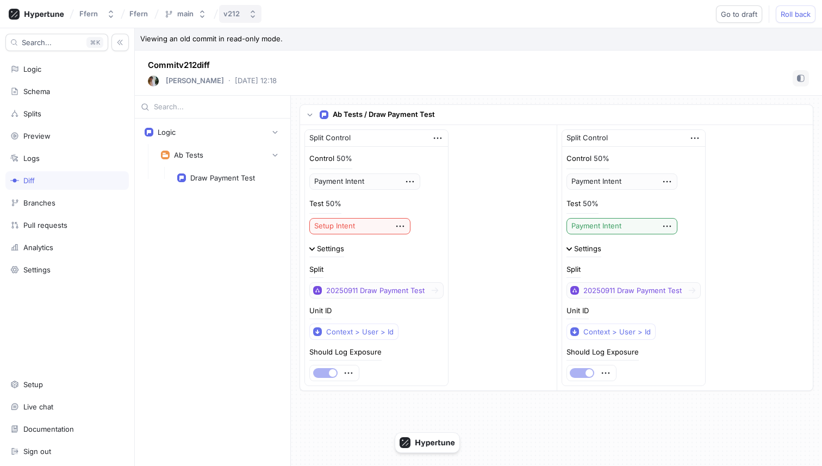
click at [251, 19] on button "v212" at bounding box center [240, 14] width 42 height 18
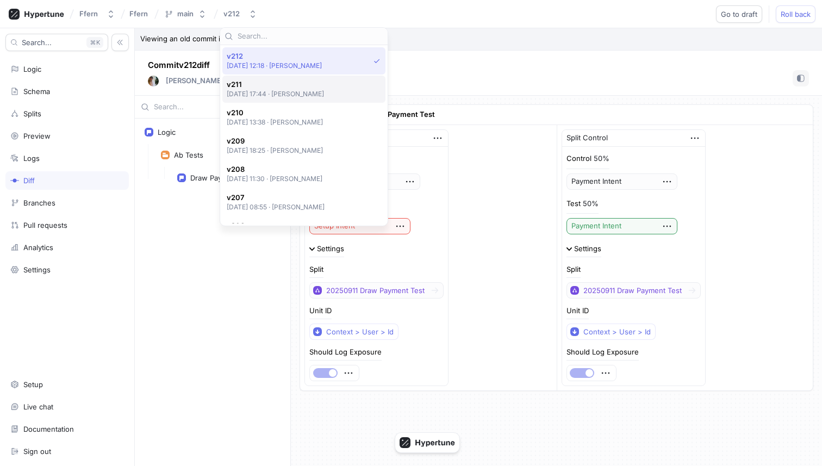
scroll to position [115, 0]
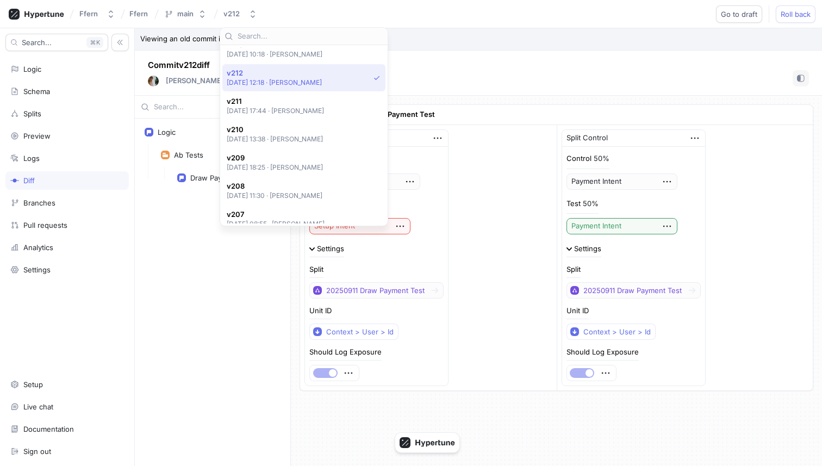
click at [119, 101] on div "Search... K Logic Schema Splits Preview Logs Diff Branches Pull requests Analyt…" at bounding box center [67, 247] width 135 height 438
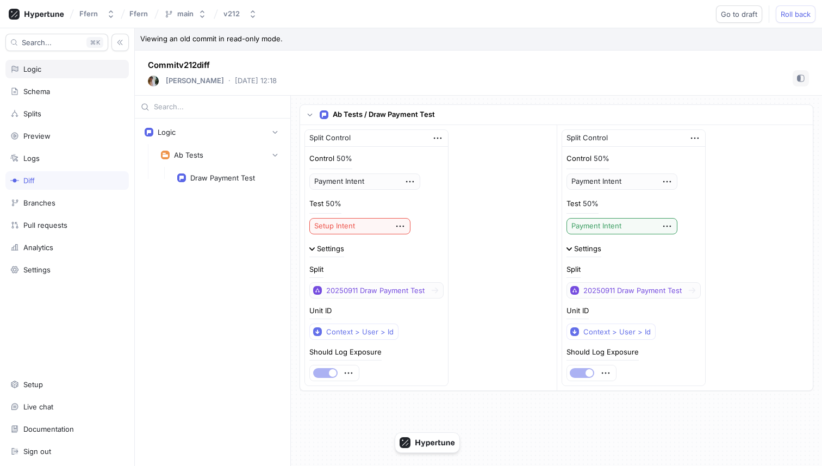
click at [72, 73] on div "Logic" at bounding box center [67, 69] width 114 height 9
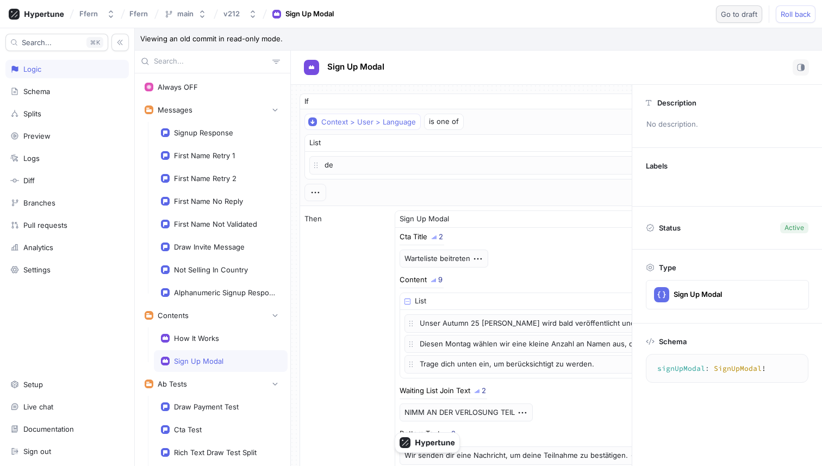
click at [744, 15] on span "Go to draft" at bounding box center [739, 14] width 36 height 7
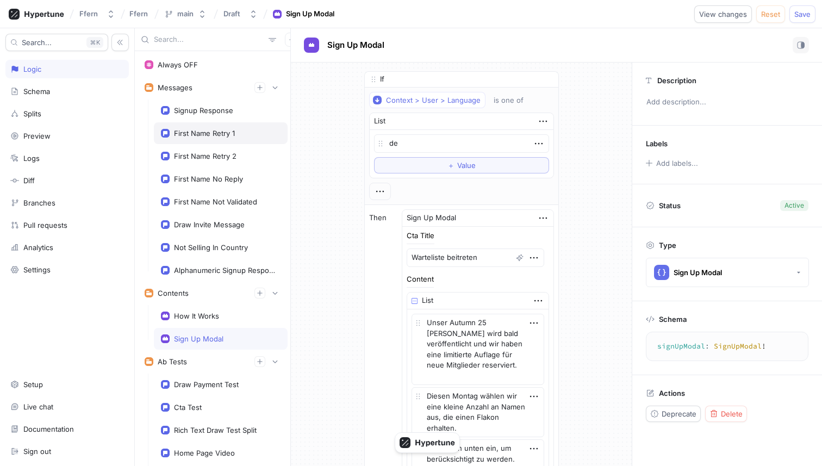
click at [222, 140] on div "First Name Retry 1" at bounding box center [221, 133] width 134 height 22
type textarea "x"
type textarea "firstNameRetry1: String!"
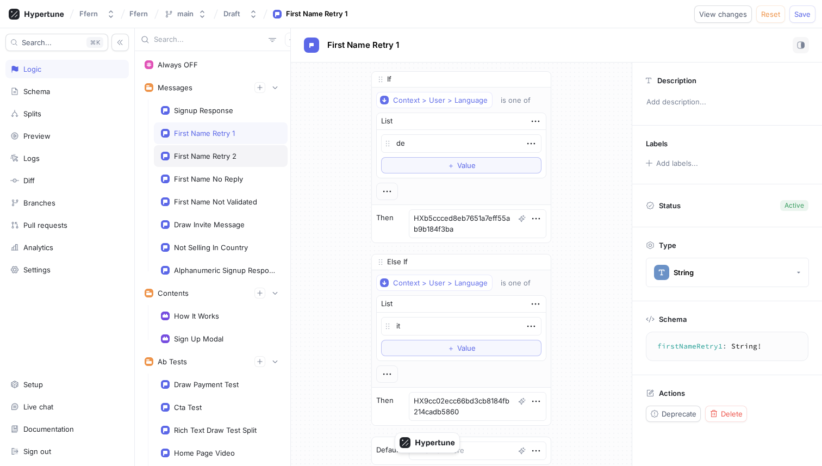
click at [236, 151] on div "First Name Retry 2" at bounding box center [221, 156] width 134 height 22
type textarea "x"
type textarea "firstNameRetry2: String!"
click at [229, 134] on div "First Name Retry 1" at bounding box center [204, 133] width 61 height 9
type textarea "x"
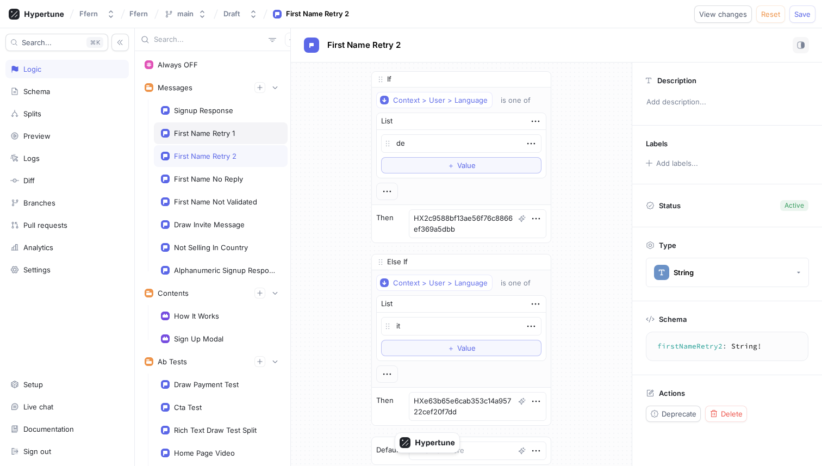
type textarea "firstNameRetry1: String!"
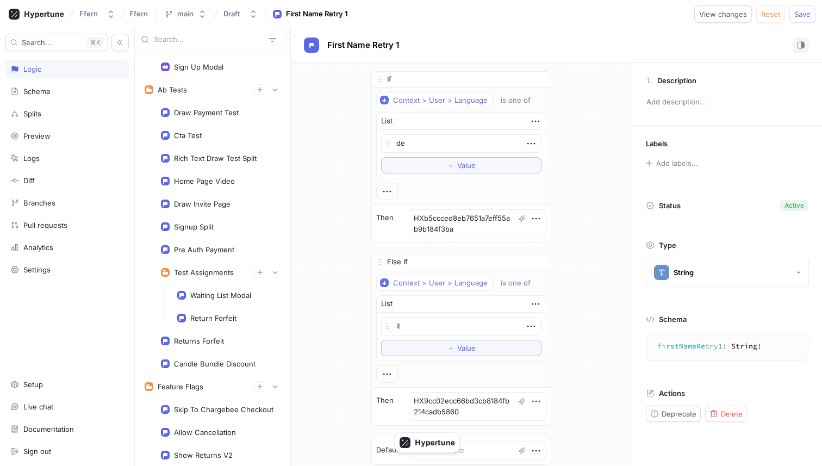
scroll to position [398, 0]
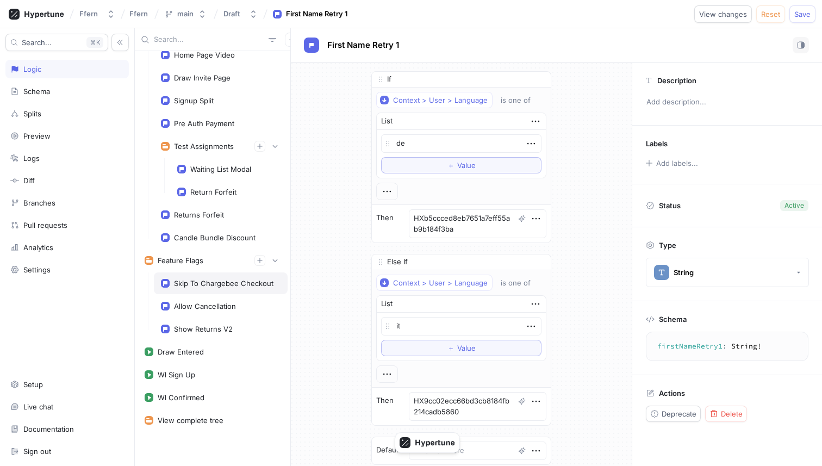
click at [228, 291] on div "Skip To Chargebee Checkout" at bounding box center [221, 283] width 134 height 22
type textarea "x"
type textarea "skipToChargebeeCheckout: Boolean!"
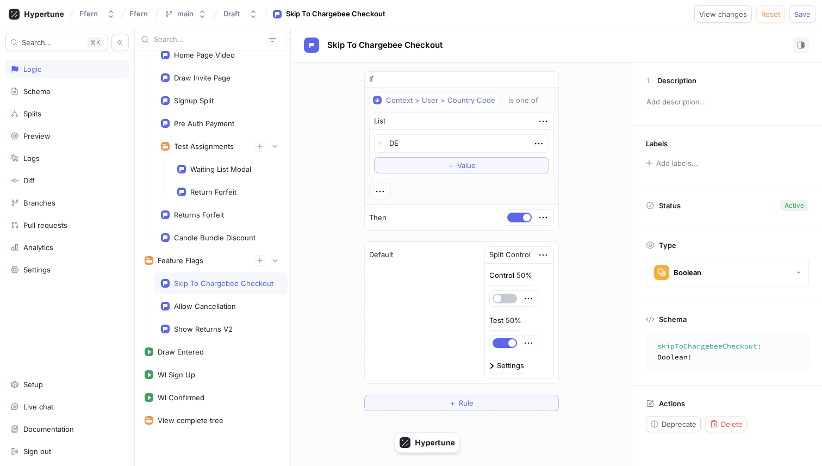
click at [344, 116] on div "If Context > User > Country Code is one of List DE To pick up a draggable item,…" at bounding box center [461, 241] width 341 height 357
click at [772, 20] on button "Reset" at bounding box center [770, 13] width 29 height 17
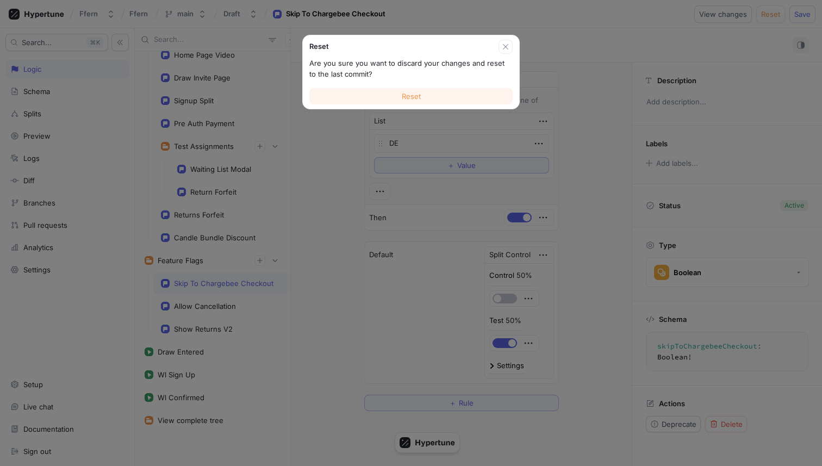
click at [443, 95] on button "Reset" at bounding box center [410, 96] width 203 height 16
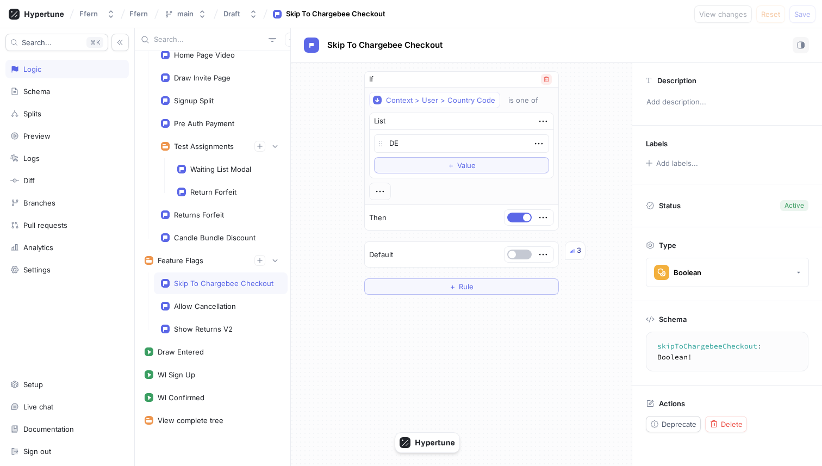
click at [544, 78] on icon "button" at bounding box center [546, 79] width 7 height 7
click at [396, 114] on div "＋ Rule" at bounding box center [462, 90] width 190 height 54
click at [387, 80] on button "button" at bounding box center [391, 80] width 24 height 10
click at [399, 92] on button "＋ Rule" at bounding box center [461, 100] width 173 height 16
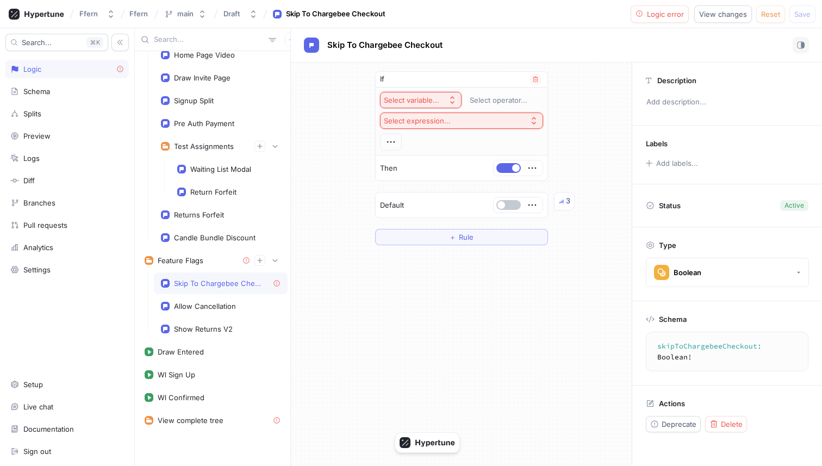
click at [433, 100] on div "Select variable..." at bounding box center [411, 100] width 55 height 9
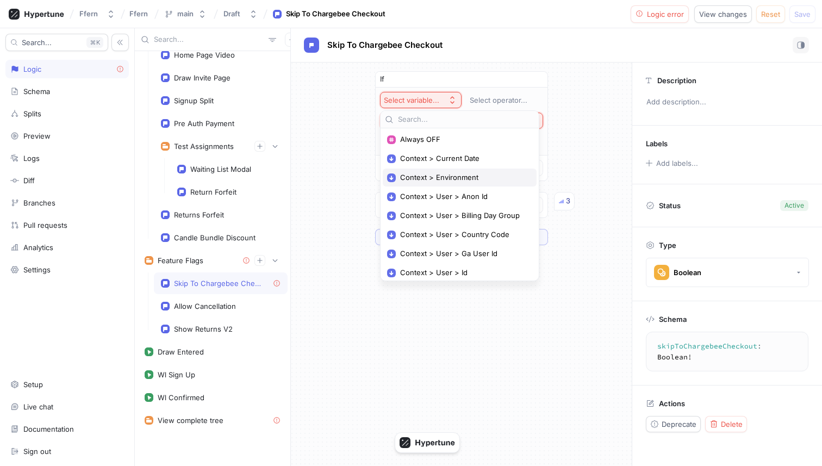
click at [446, 177] on span "Context > Environment" at bounding box center [463, 177] width 127 height 9
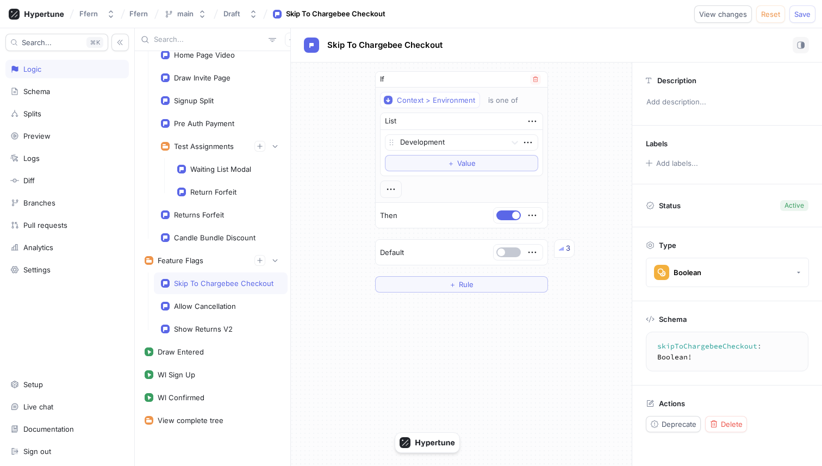
click at [470, 225] on div "Then" at bounding box center [462, 215] width 172 height 25
click at [454, 142] on div at bounding box center [451, 143] width 102 height 13
click at [365, 204] on div "If Context > Environment is one of List Production, 2 of 3. 3 results available…" at bounding box center [461, 182] width 341 height 239
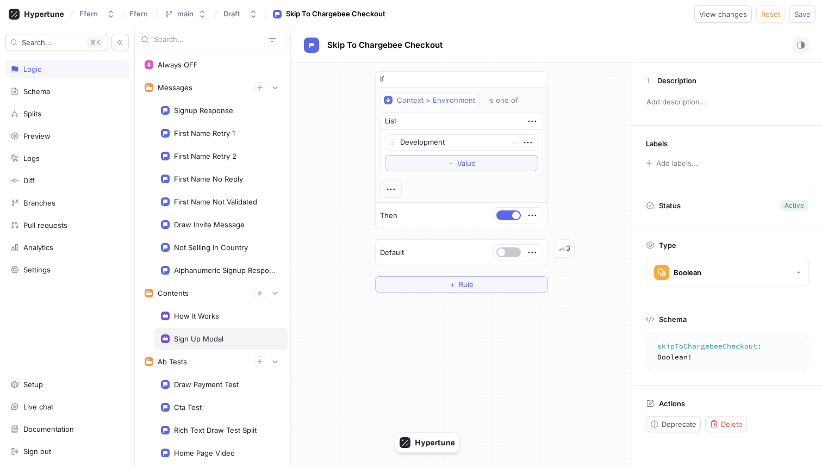
click at [216, 343] on div "Sign Up Modal" at bounding box center [198, 338] width 49 height 9
type textarea "x"
type textarea "signUpModal: SignUpModal!"
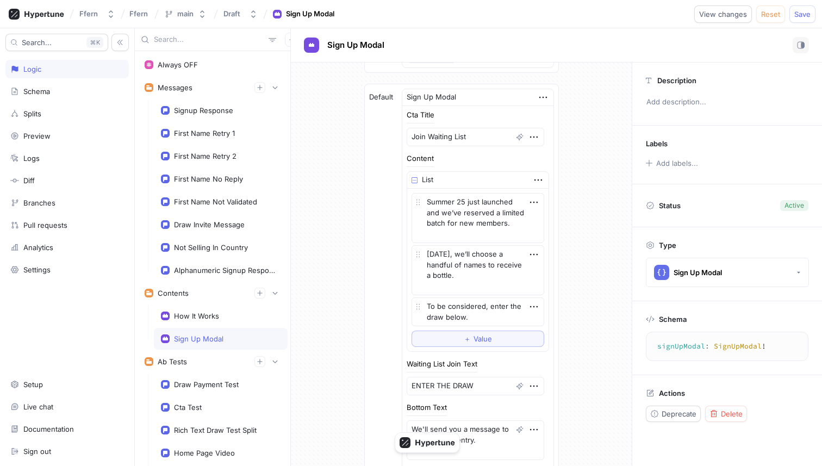
scroll to position [1759, 0]
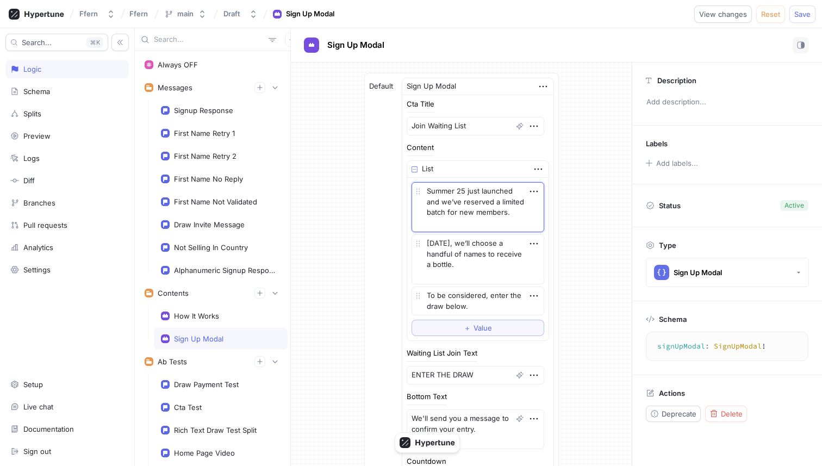
click at [473, 215] on textarea "Summer 25 just launched and we’ve reserved a limited batch for new members." at bounding box center [478, 207] width 133 height 50
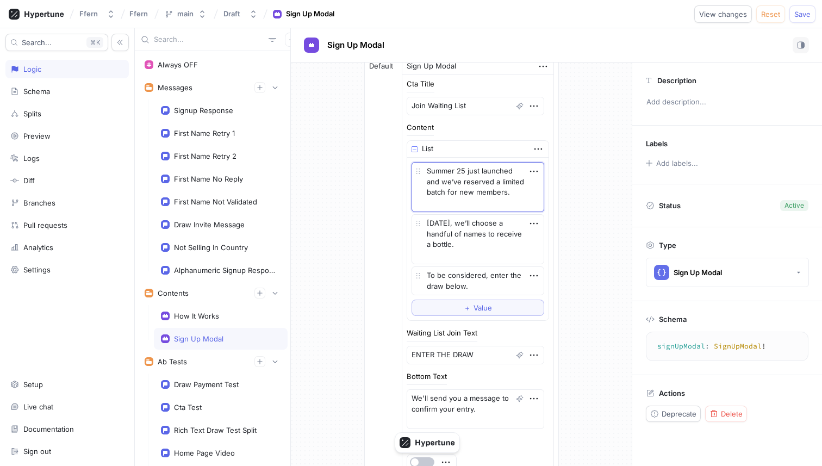
click at [479, 201] on textarea "Summer 25 just launched and we’ve reserved a limited batch for new members." at bounding box center [478, 187] width 133 height 50
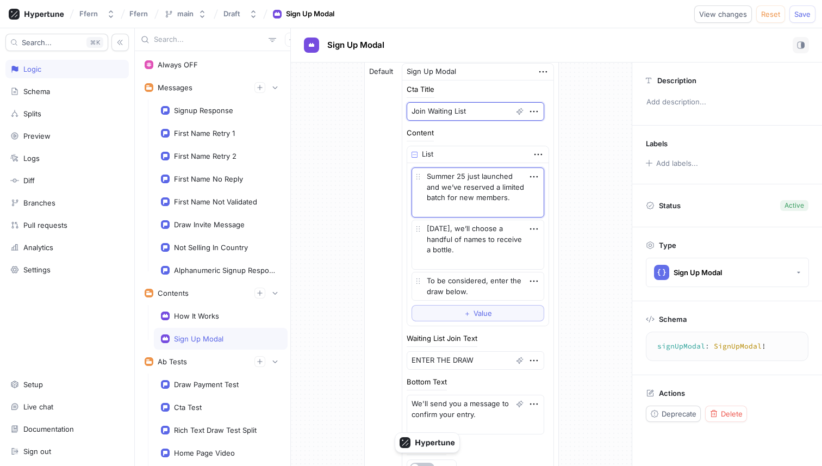
click at [473, 114] on textarea "Join Waiting List" at bounding box center [476, 111] width 138 height 18
click at [442, 117] on textarea "Join Waiting List" at bounding box center [476, 111] width 138 height 18
click at [444, 111] on textarea "Join Waiting List" at bounding box center [476, 111] width 138 height 18
click at [479, 201] on textarea "Summer 25 just launched and we’ve reserved a limited batch for new members." at bounding box center [478, 193] width 133 height 50
click at [454, 110] on textarea "Join Waiting List" at bounding box center [476, 111] width 138 height 18
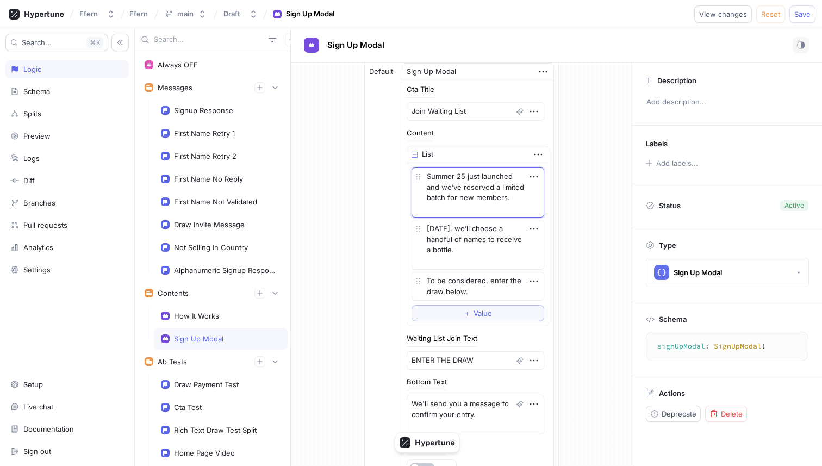
click at [455, 202] on textarea "Summer 25 just launched and we’ve reserved a limited batch for new members." at bounding box center [478, 193] width 133 height 50
click at [458, 230] on textarea "[DATE], we’ll choose a handful of names to receive a bottle." at bounding box center [478, 245] width 133 height 50
click at [458, 271] on div "Summer 25 just launched and we’ve reserved a limited batch for new members. [DA…" at bounding box center [478, 234] width 133 height 133
click at [458, 277] on textarea "To be considered, enter the draw below." at bounding box center [478, 286] width 133 height 29
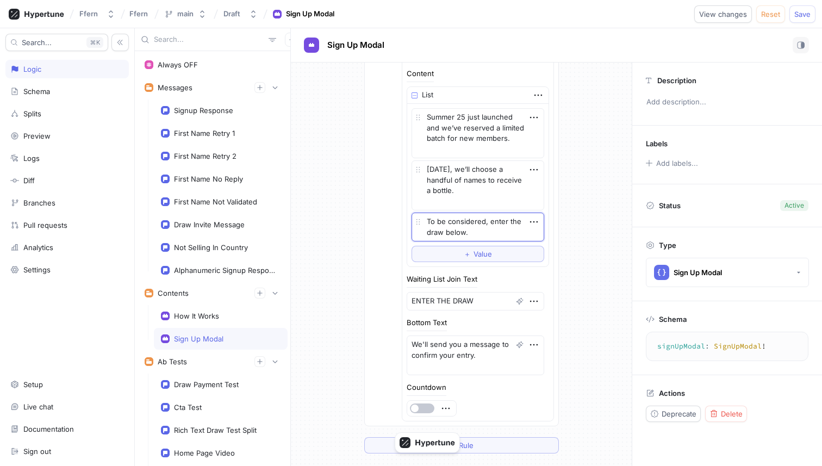
scroll to position [1841, 0]
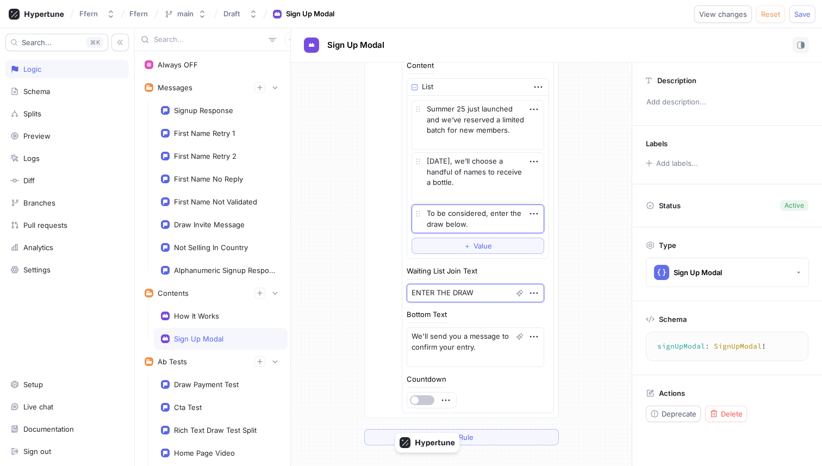
click at [444, 294] on textarea "ENTER THE DRAW" at bounding box center [476, 293] width 138 height 18
click at [456, 297] on textarea "ENTER THE DRAW" at bounding box center [476, 293] width 138 height 18
click at [454, 346] on textarea "We'll send you a message to confirm your entry." at bounding box center [476, 347] width 138 height 40
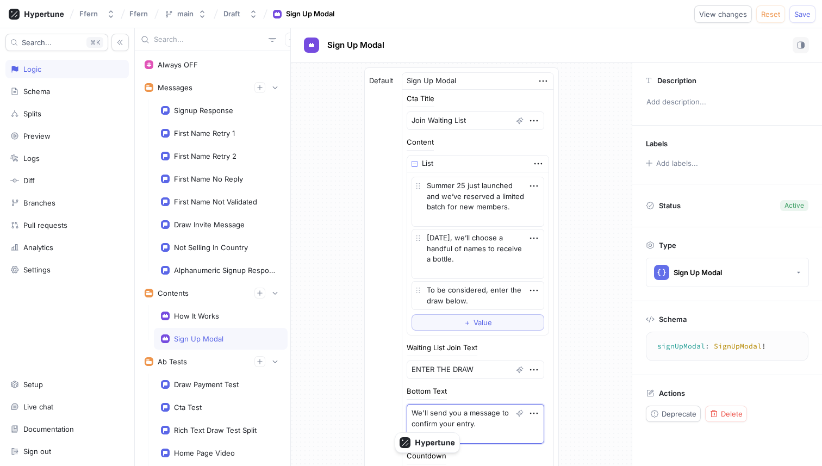
scroll to position [1774, 0]
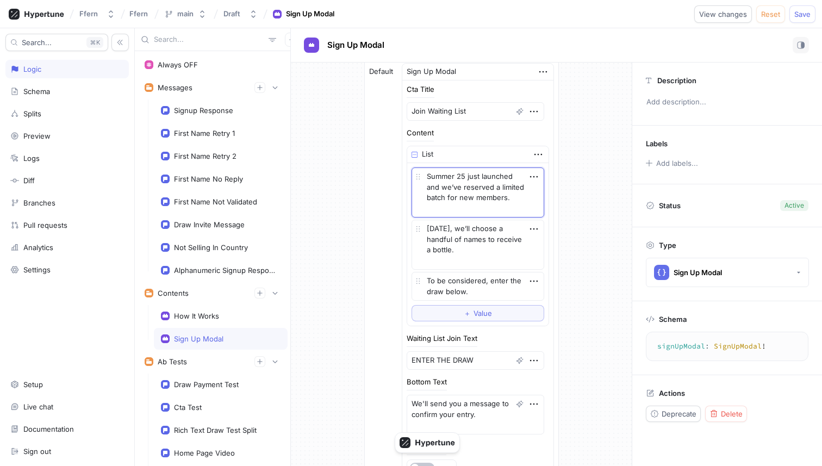
click at [452, 189] on textarea "Summer 25 just launched and we’ve reserved a limited batch for new members." at bounding box center [478, 193] width 133 height 50
click at [452, 114] on textarea "Join Waiting List" at bounding box center [476, 111] width 138 height 18
click at [462, 190] on textarea "Summer 25 just launched and we’ve reserved a limited batch for new members." at bounding box center [478, 193] width 133 height 50
click at [467, 231] on textarea "[DATE], we’ll choose a handful of names to receive a bottle." at bounding box center [478, 245] width 133 height 50
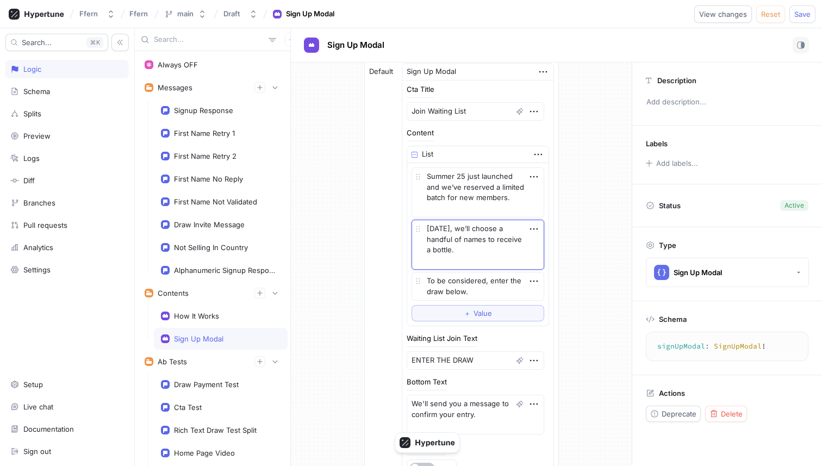
click at [470, 237] on textarea "[DATE], we’ll choose a handful of names to receive a bottle." at bounding box center [478, 245] width 133 height 50
click at [466, 260] on textarea "[DATE], we’ll choose a handful of names to receive a bottle." at bounding box center [478, 245] width 133 height 50
click at [477, 299] on textarea "To be considered, enter the draw below." at bounding box center [478, 286] width 133 height 29
click at [480, 244] on textarea "[DATE], we’ll choose a handful of names to receive a bottle." at bounding box center [478, 245] width 133 height 50
click at [480, 253] on textarea "[DATE], we’ll choose a handful of names to receive a bottle." at bounding box center [478, 245] width 133 height 50
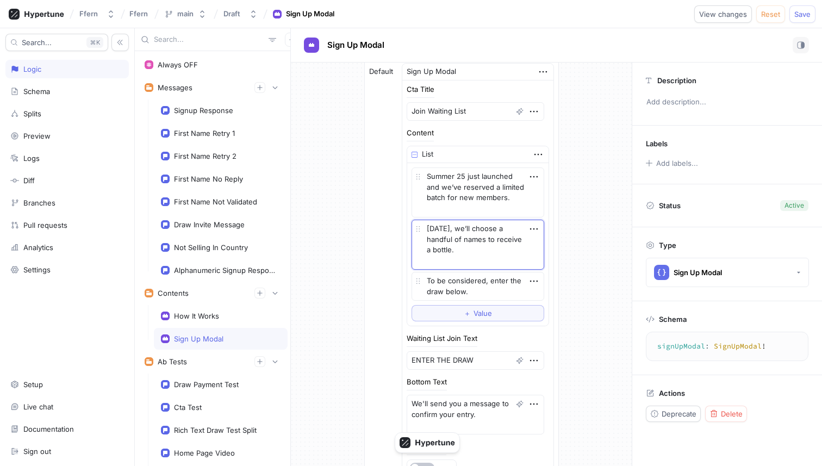
click at [480, 255] on textarea "[DATE], we’ll choose a handful of names to receive a bottle." at bounding box center [478, 245] width 133 height 50
click at [477, 264] on textarea "[DATE], we’ll choose a handful of names to receive a bottle." at bounding box center [478, 245] width 133 height 50
click at [473, 202] on textarea "Summer 25 just launched and we’ve reserved a limited batch for new members." at bounding box center [478, 193] width 133 height 50
click at [474, 207] on textarea "Summer 25 just launched and we’ve reserved a limited batch for new members." at bounding box center [478, 193] width 133 height 50
click at [470, 259] on textarea "[DATE], we’ll choose a handful of names to receive a bottle." at bounding box center [478, 245] width 133 height 50
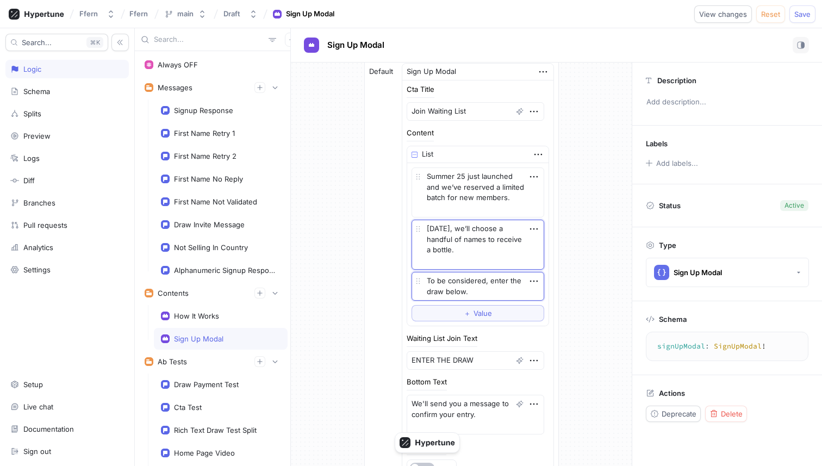
click at [494, 294] on textarea "To be considered, enter the draw below." at bounding box center [478, 286] width 133 height 29
click at [481, 241] on textarea "[DATE], we’ll choose a handful of names to receive a bottle." at bounding box center [478, 245] width 133 height 50
click at [483, 262] on textarea "[DATE], we’ll choose a handful of names to receive a bottle." at bounding box center [478, 245] width 133 height 50
click at [71, 247] on div "Analytics" at bounding box center [67, 247] width 114 height 9
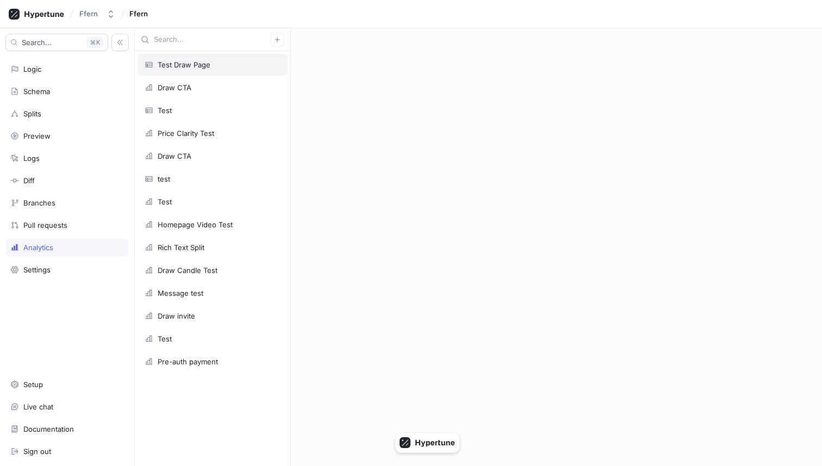
click at [220, 67] on div "Test Draw Page" at bounding box center [213, 64] width 136 height 9
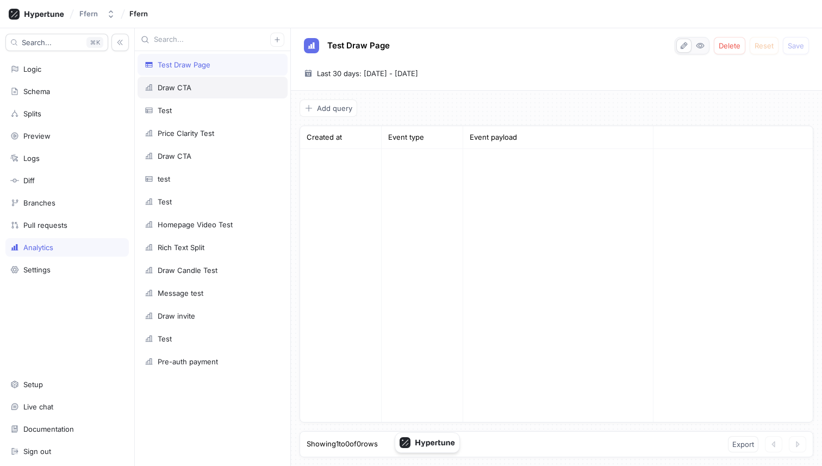
click at [221, 84] on div "Draw CTA" at bounding box center [213, 87] width 136 height 9
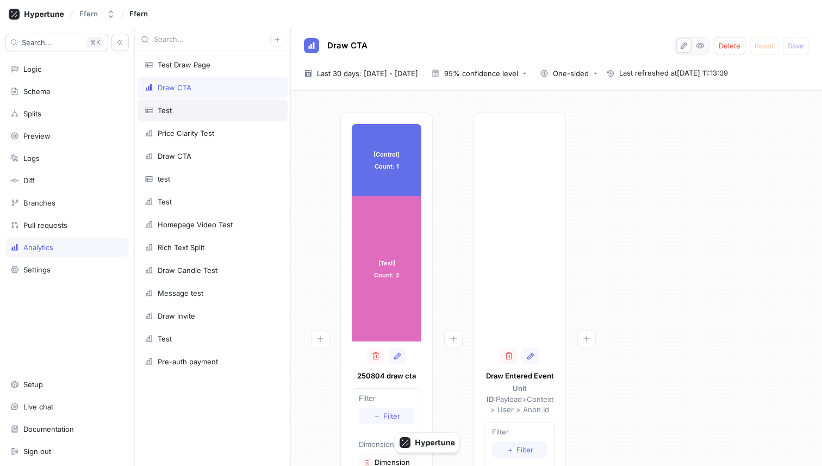
click at [243, 114] on div "Test" at bounding box center [213, 110] width 136 height 9
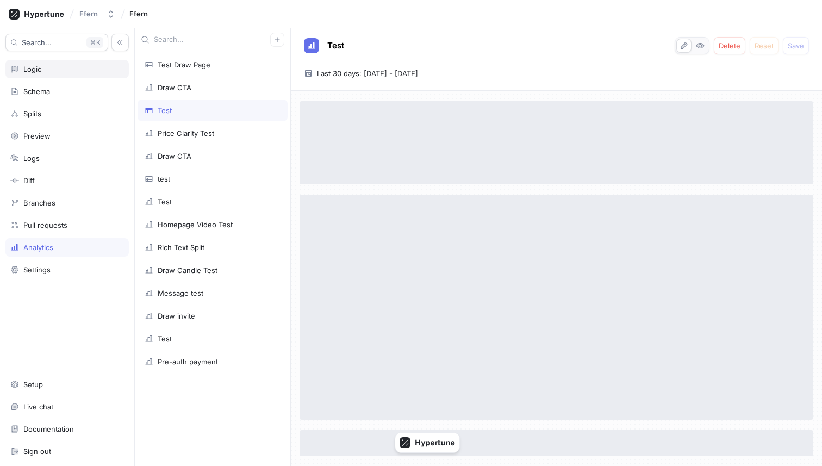
click at [67, 70] on div "Logic" at bounding box center [67, 69] width 114 height 9
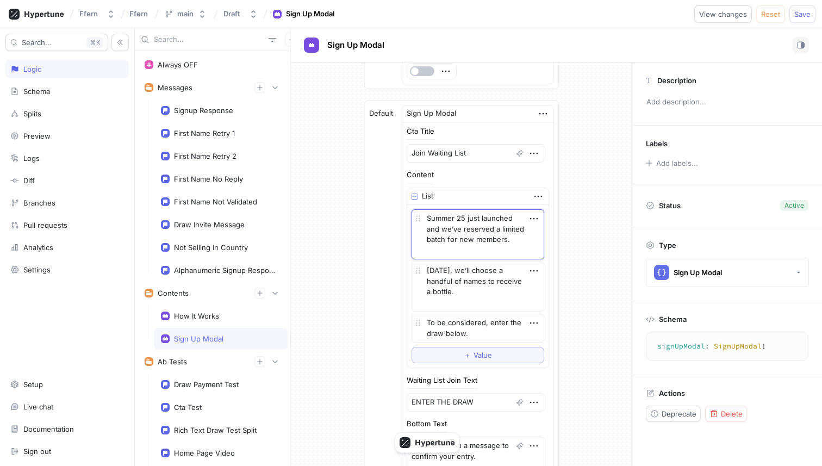
click at [491, 229] on textarea "Summer 25 just launched and we’ve reserved a limited batch for new members." at bounding box center [478, 234] width 133 height 50
click at [473, 240] on textarea "Summer 25 just launched and we’ve reserved a limited batch for new members." at bounding box center [478, 234] width 133 height 50
click at [477, 246] on textarea "Summer 25 just launched and we’ve reserved a limited batch for new members." at bounding box center [478, 234] width 133 height 50
click at [103, 18] on button "Ffern" at bounding box center [97, 14] width 45 height 18
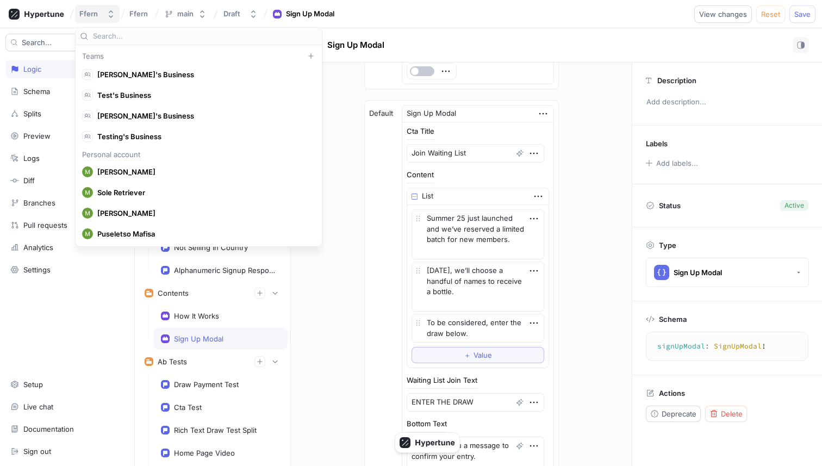
type textarea "x"
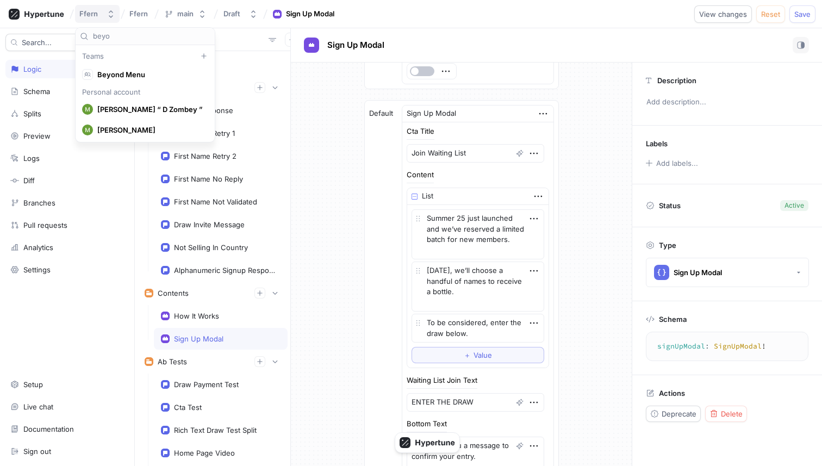
scroll to position [0, 0]
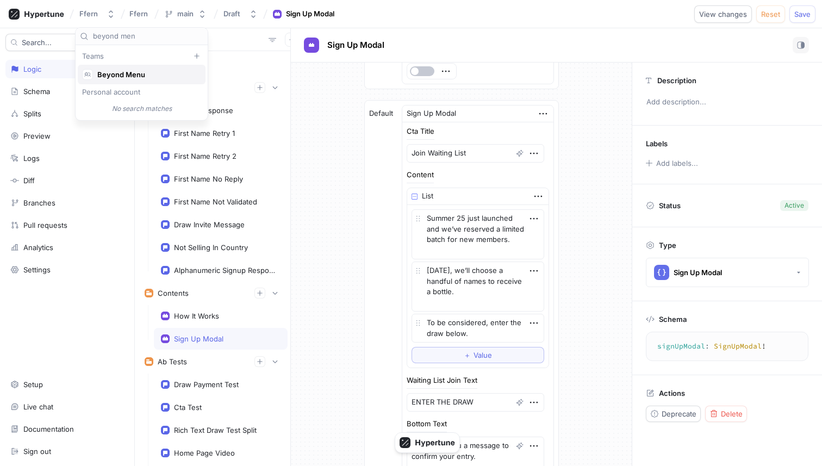
type input "beyond men"
click at [120, 79] on div "Beyond Menu" at bounding box center [139, 74] width 114 height 11
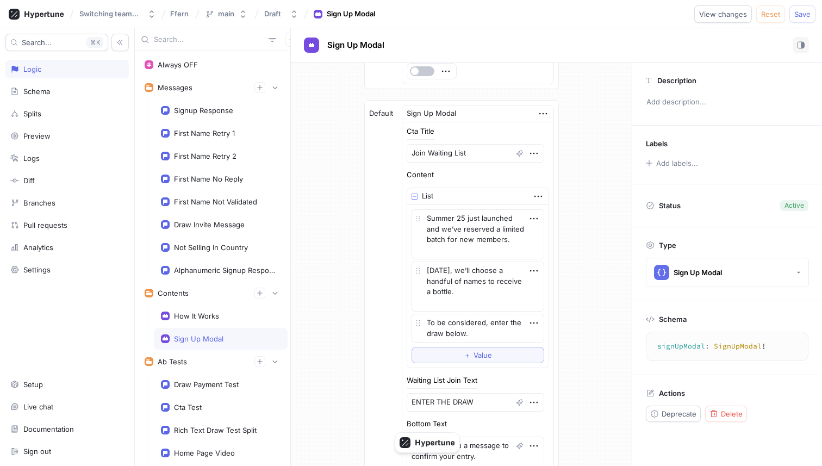
type textarea "x"
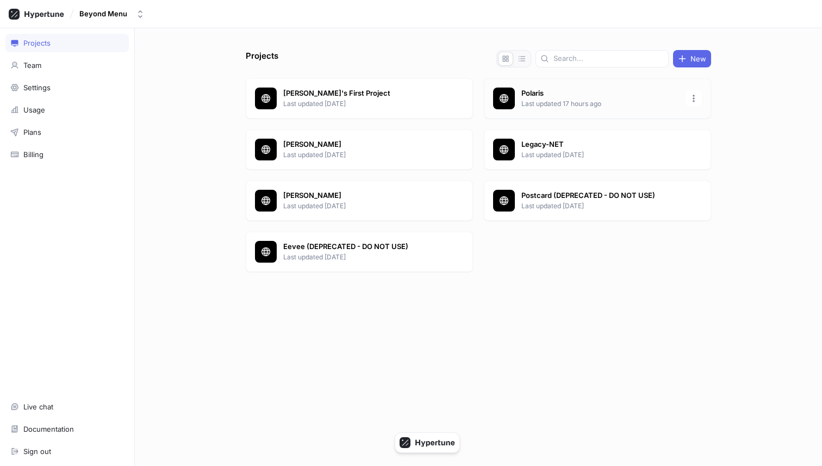
click at [555, 97] on p "Polaris" at bounding box center [601, 93] width 158 height 11
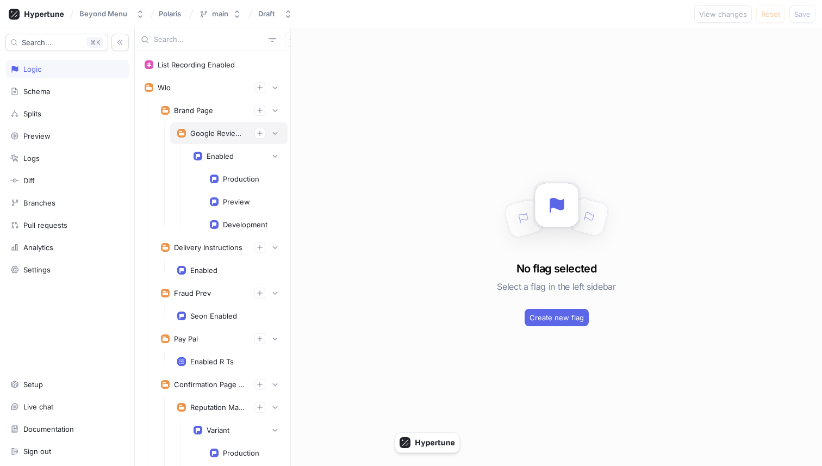
click at [213, 142] on div "Google Review Widget" at bounding box center [228, 133] width 117 height 22
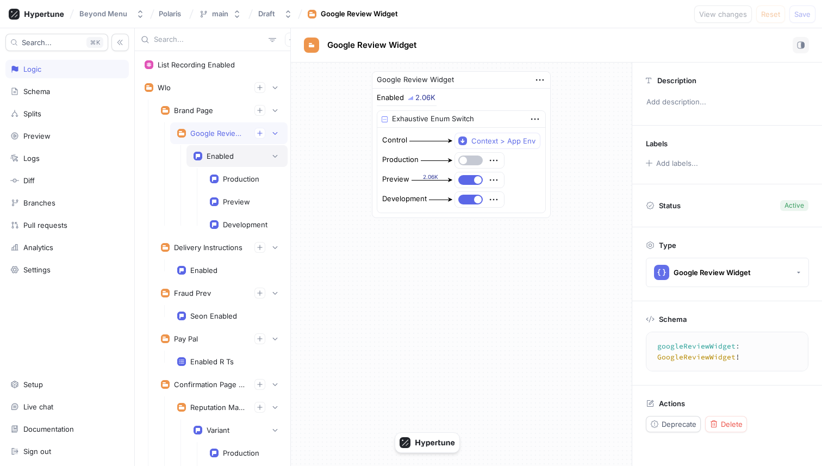
click at [219, 157] on div "Enabled" at bounding box center [220, 156] width 27 height 9
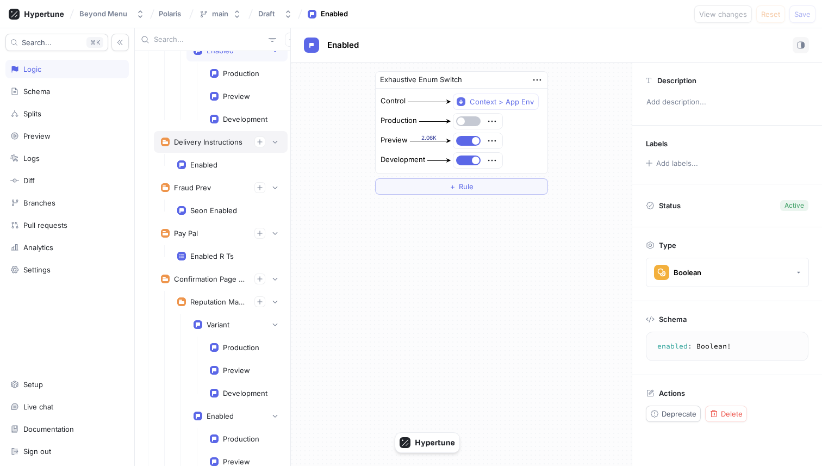
scroll to position [209, 0]
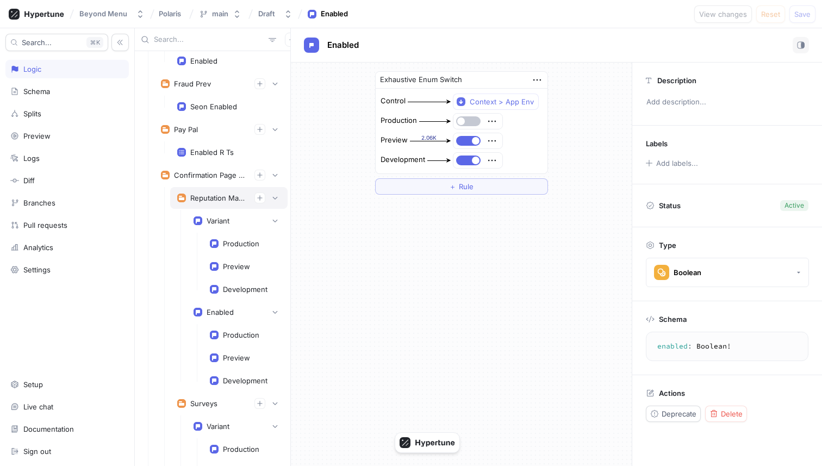
click at [218, 203] on div "Reputation Management" at bounding box center [228, 198] width 103 height 11
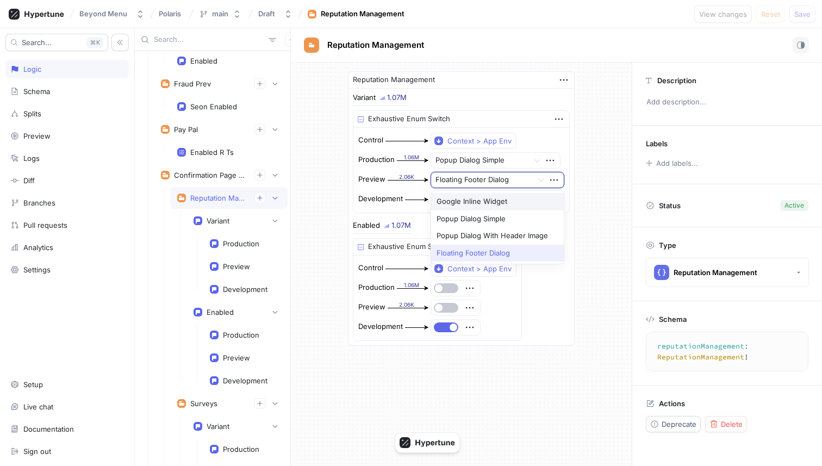
click at [453, 177] on div at bounding box center [482, 180] width 93 height 13
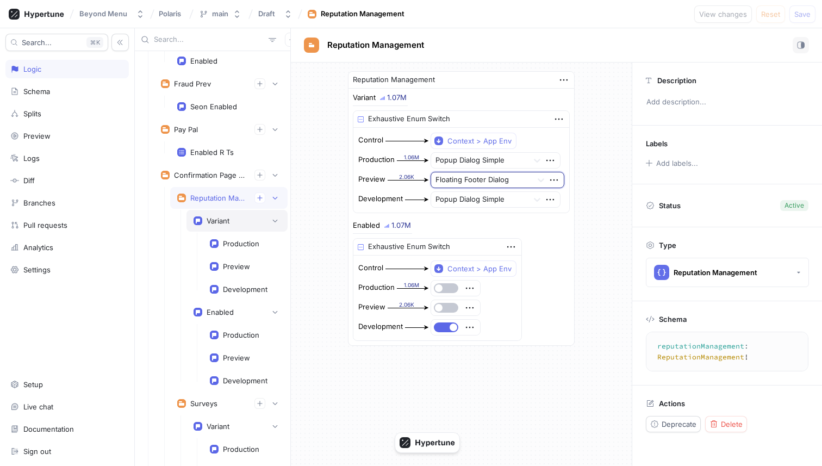
click at [231, 224] on div "Variant" at bounding box center [237, 220] width 87 height 11
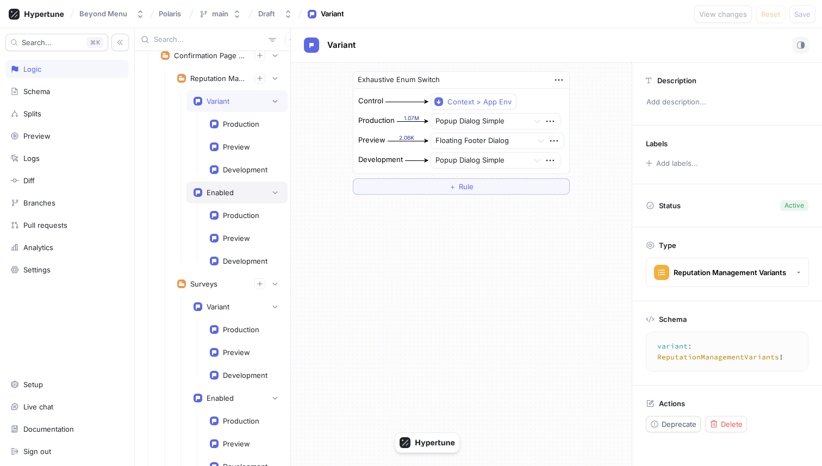
scroll to position [389, 0]
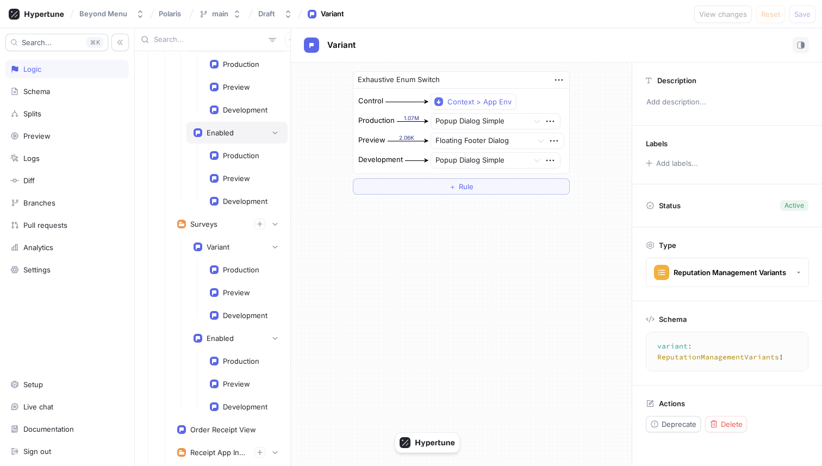
click at [219, 139] on div "Enabled" at bounding box center [237, 133] width 101 height 22
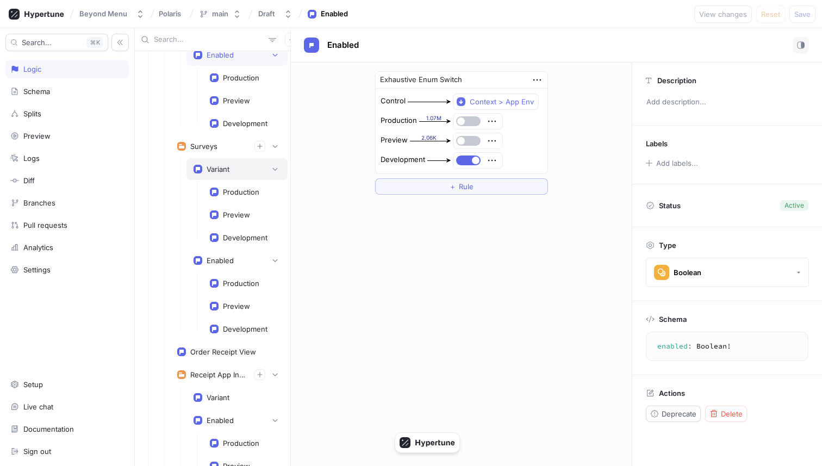
click at [222, 165] on div "Variant" at bounding box center [218, 169] width 23 height 9
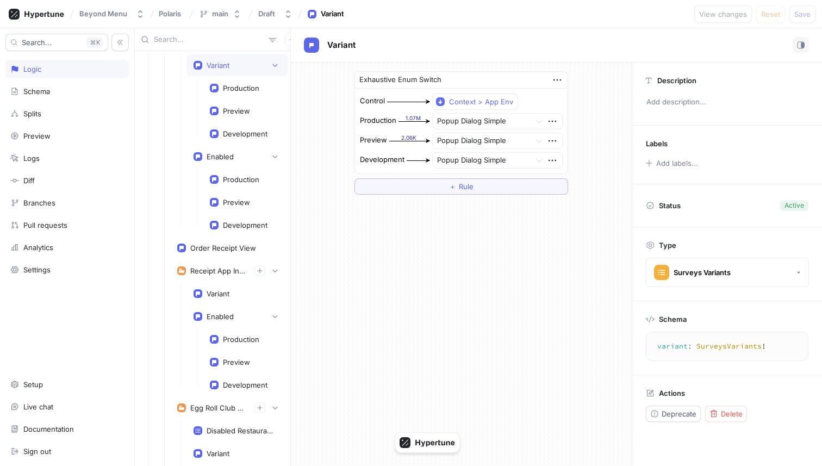
click at [222, 165] on div "Enabled" at bounding box center [237, 157] width 101 height 22
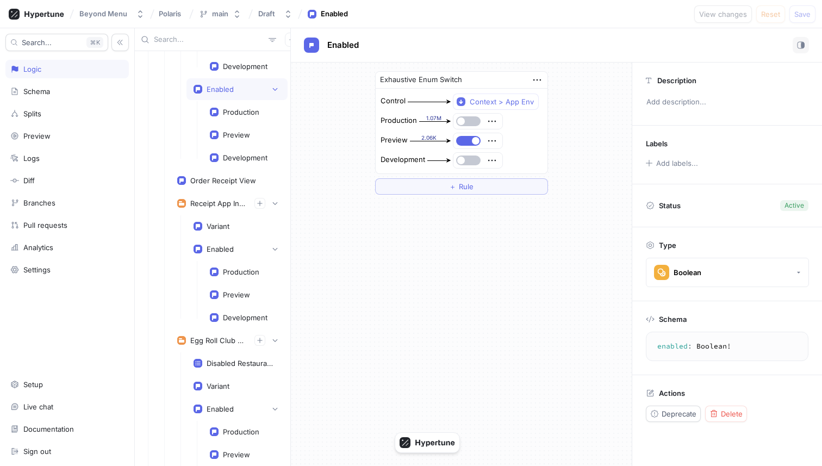
scroll to position [673, 0]
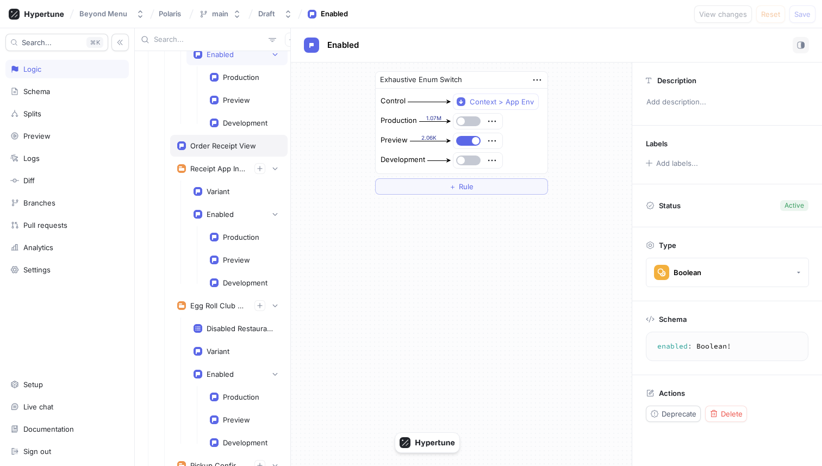
click at [225, 148] on div "Order Receipt View" at bounding box center [223, 145] width 66 height 9
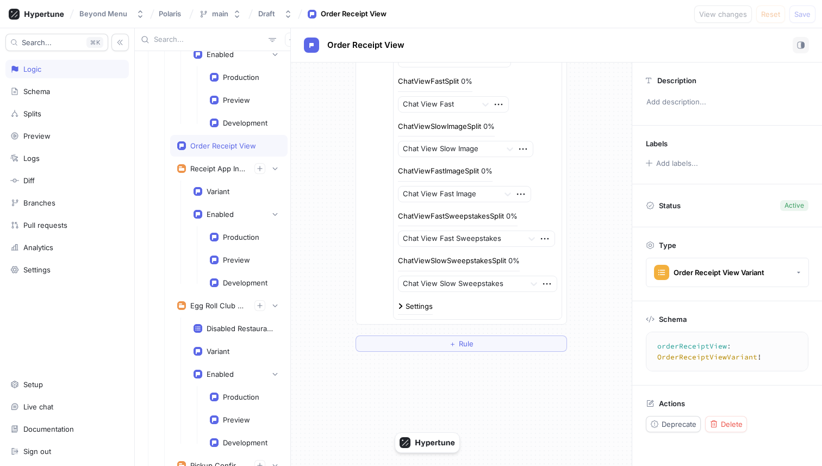
scroll to position [282, 0]
click at [220, 177] on div "Receipt App Installation Prompts" at bounding box center [228, 169] width 117 height 22
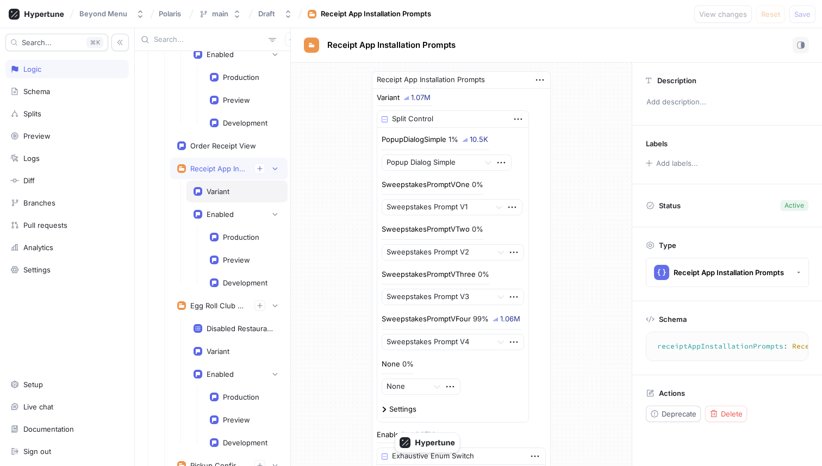
click at [222, 192] on div "Variant" at bounding box center [218, 191] width 23 height 9
type textarea "variant: ReceiptAppInstallationPromptsVariants!"
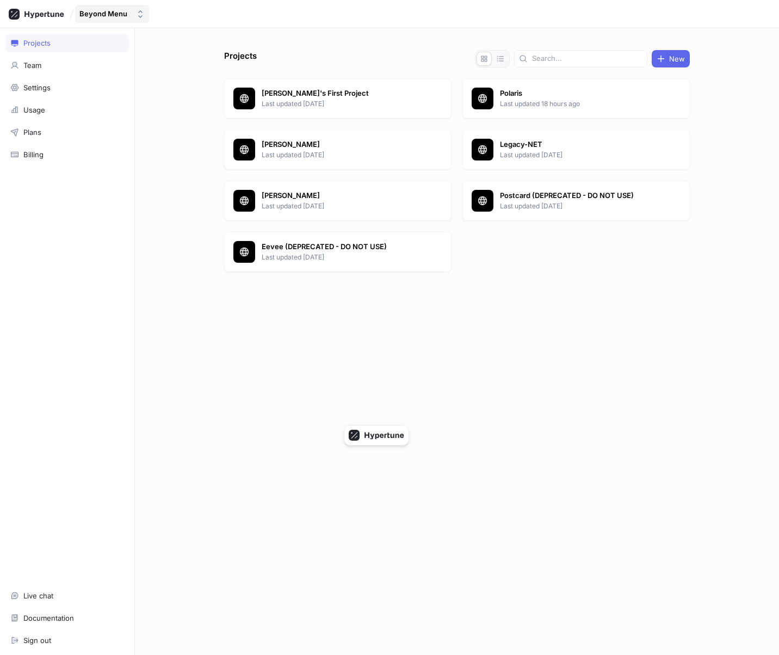
click at [123, 14] on div "Beyond Menu" at bounding box center [103, 13] width 48 height 9
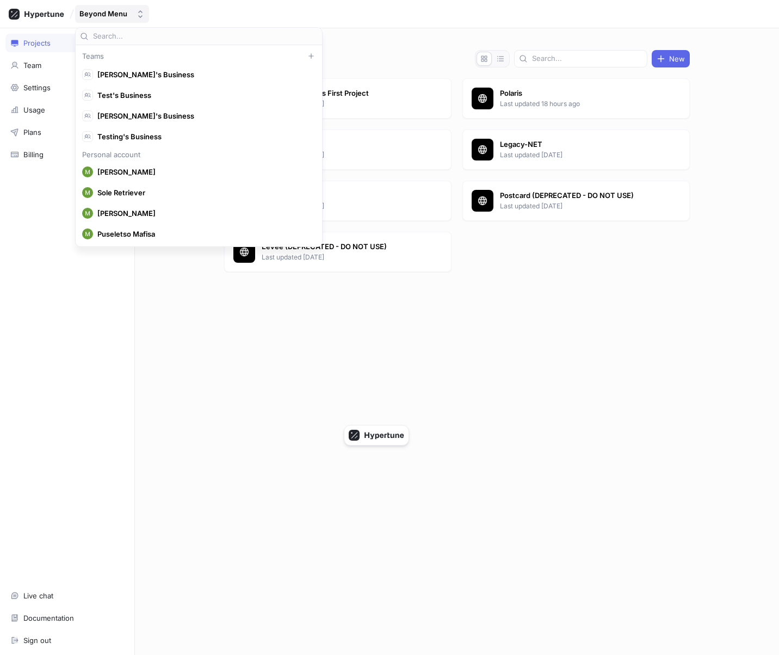
scroll to position [4671, 0]
click at [209, 33] on input "text" at bounding box center [205, 36] width 225 height 11
type input "patr"
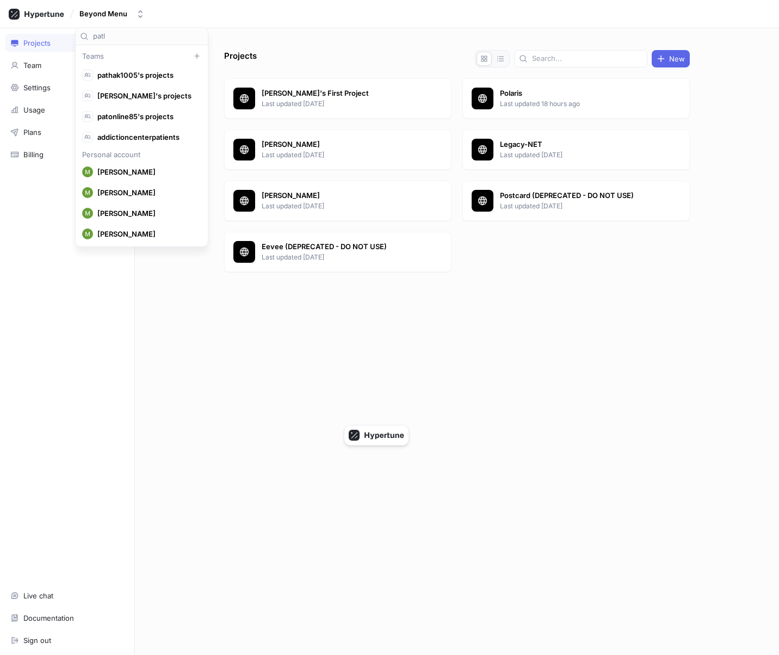
type input "patly"
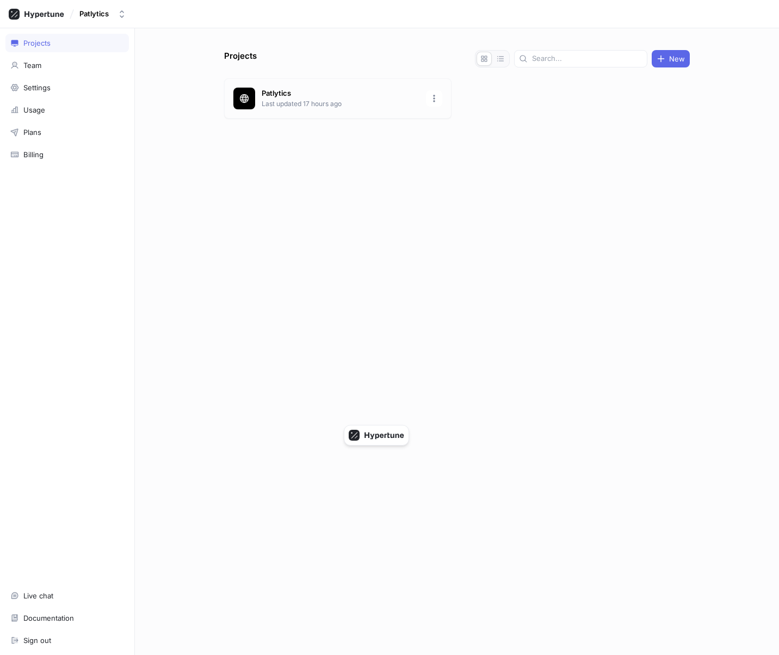
click at [381, 108] on p "Last updated 17 hours ago" at bounding box center [341, 104] width 158 height 10
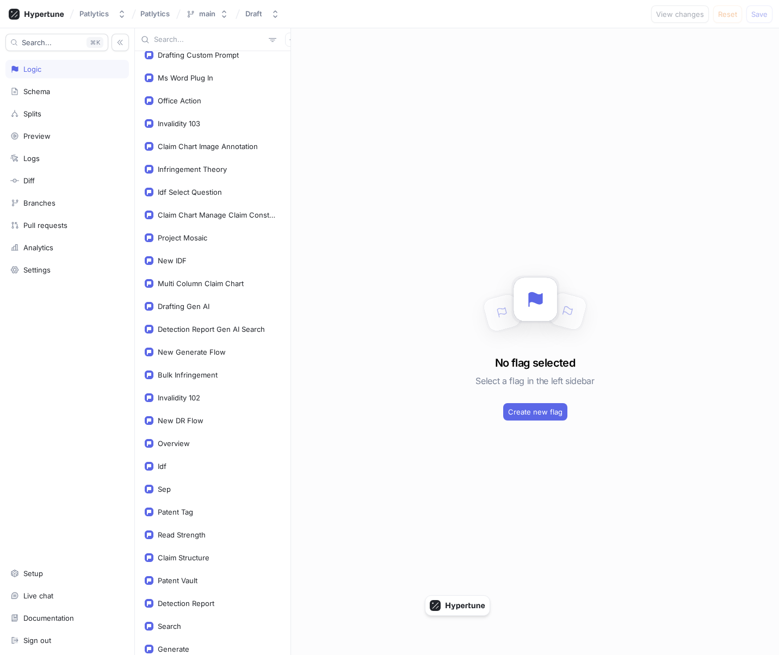
scroll to position [1351, 0]
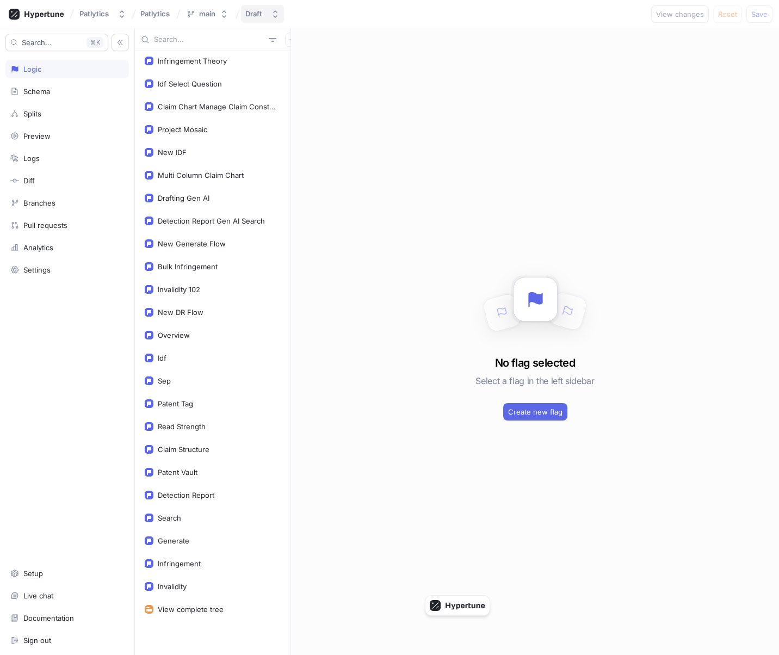
click at [252, 16] on div "Draft" at bounding box center [253, 13] width 17 height 9
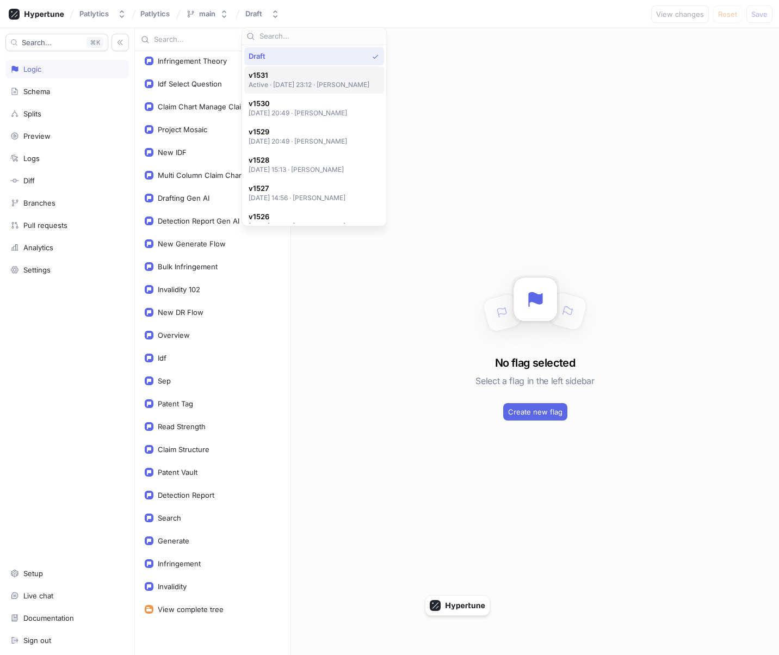
click at [303, 85] on p "Active ‧ 2025-09-15 at 23:12 ‧ Shiv Malhotra" at bounding box center [309, 84] width 121 height 9
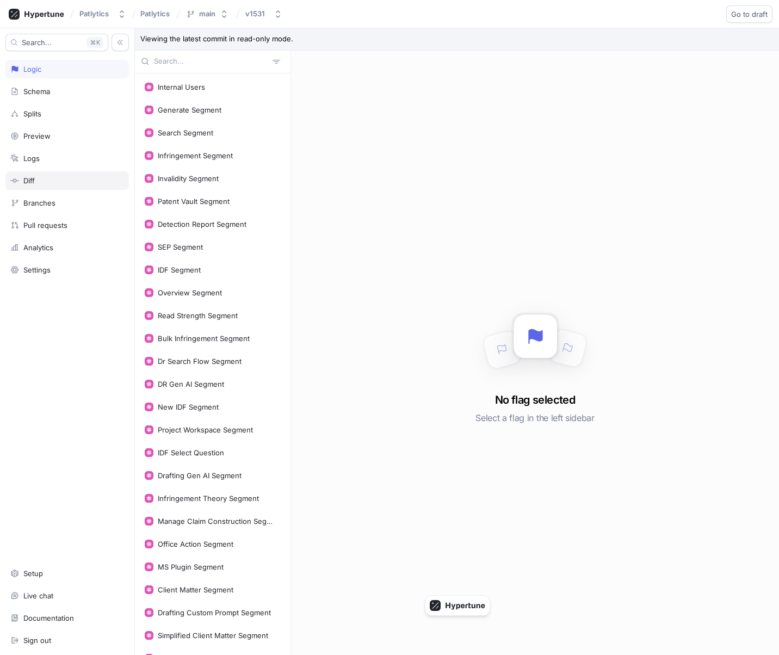
click at [52, 183] on div "Diff" at bounding box center [67, 180] width 114 height 9
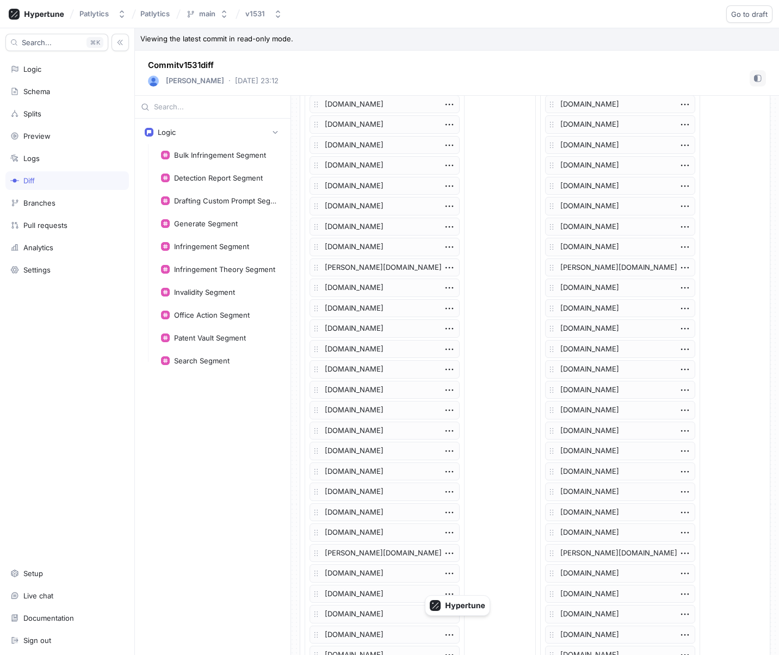
scroll to position [12265, 0]
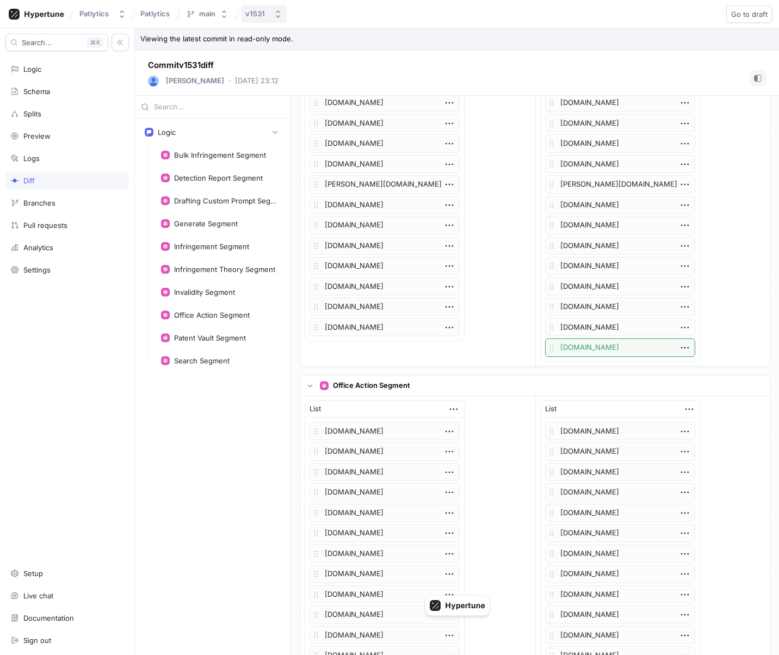
click at [265, 16] on div "v1531" at bounding box center [257, 13] width 24 height 9
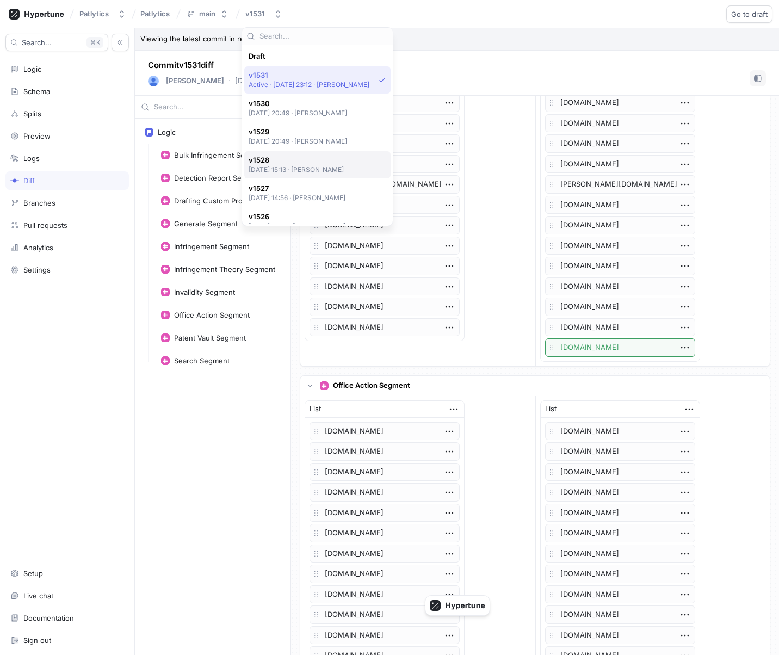
scroll to position [19, 0]
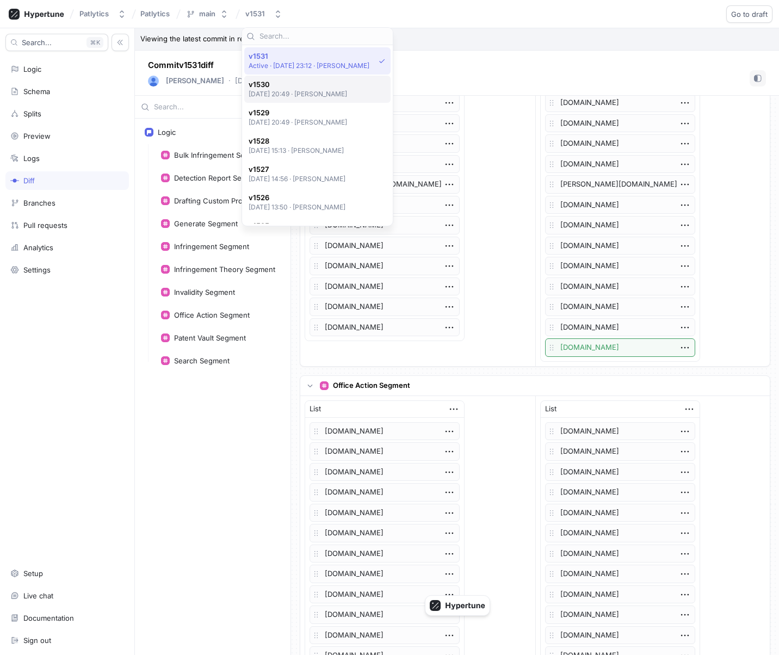
click at [287, 94] on p "2025-09-15 at 20:49 ‧ James Liao" at bounding box center [298, 93] width 99 height 9
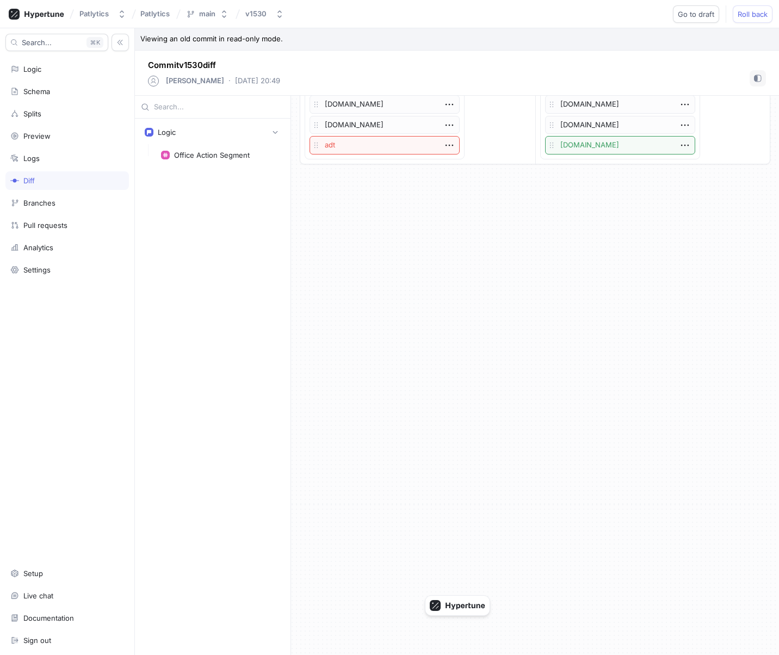
scroll to position [419, 0]
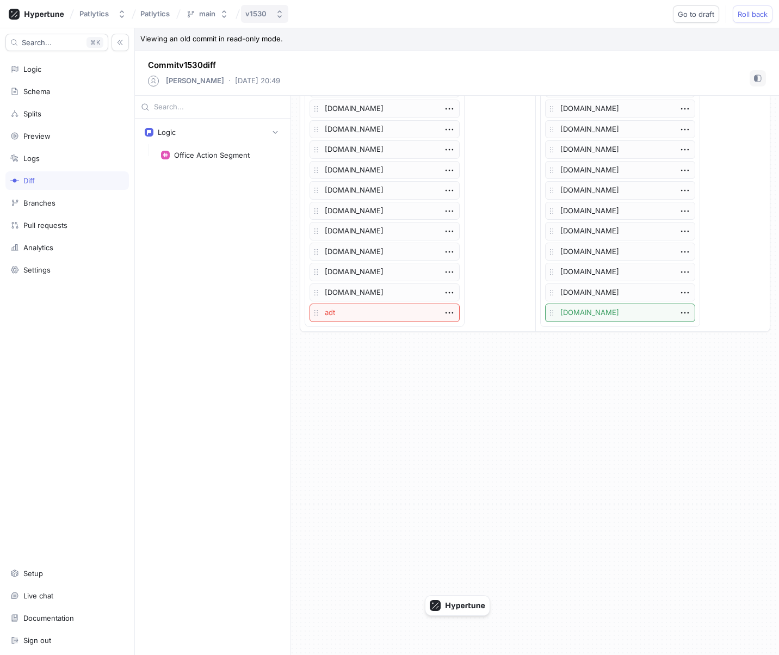
click at [258, 20] on button "v1530" at bounding box center [264, 14] width 47 height 18
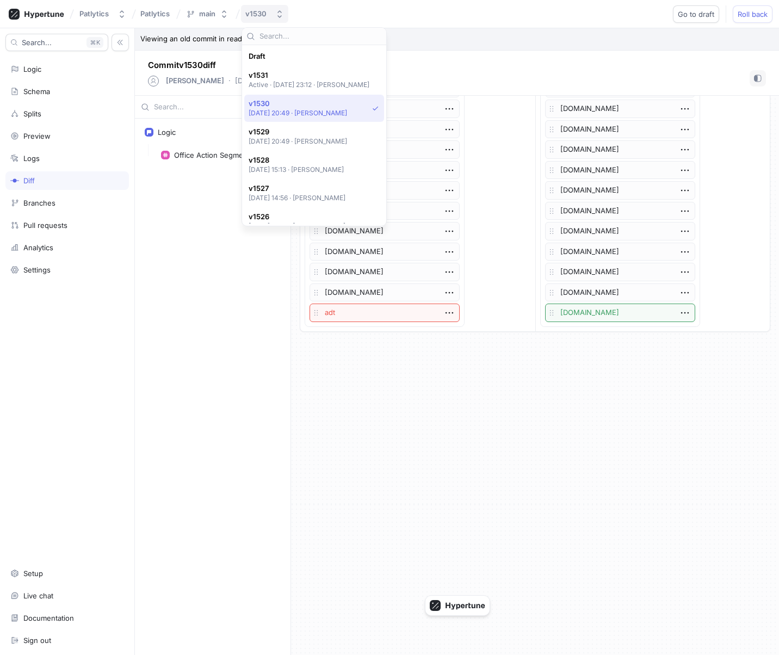
scroll to position [47, 0]
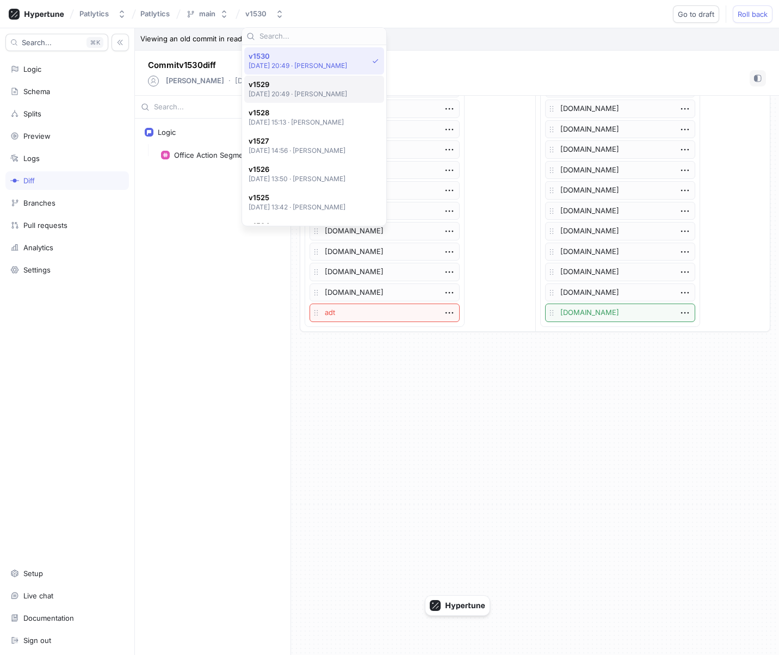
click at [297, 94] on p "2025-09-15 at 20:49 ‧ James Liao" at bounding box center [298, 93] width 99 height 9
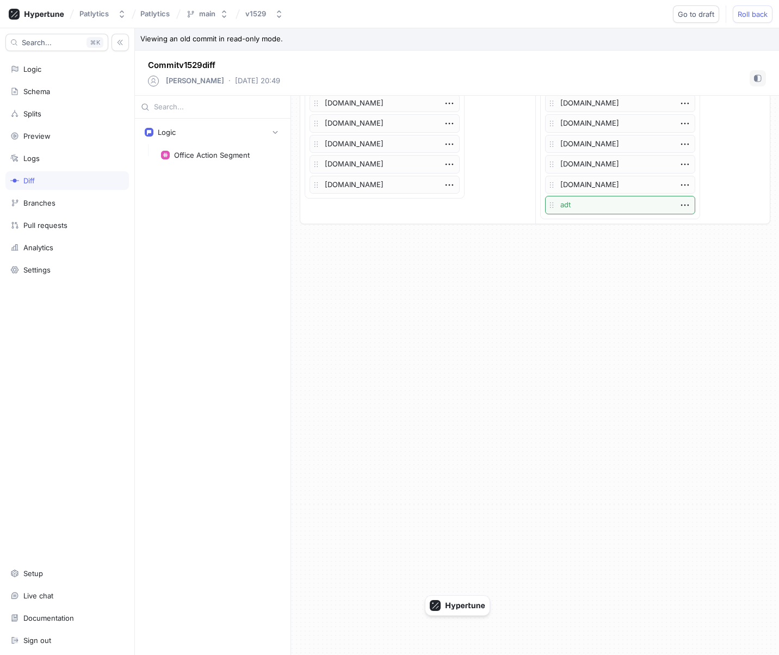
scroll to position [466, 0]
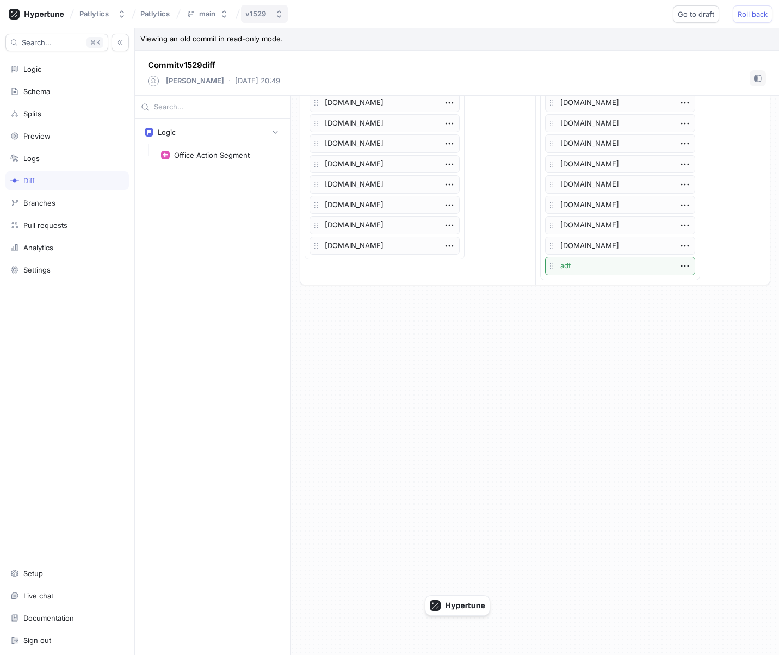
click at [259, 17] on div "v1529" at bounding box center [255, 13] width 21 height 9
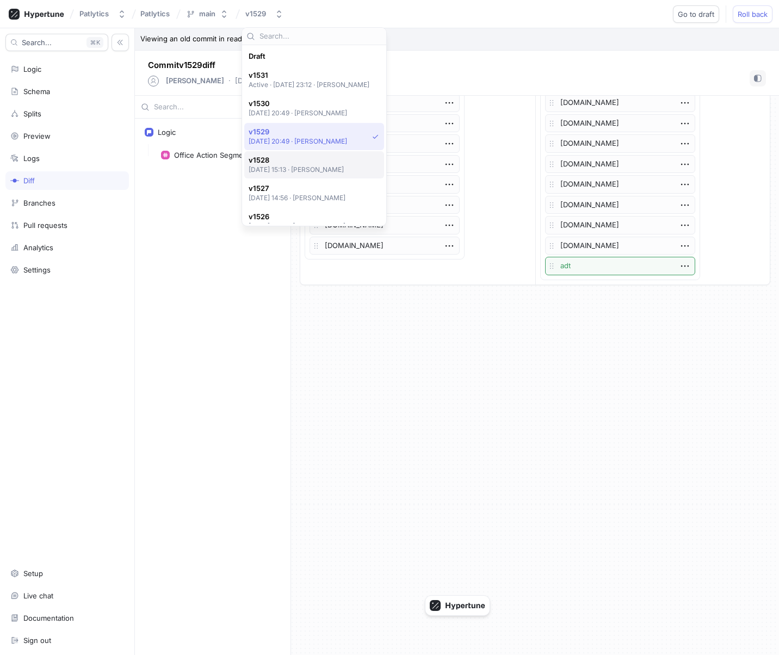
scroll to position [76, 0]
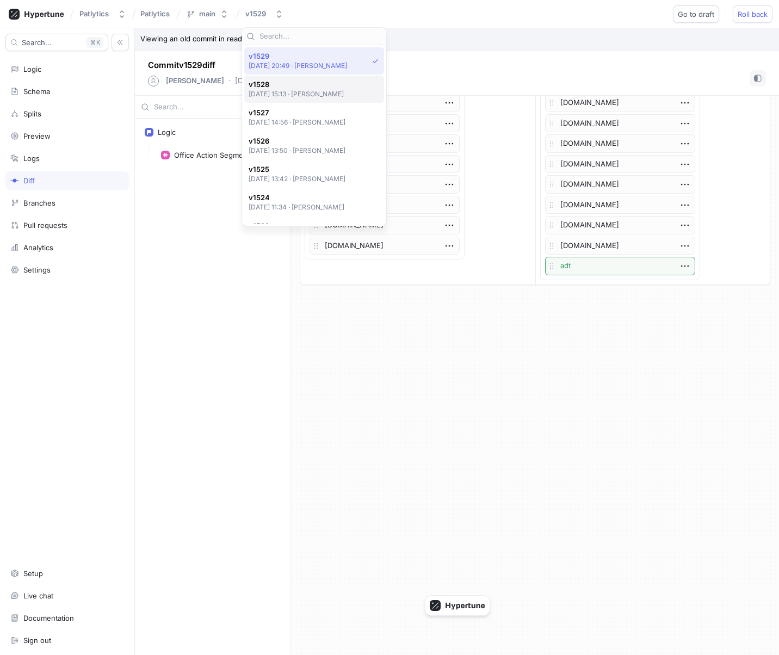
click at [290, 92] on p "2025-09-15 at 15:13 ‧ Marson Mao" at bounding box center [297, 93] width 96 height 9
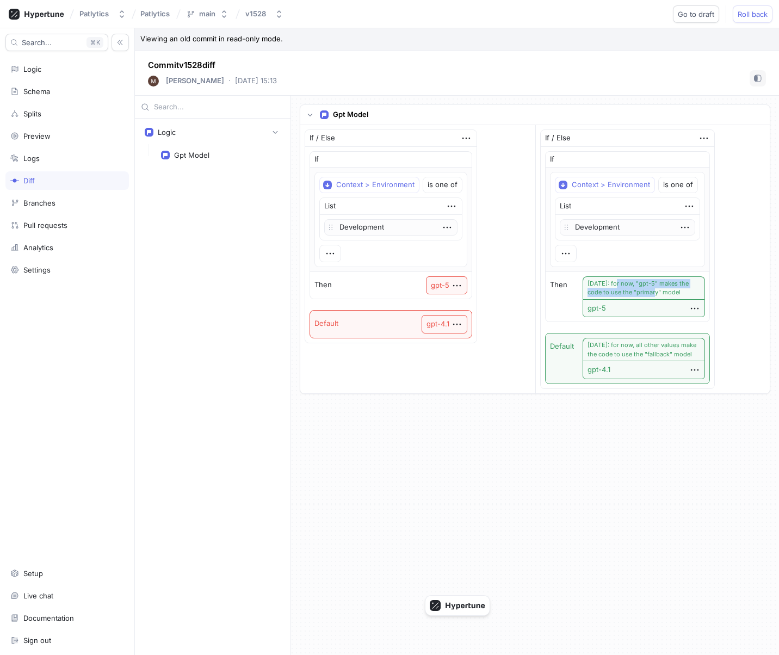
drag, startPoint x: 618, startPoint y: 281, endPoint x: 641, endPoint y: 289, distance: 24.4
click at [641, 289] on div "2025/09/15: for now, "gpt-5" makes the code to use the "primary" model" at bounding box center [643, 287] width 122 height 23
click at [268, 17] on div "v1528" at bounding box center [257, 13] width 25 height 9
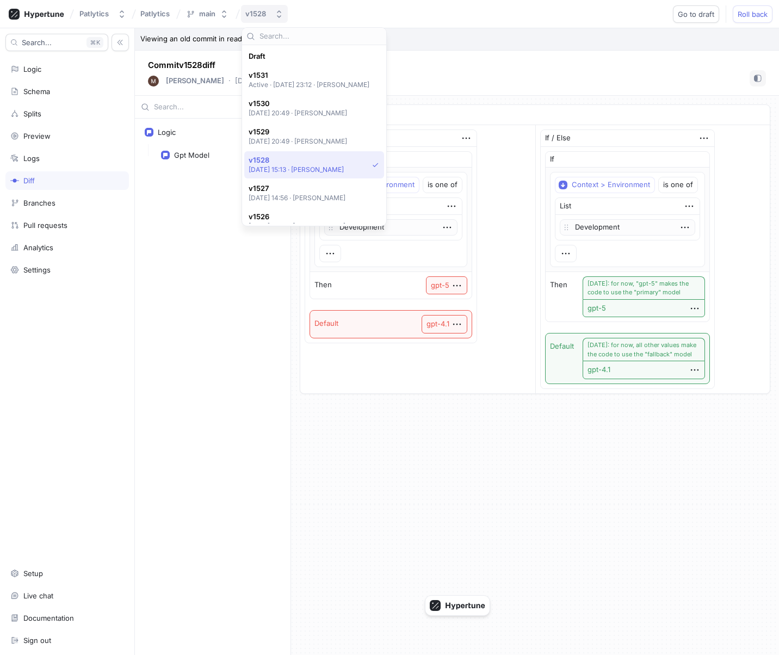
scroll to position [104, 0]
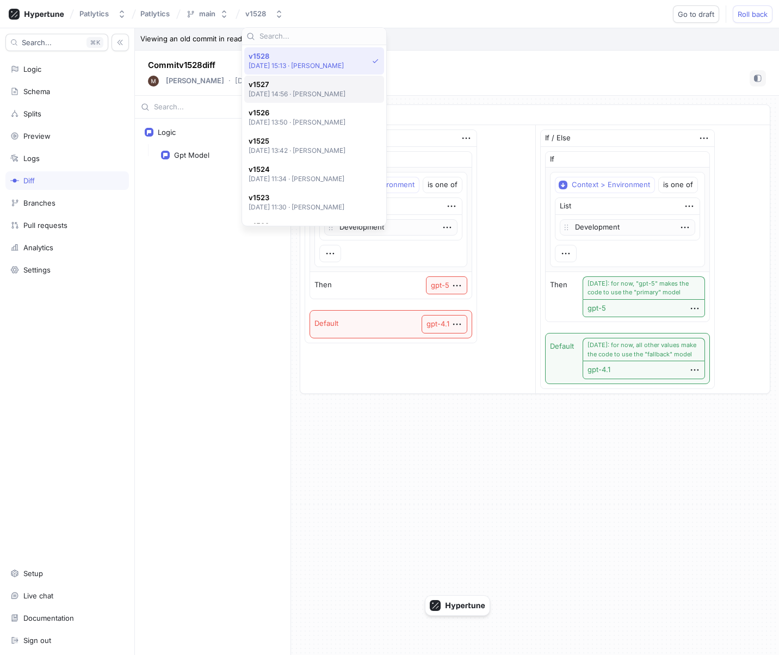
click at [317, 95] on p "2025-09-15 at 14:56 ‧ Zach Khong" at bounding box center [297, 93] width 97 height 9
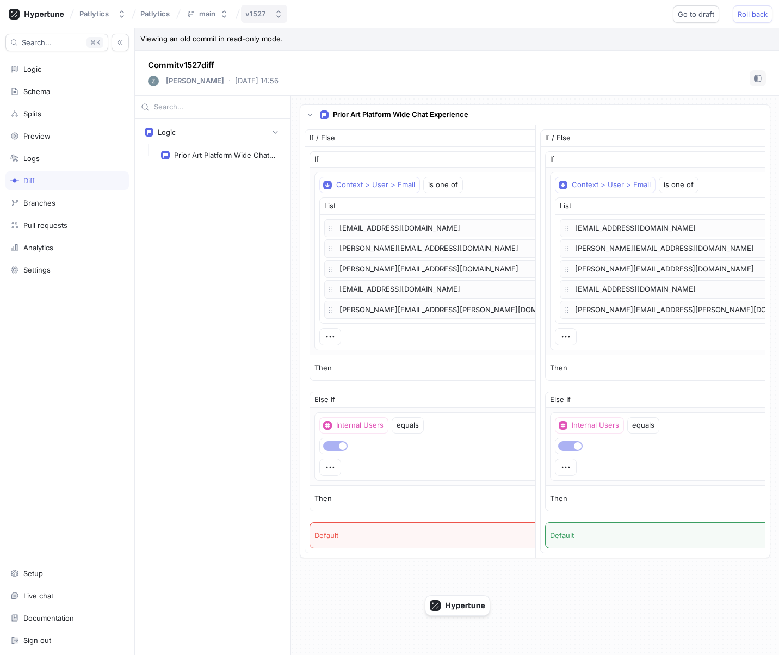
click at [259, 16] on div "v1527" at bounding box center [255, 13] width 20 height 9
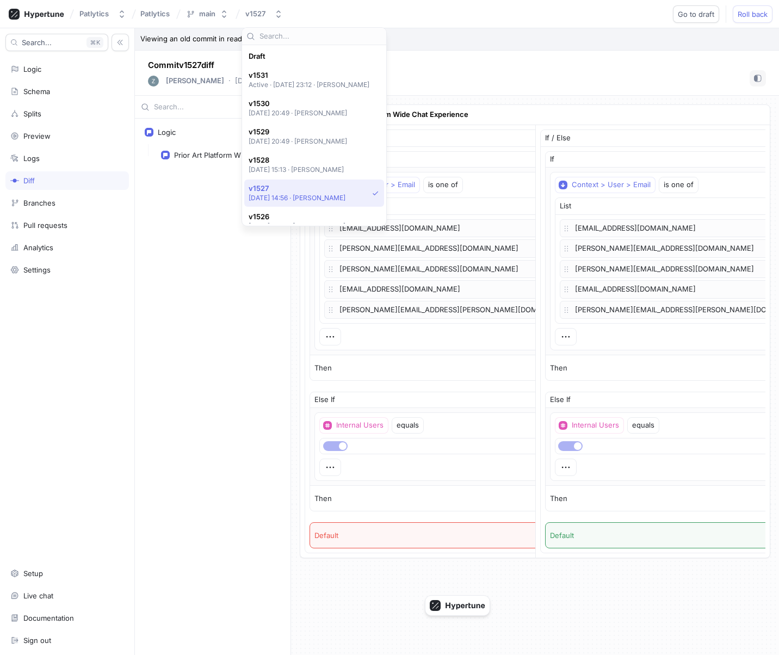
scroll to position [132, 0]
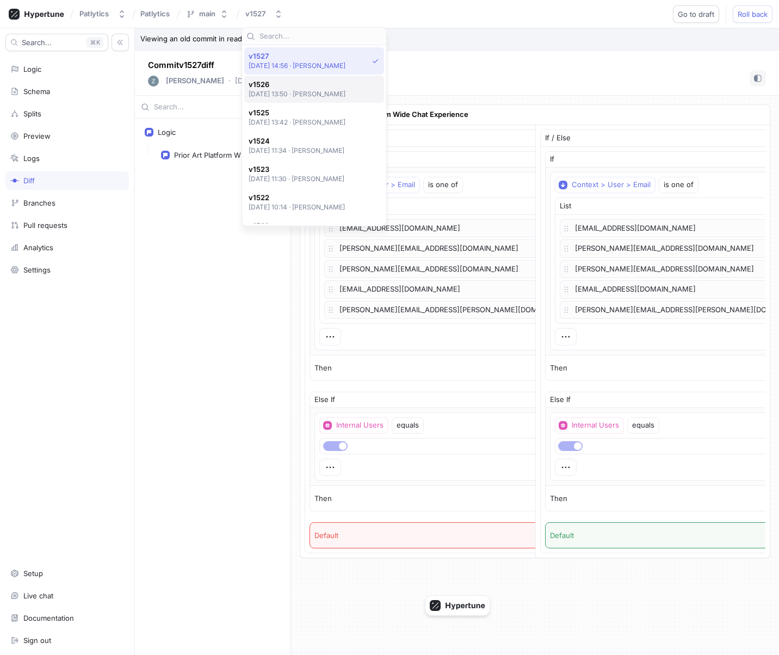
click at [300, 98] on p "2025-09-15 at 13:50 ‧ Zach Khong" at bounding box center [297, 93] width 97 height 9
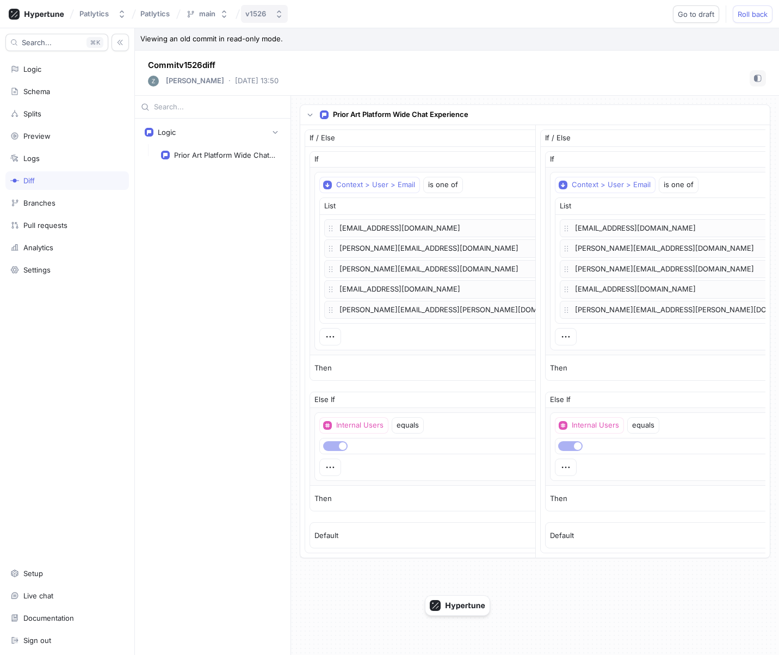
click at [263, 16] on div "v1526" at bounding box center [255, 13] width 21 height 9
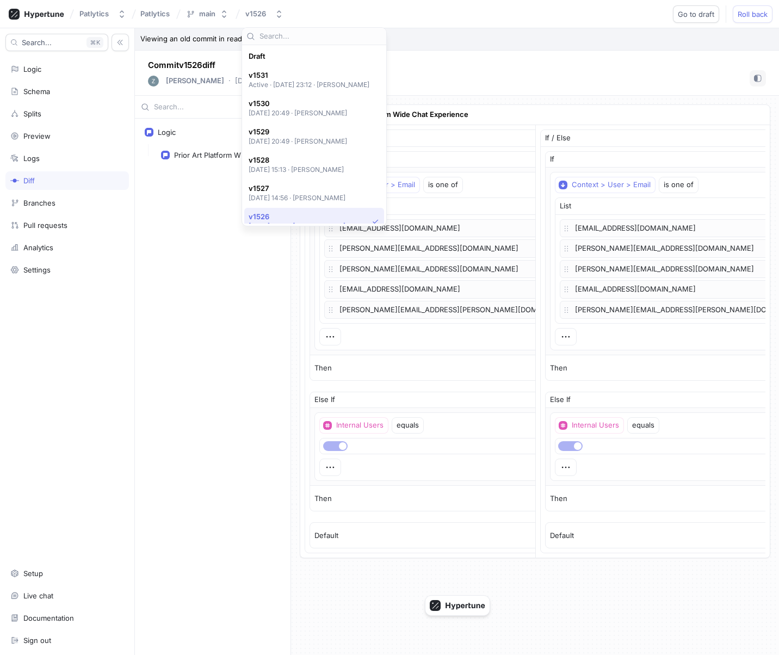
scroll to position [160, 0]
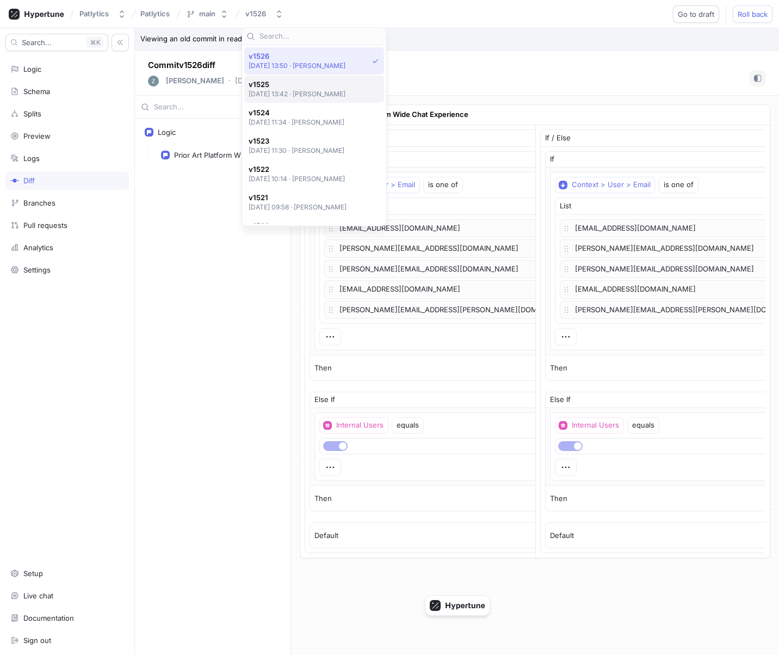
click at [305, 92] on p "2025-09-15 at 13:42 ‧ Zach Khong" at bounding box center [297, 93] width 97 height 9
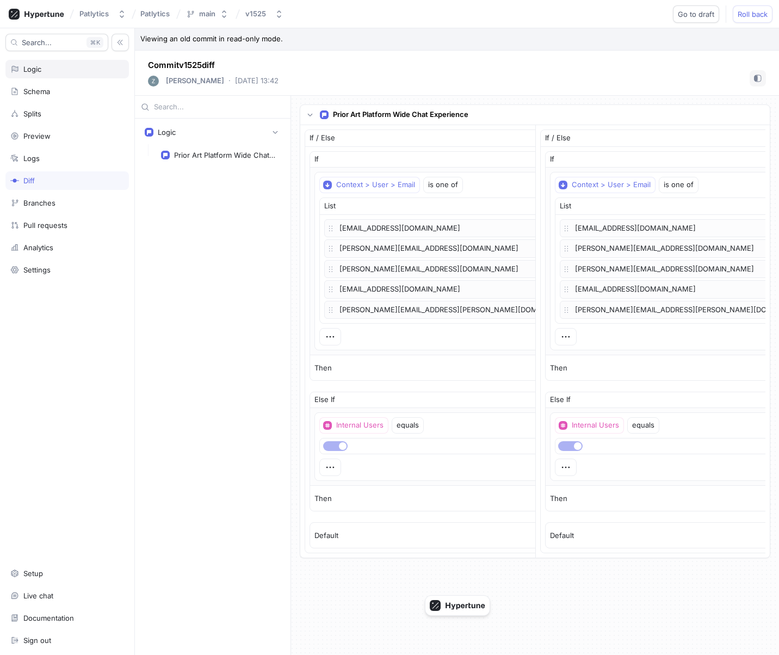
click at [49, 76] on div "Logic" at bounding box center [66, 69] width 123 height 18
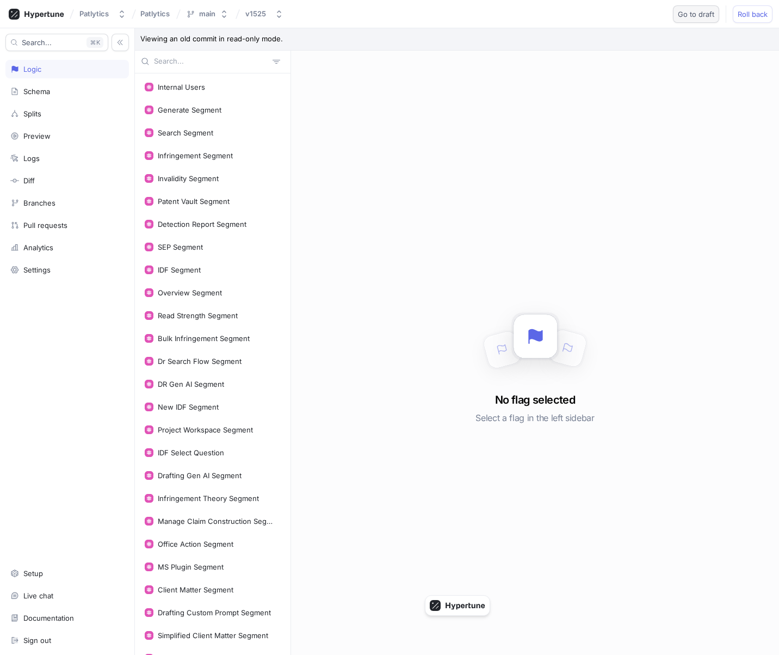
click at [699, 11] on span "Go to draft" at bounding box center [696, 14] width 36 height 7
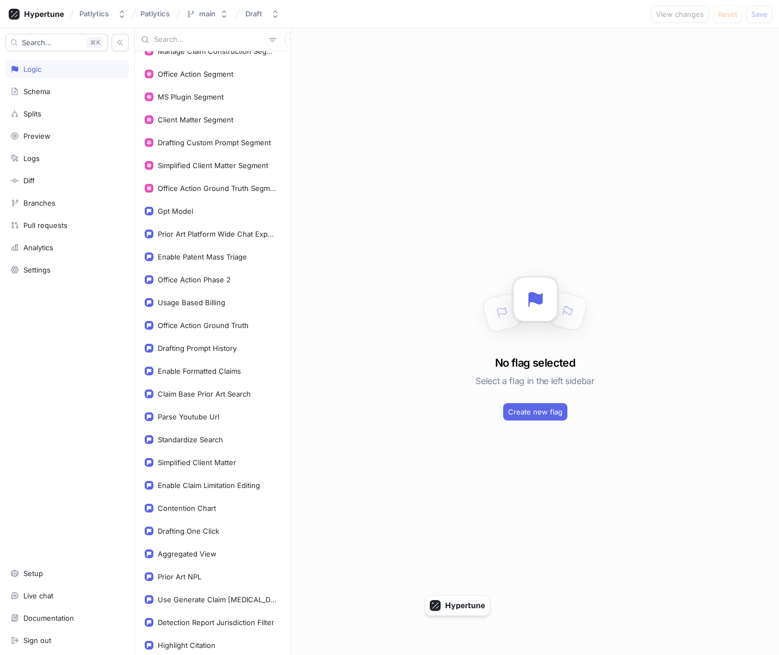
scroll to position [560, 0]
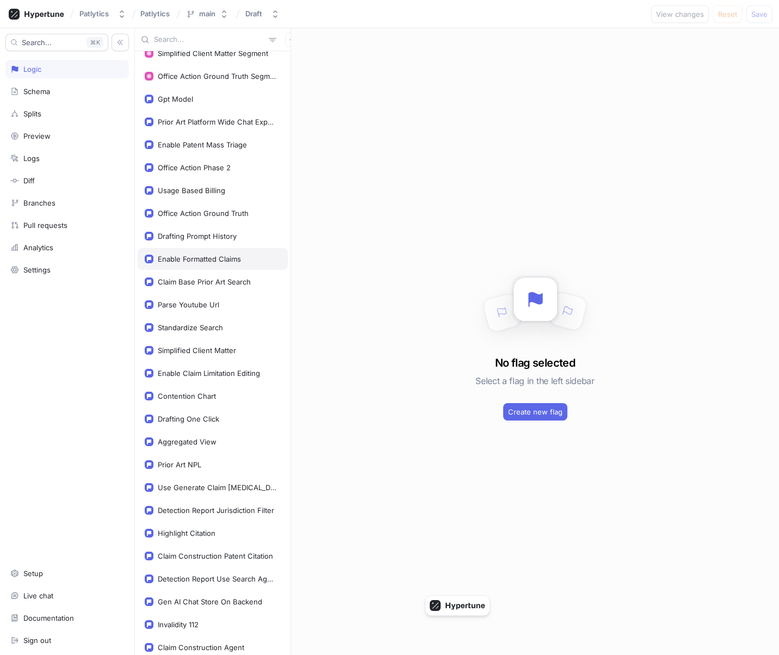
click at [202, 248] on div "Enable Formatted Claims" at bounding box center [213, 259] width 150 height 22
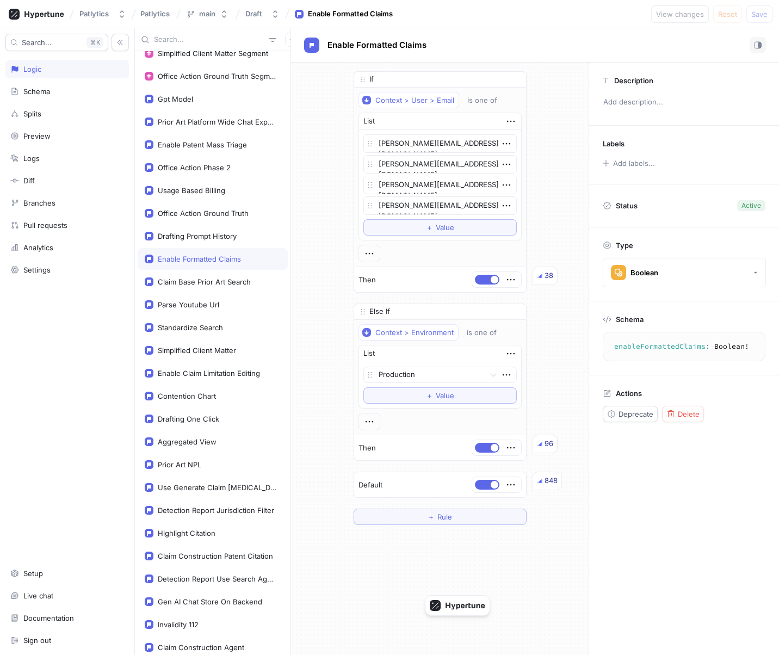
type textarea "x"
